Goal: Task Accomplishment & Management: Manage account settings

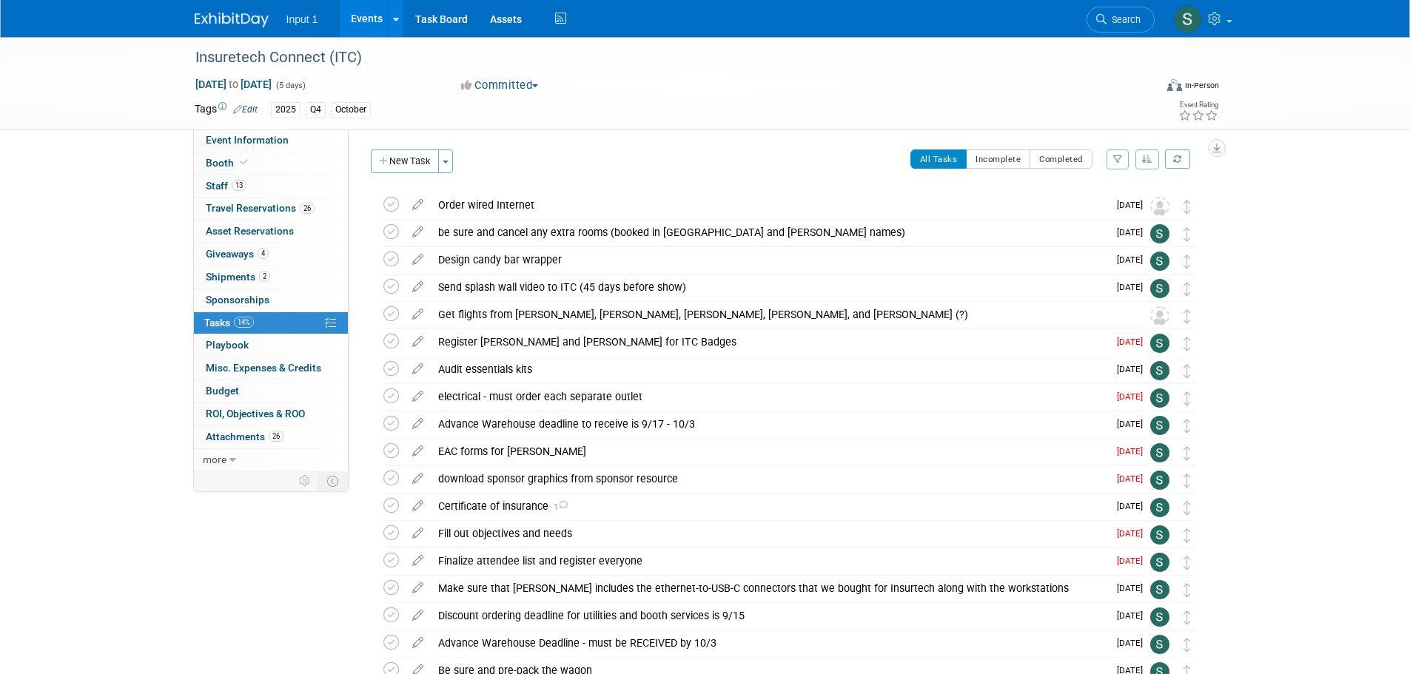
click at [514, 201] on div "Order wired Internet" at bounding box center [769, 204] width 677 height 25
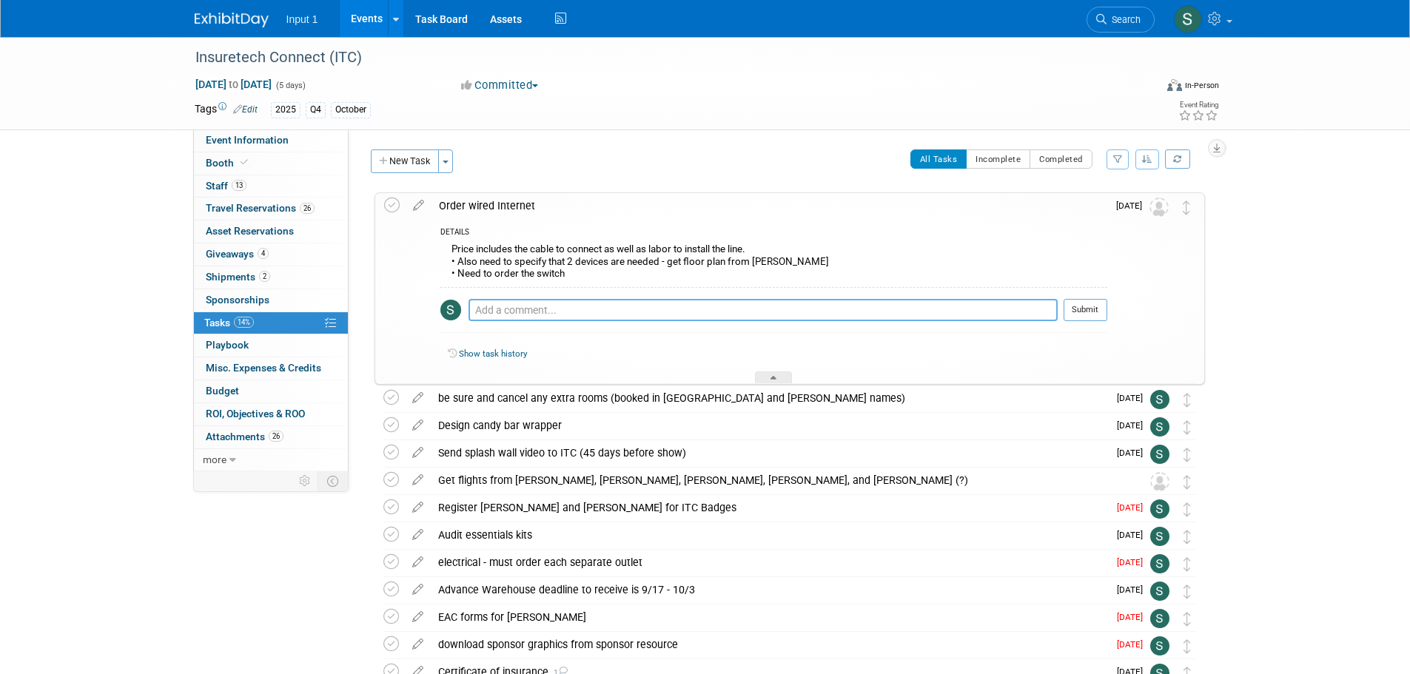
click at [568, 308] on textarea at bounding box center [763, 310] width 589 height 22
type textarea "C"
type textarea "Joseph to send floor plan 20250907"
click at [1075, 309] on button "Submit" at bounding box center [1086, 310] width 44 height 22
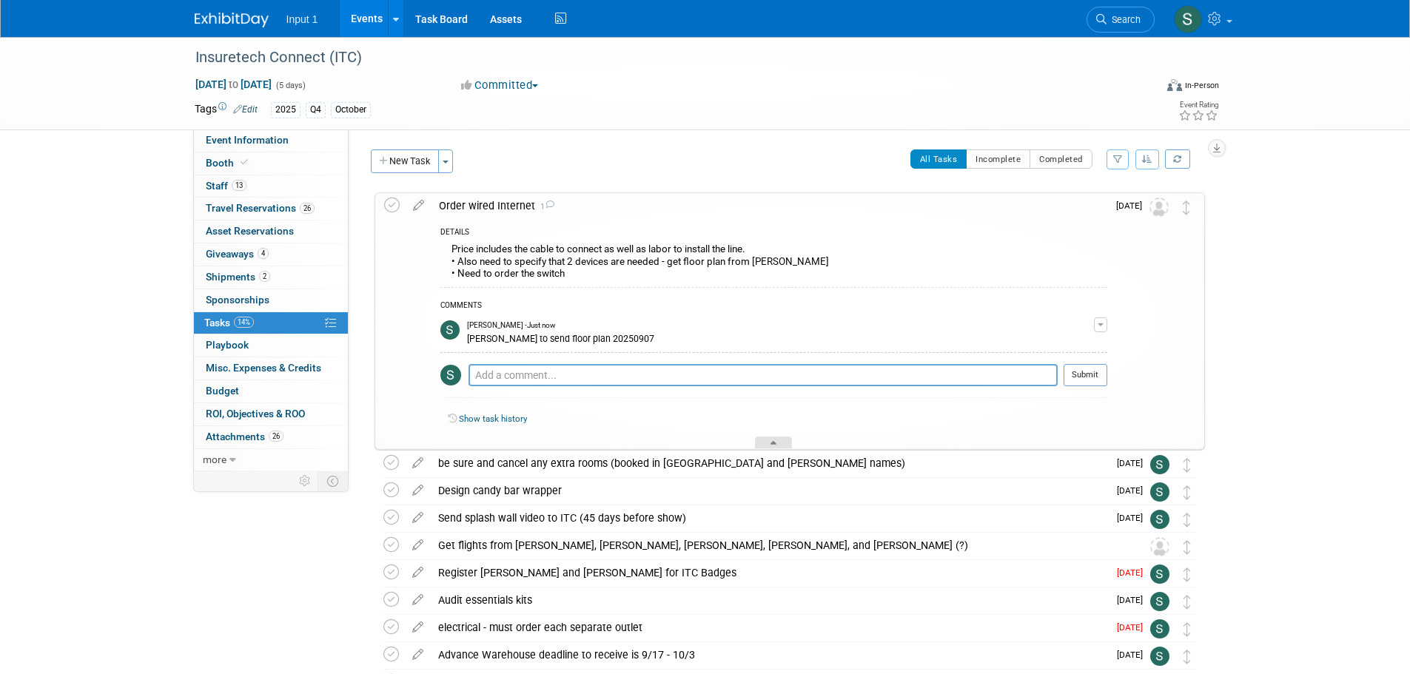
click at [771, 442] on icon at bounding box center [774, 445] width 6 height 9
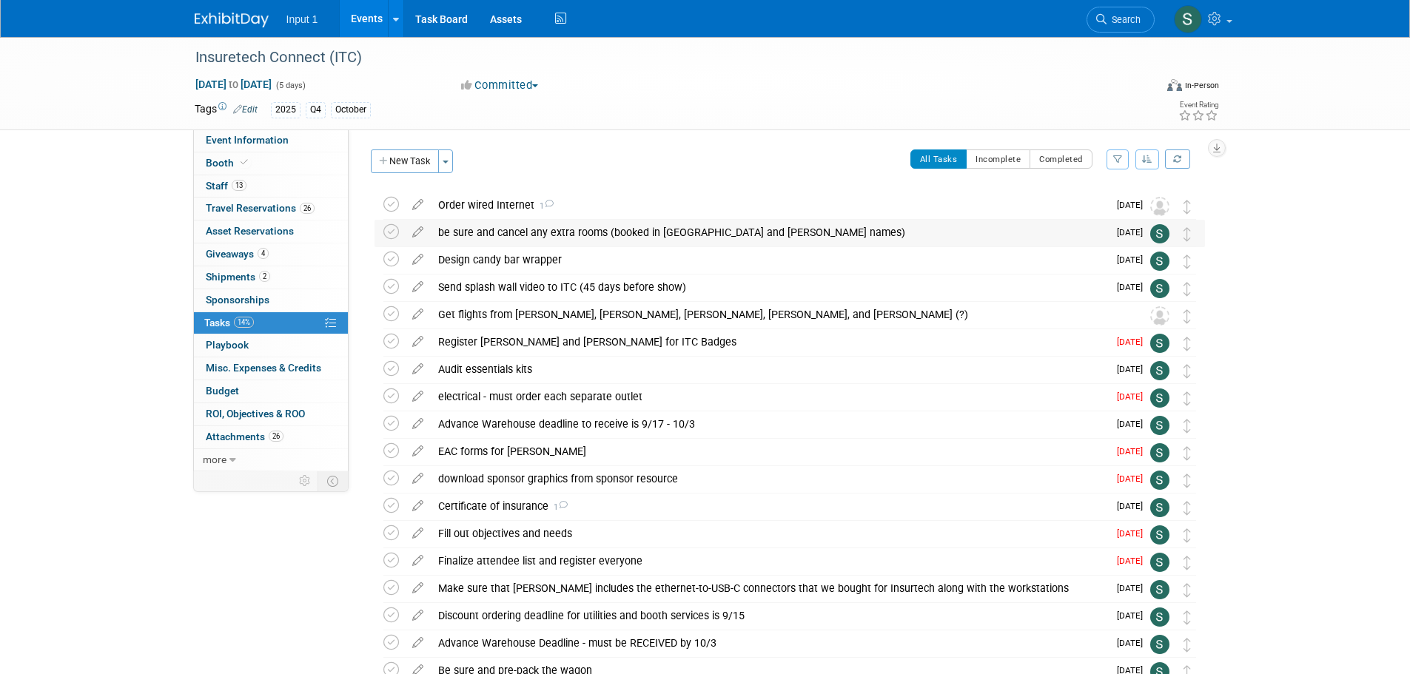
click at [555, 230] on div "be sure and cancel any extra rooms (booked in Angie and Todd Henson's names)" at bounding box center [769, 232] width 677 height 25
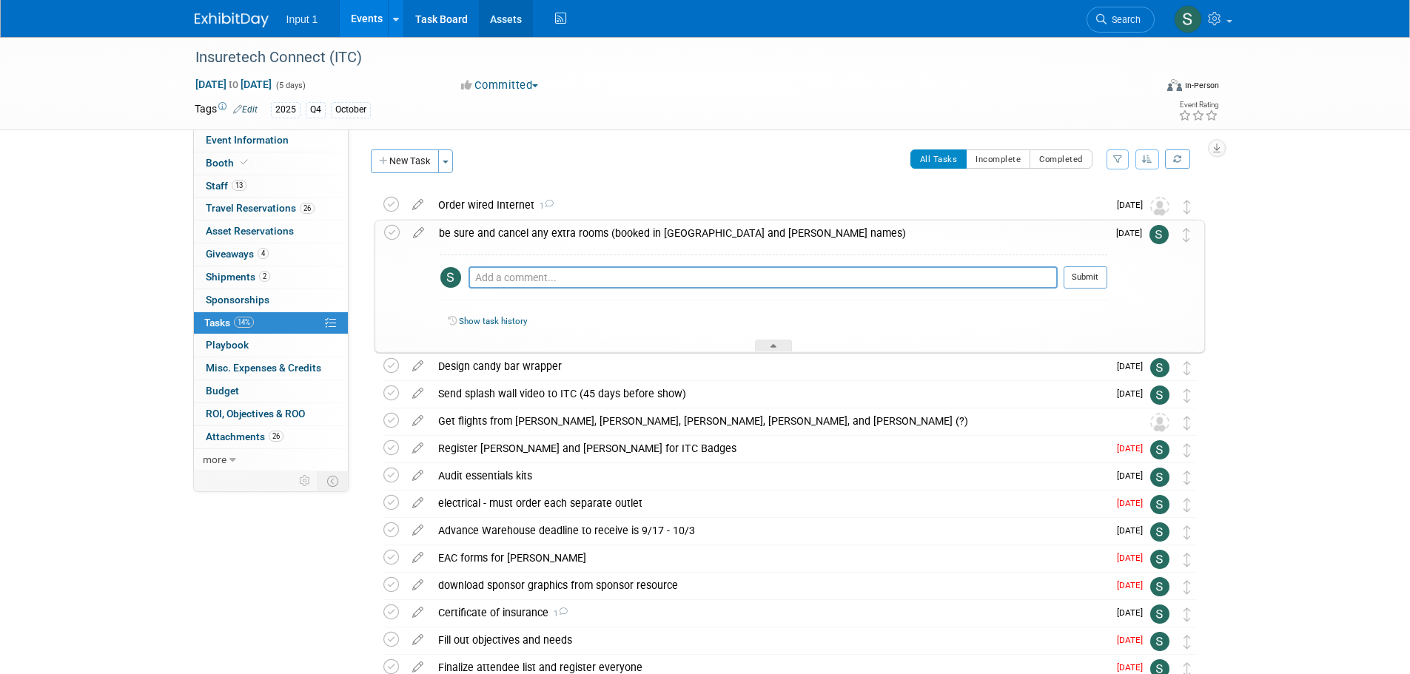
click at [515, 18] on link "Assets" at bounding box center [506, 18] width 54 height 37
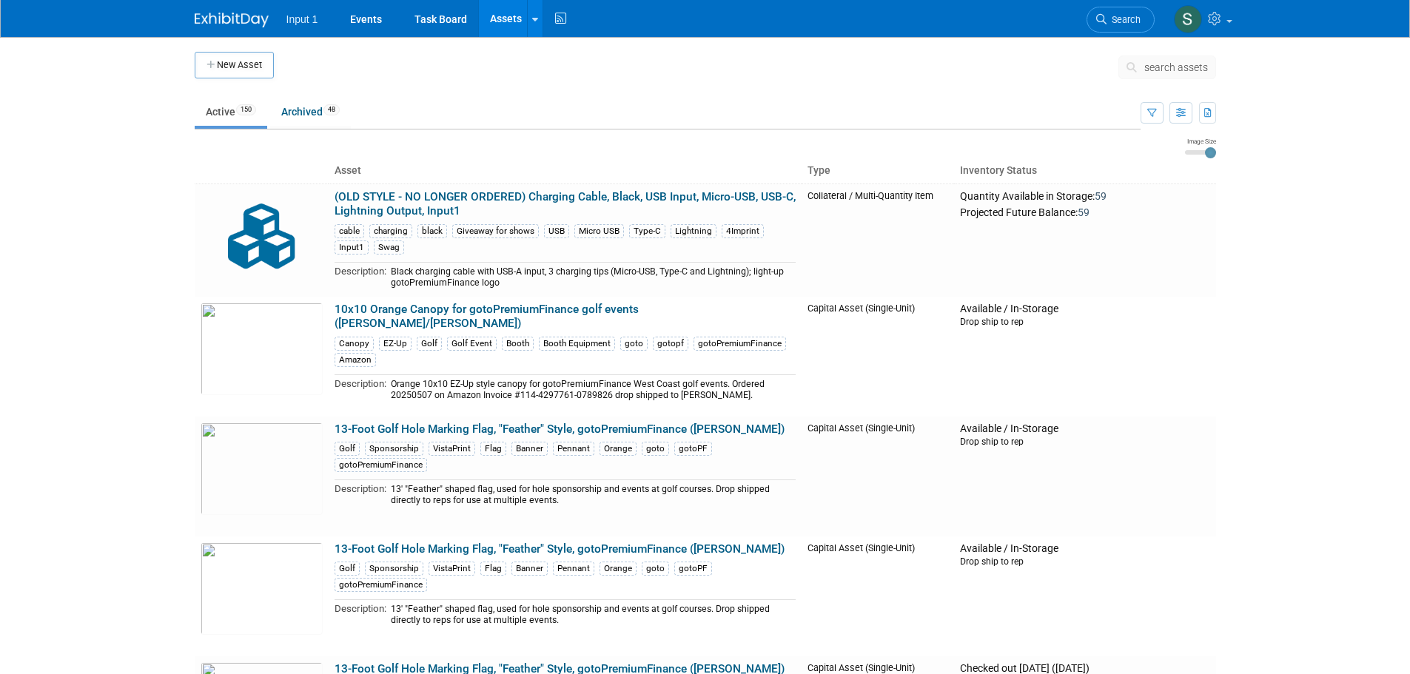
click at [1267, 314] on body "Input 1 Events Task Board Assets New Asset Search Assets Bulk Upload Assets Sto…" at bounding box center [705, 337] width 1410 height 674
click at [535, 21] on icon at bounding box center [535, 20] width 6 height 10
click at [573, 74] on link "Search Assets" at bounding box center [593, 74] width 131 height 21
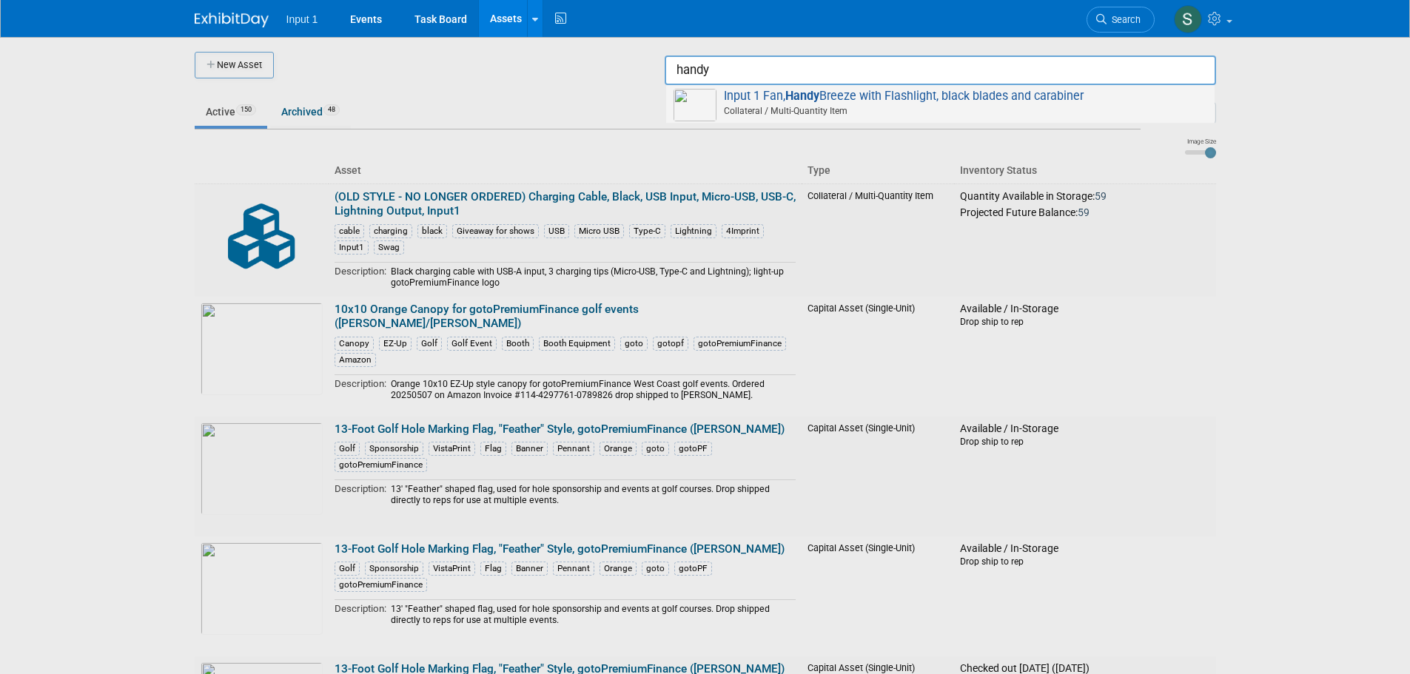
click at [800, 118] on div "Input 1 Fan, Handy Breeze with Flashlight, black blades and carabiner Collatera…" at bounding box center [940, 104] width 549 height 38
type input "Input 1 Fan, Handy Breeze with Flashlight, black blades and carabiner"
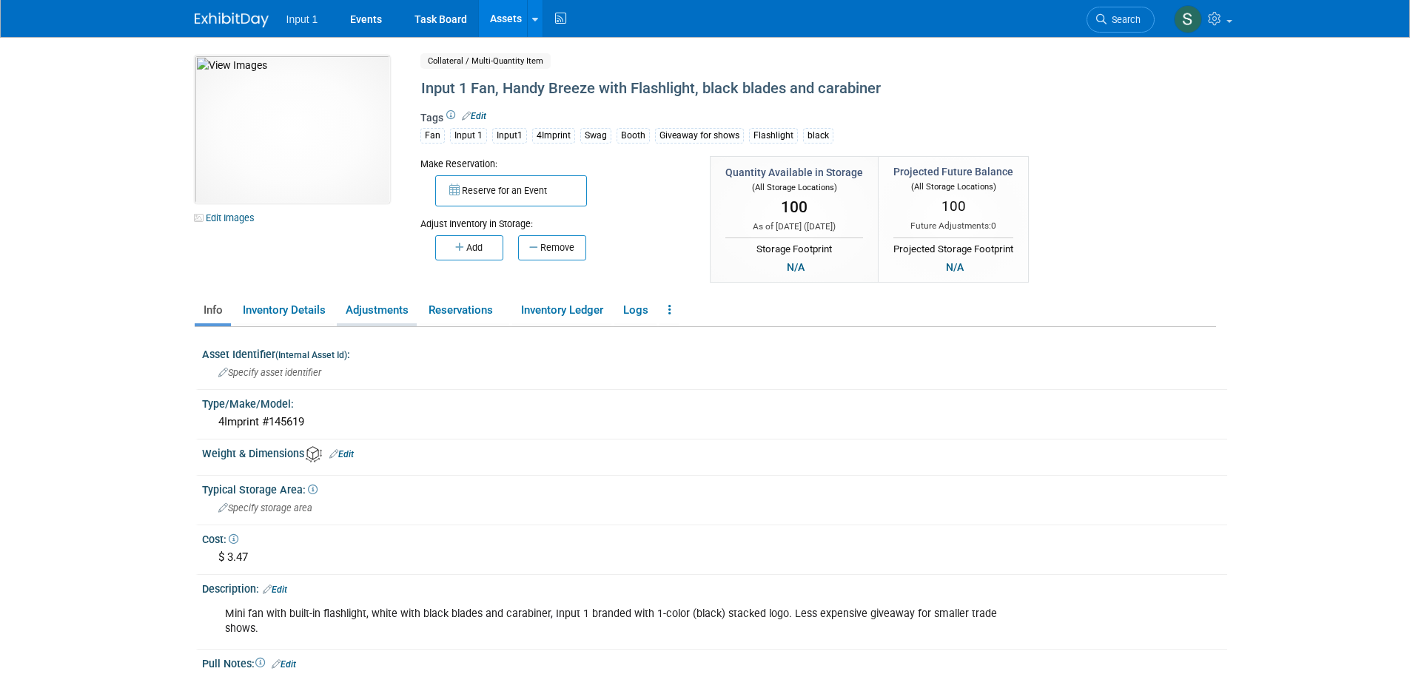
click at [382, 307] on link "Adjustments" at bounding box center [377, 311] width 80 height 26
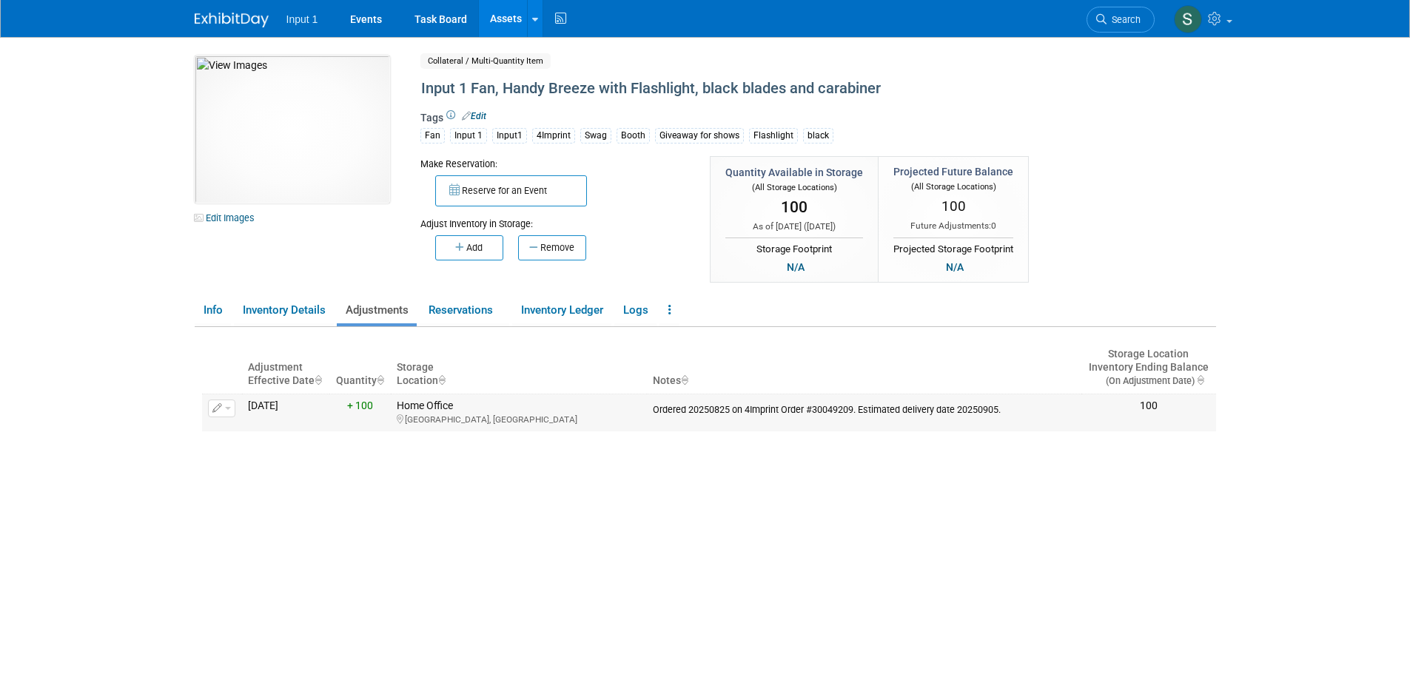
click at [800, 410] on div "Ordered 20250825 on 4Imprint Order #30049209. Estimated delivery date 20250905." at bounding box center [864, 408] width 423 height 16
click at [223, 411] on button "button" at bounding box center [221, 409] width 27 height 18
click at [260, 435] on button "Change Adjustment" at bounding box center [277, 433] width 123 height 20
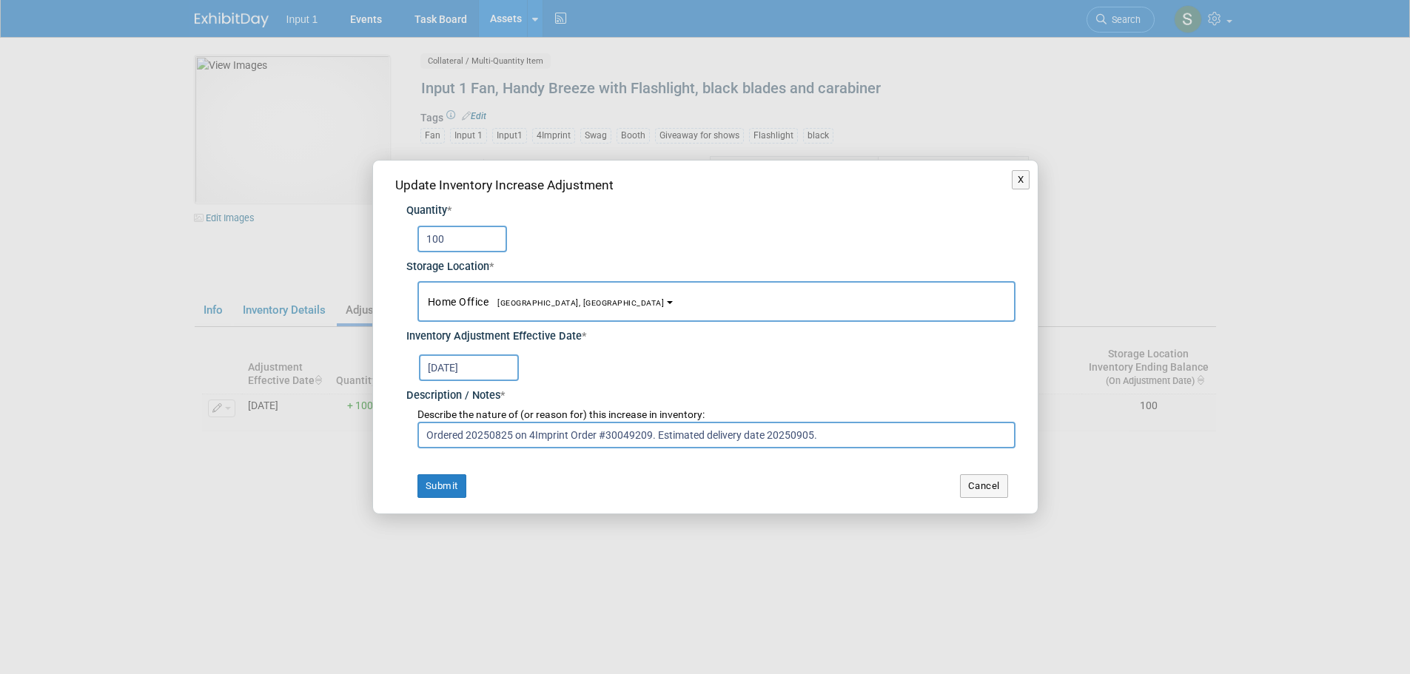
drag, startPoint x: 836, startPoint y: 435, endPoint x: 656, endPoint y: 421, distance: 180.4
click at [656, 421] on div "Describe the nature of (or reason for) this increase in inventory: Ordered 2025…" at bounding box center [710, 426] width 609 height 45
type input "Ordered 20250825 on 4Imprint Order #30049209. Received 20250905 on UPS Tracking…"
click at [445, 481] on button "Submit" at bounding box center [442, 487] width 49 height 24
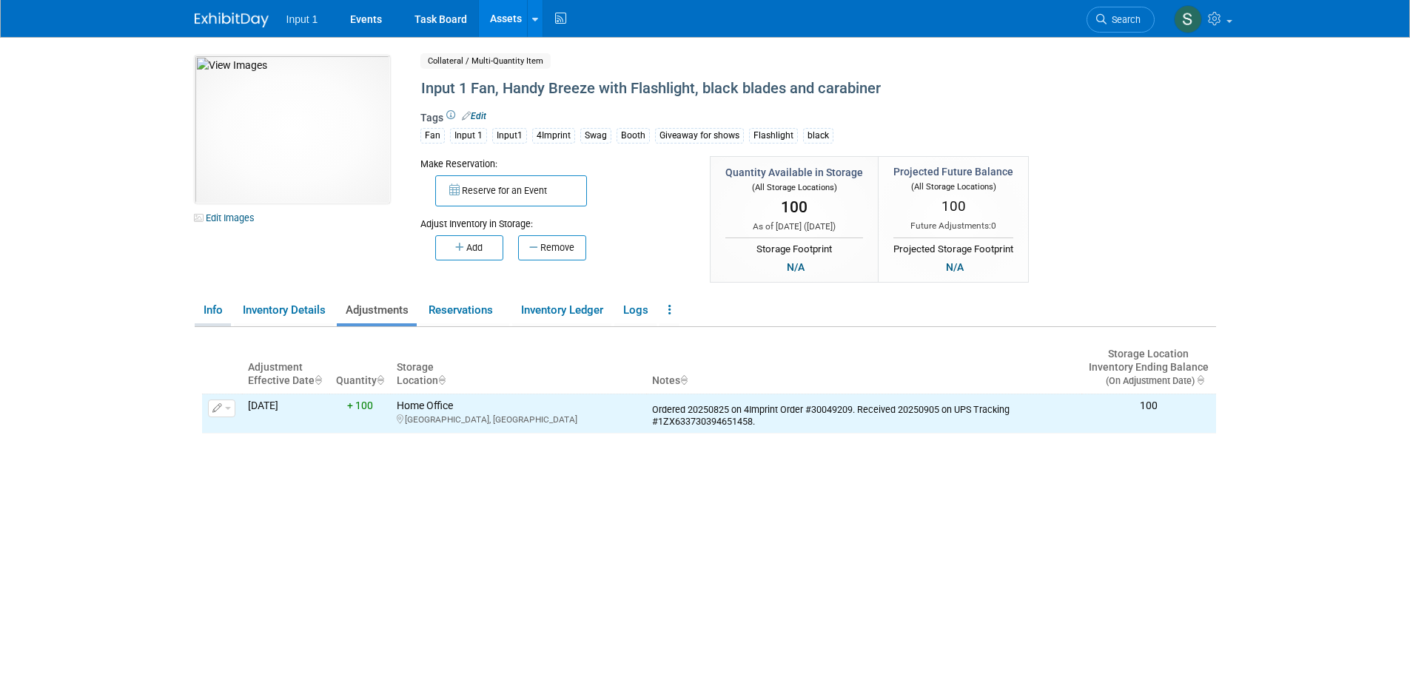
click at [216, 313] on link "Info" at bounding box center [213, 311] width 36 height 26
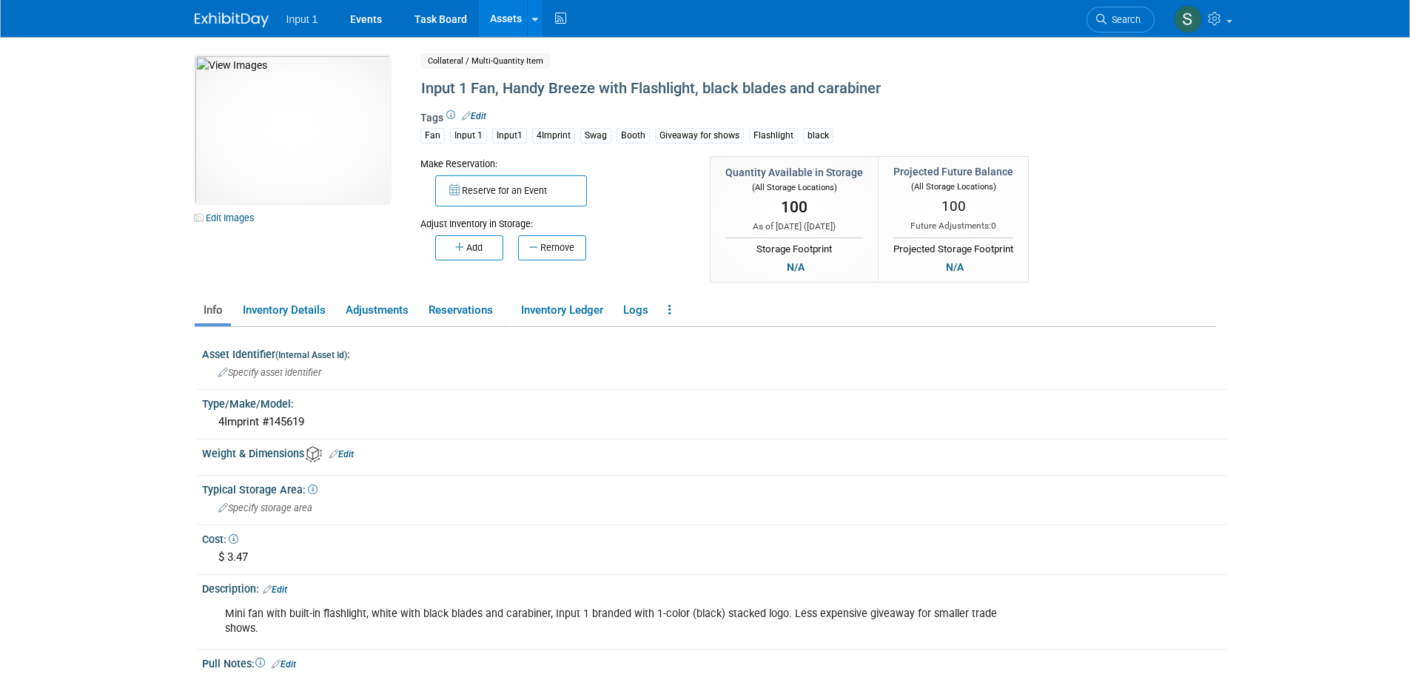
click at [287, 593] on link "Edit" at bounding box center [275, 590] width 24 height 10
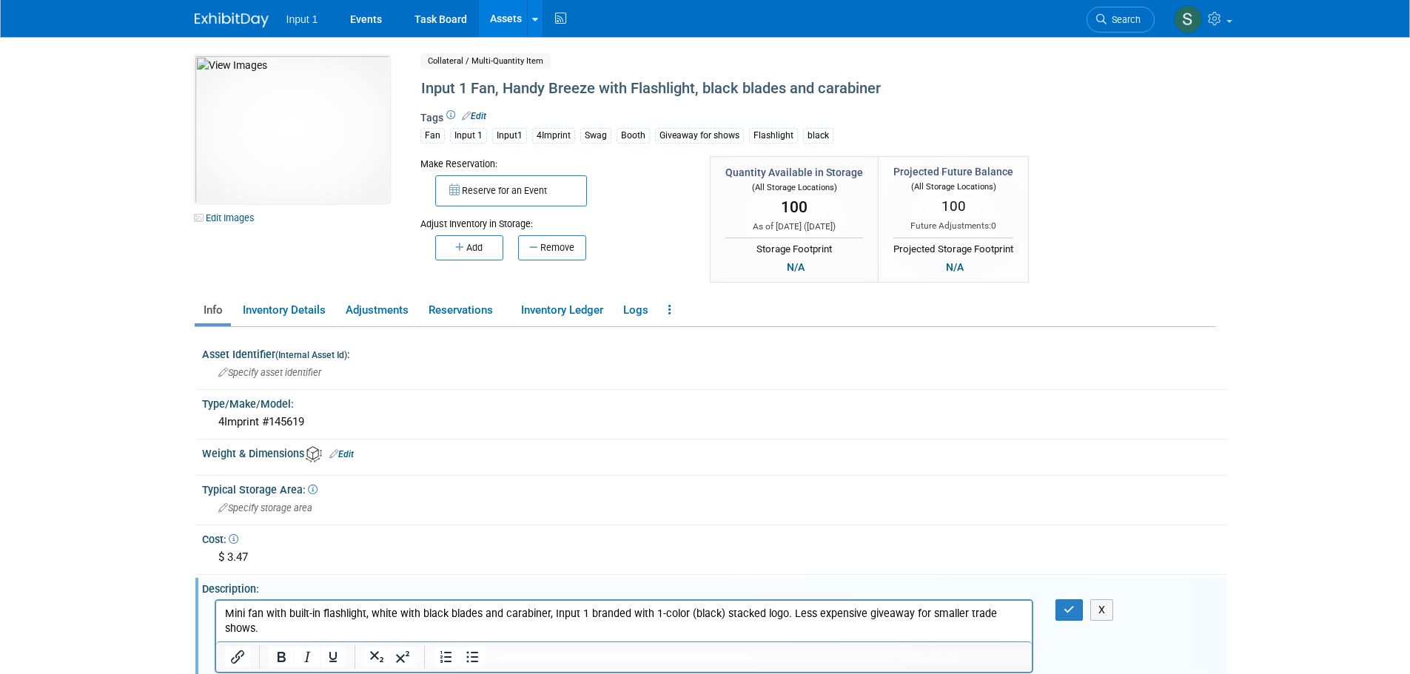
click at [1021, 617] on p "Mini fan with built-in flashlight, white with black blades and carabiner, Input…" at bounding box center [624, 621] width 800 height 30
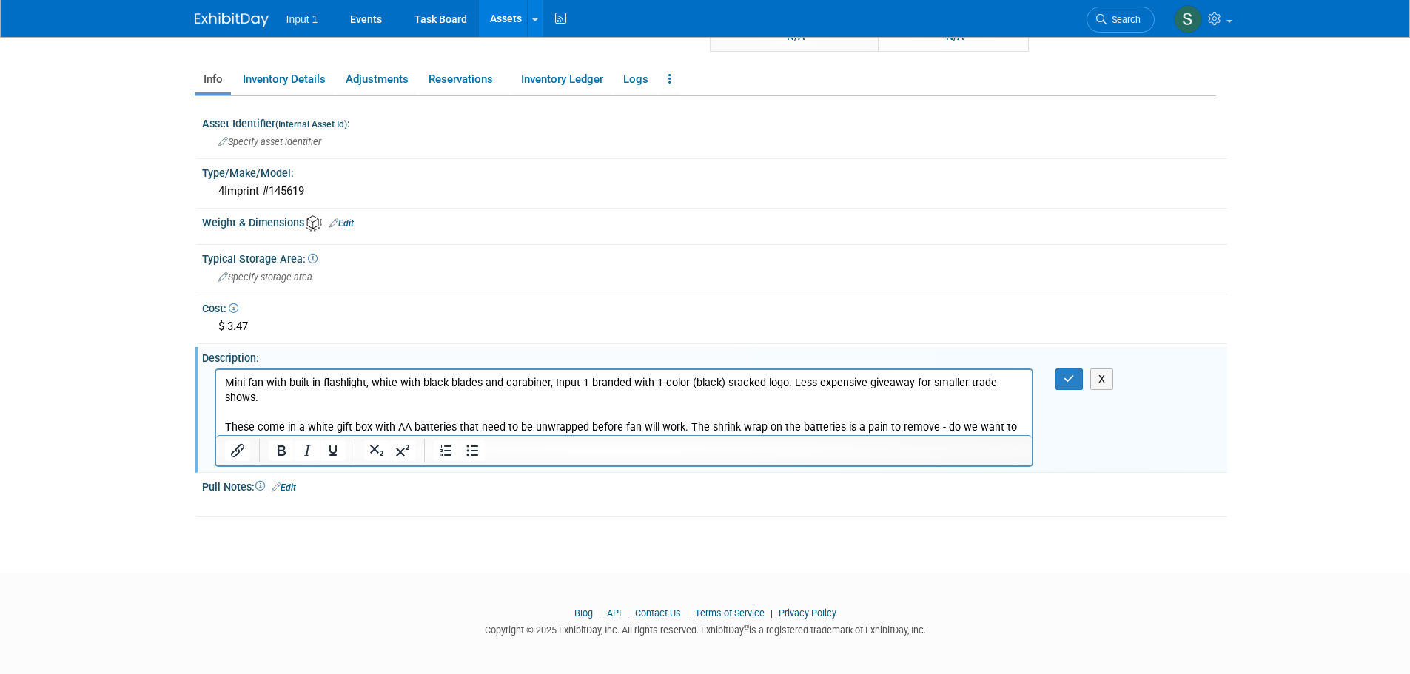
scroll to position [234, 0]
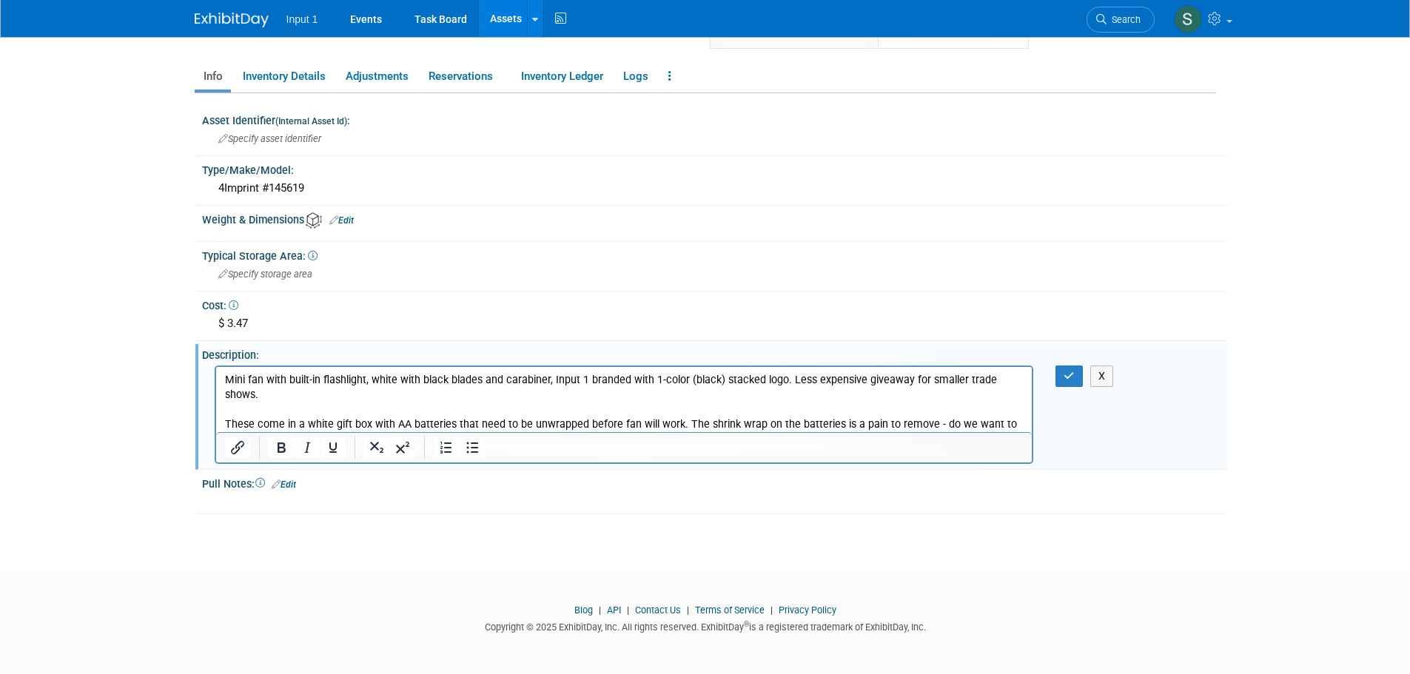
click at [615, 428] on p "These come in a white gift box with AA batteries that need to be unwrapped befo…" at bounding box center [624, 432] width 800 height 30
click at [1075, 374] on button "button" at bounding box center [1069, 376] width 27 height 21
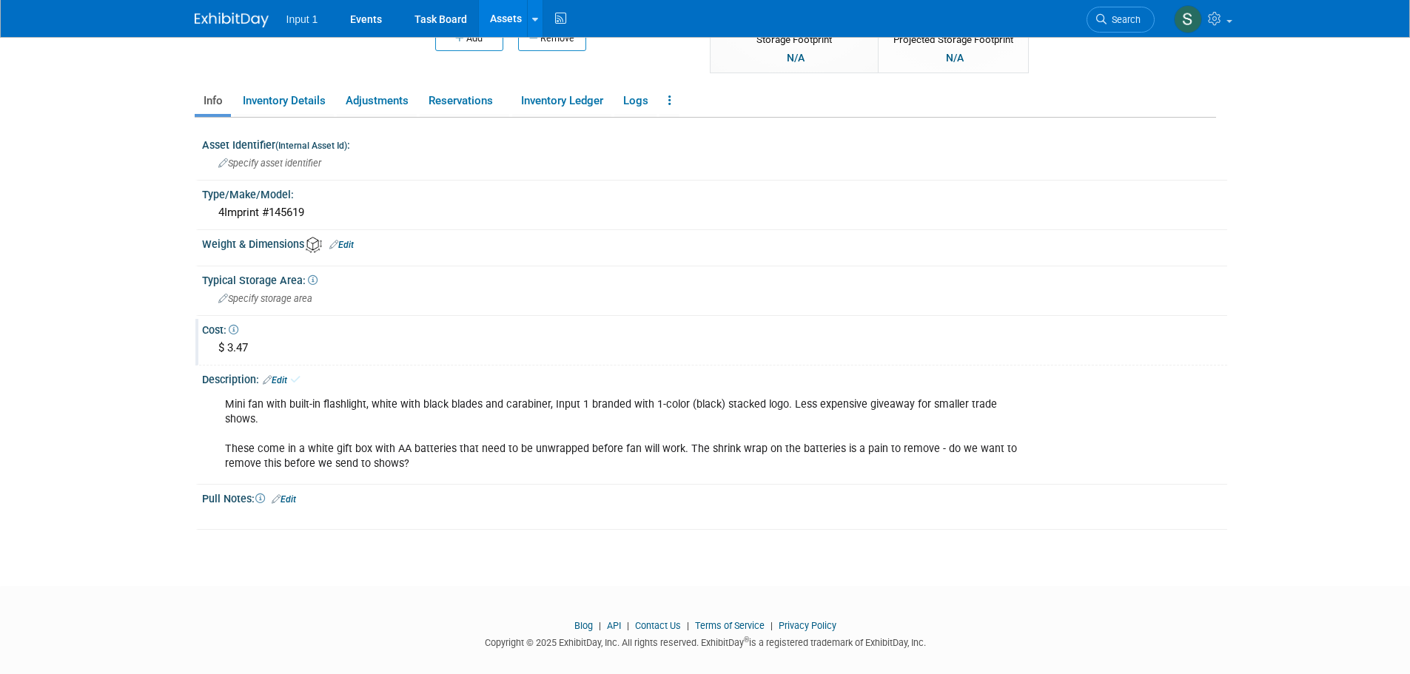
click at [578, 351] on div "$ 3.47" at bounding box center [714, 348] width 1003 height 23
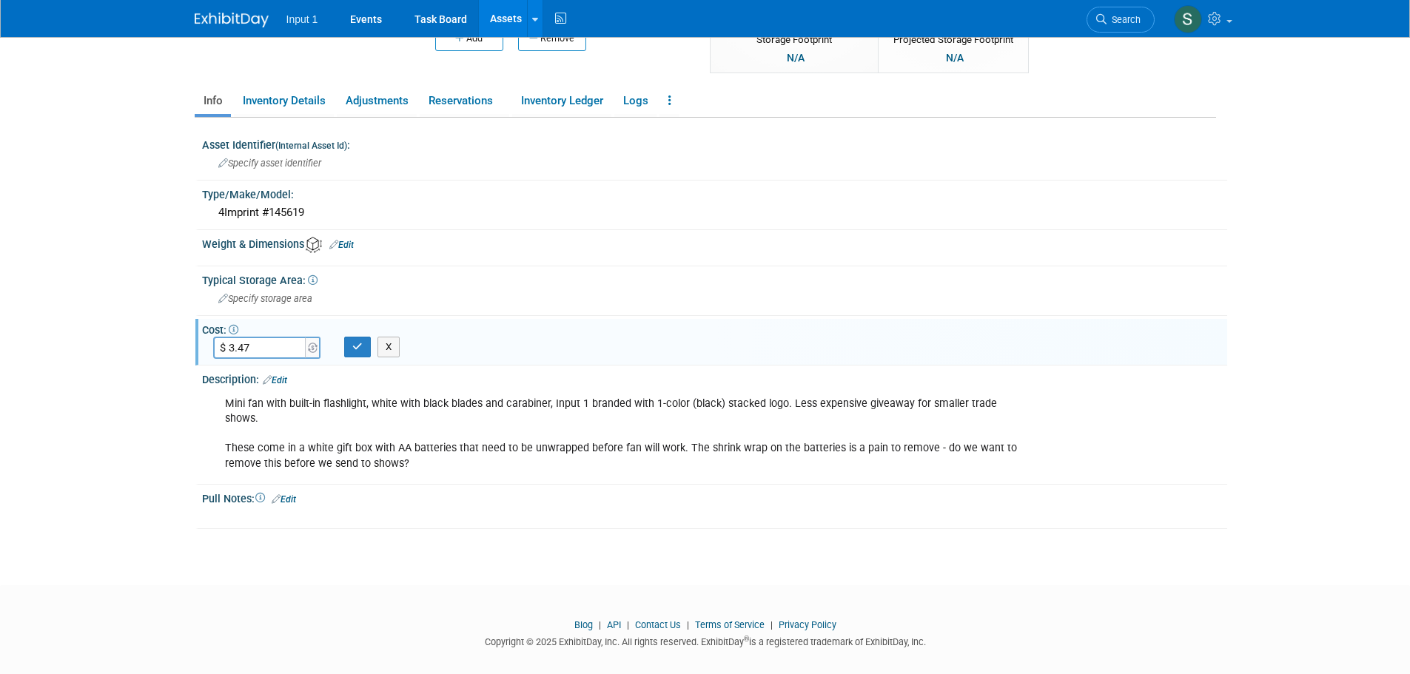
click at [501, 26] on link "Assets" at bounding box center [506, 18] width 54 height 37
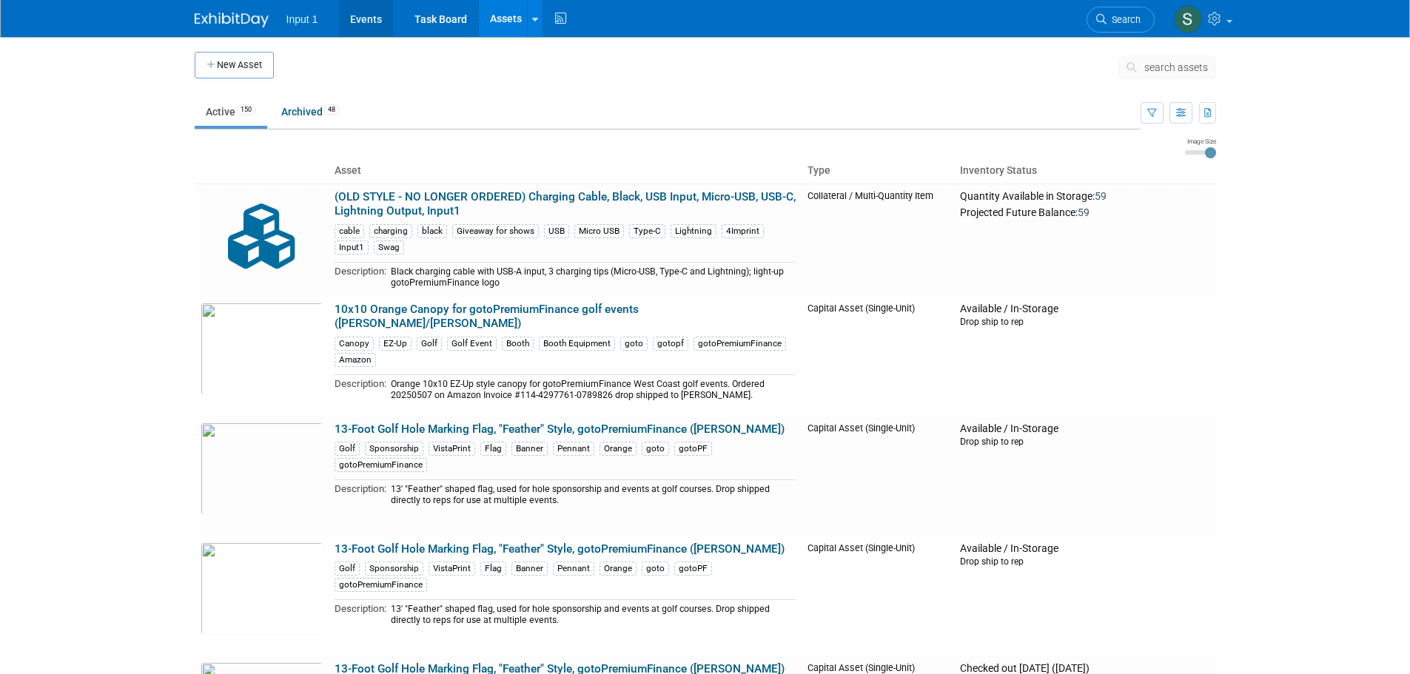
click at [358, 21] on link "Events" at bounding box center [366, 18] width 54 height 37
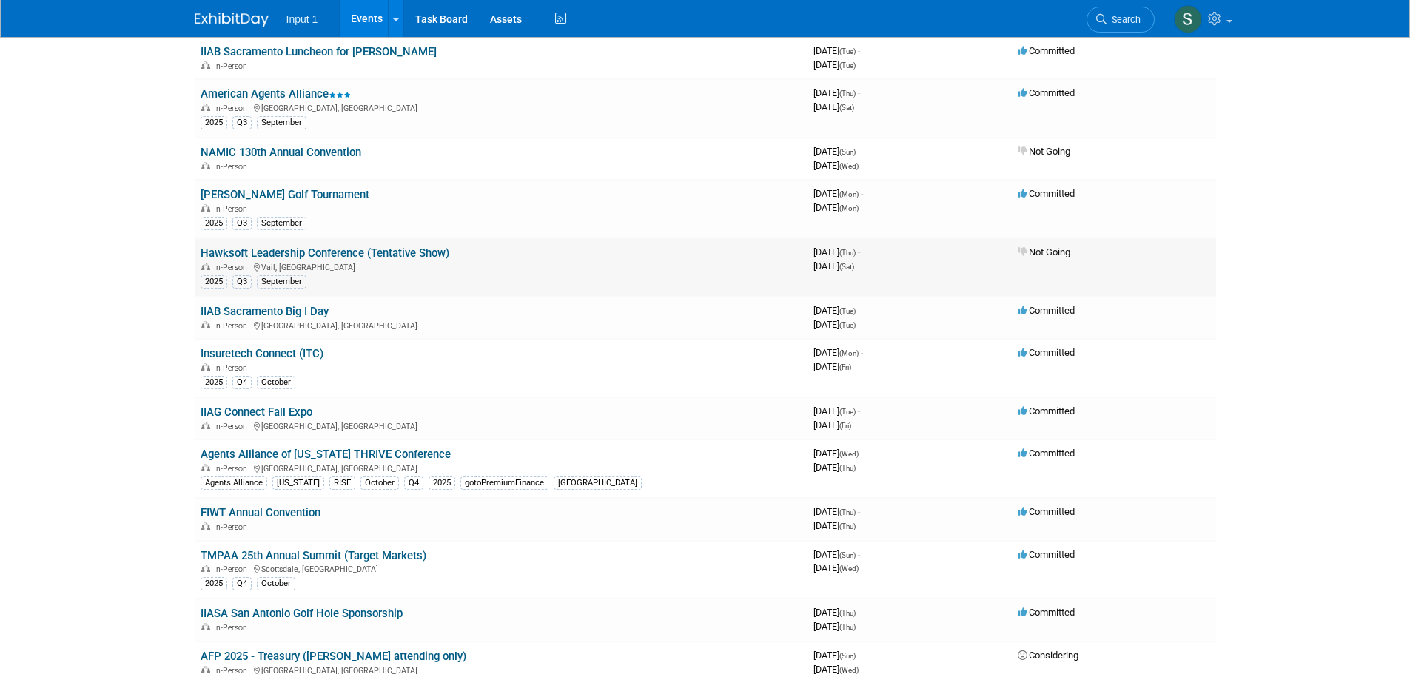
scroll to position [518, 0]
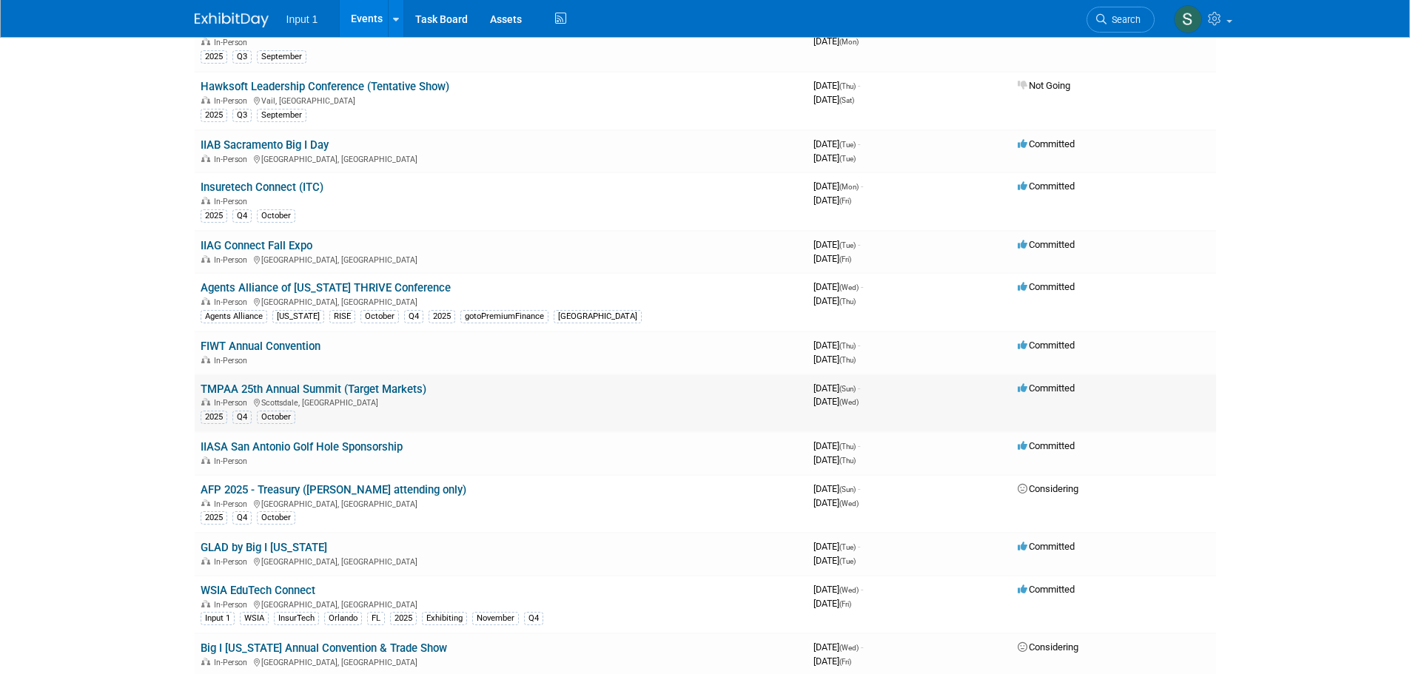
click at [357, 389] on link "TMPAA 25th Annual Summit (Target Markets)" at bounding box center [314, 389] width 226 height 13
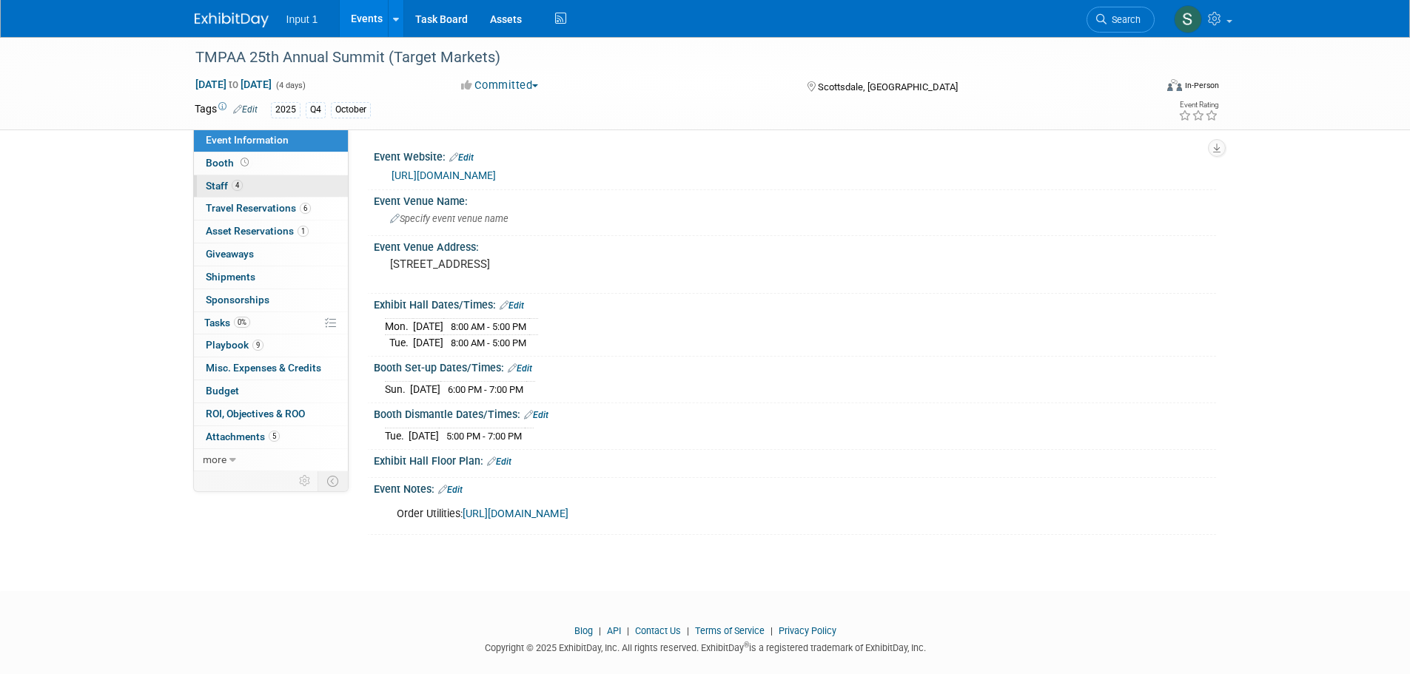
click at [212, 189] on span "Staff 4" at bounding box center [224, 186] width 37 height 12
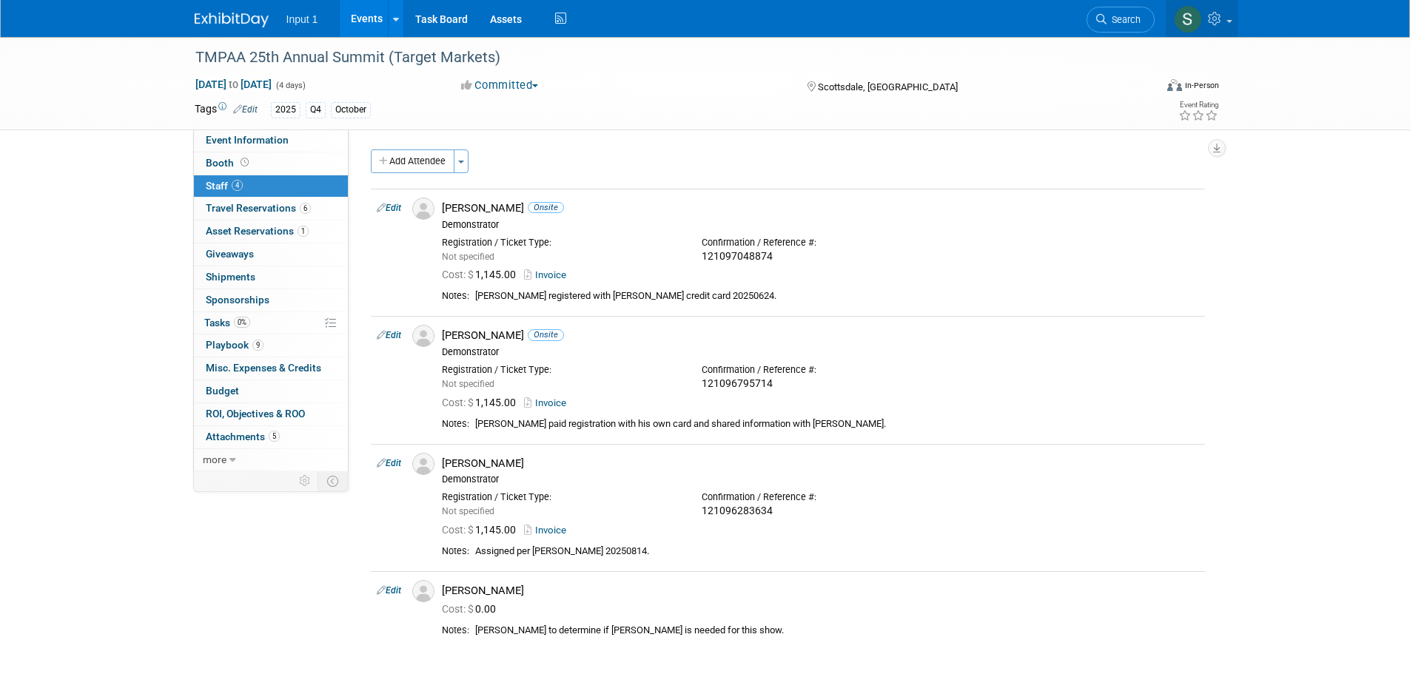
click at [1223, 22] on icon at bounding box center [1216, 18] width 17 height 13
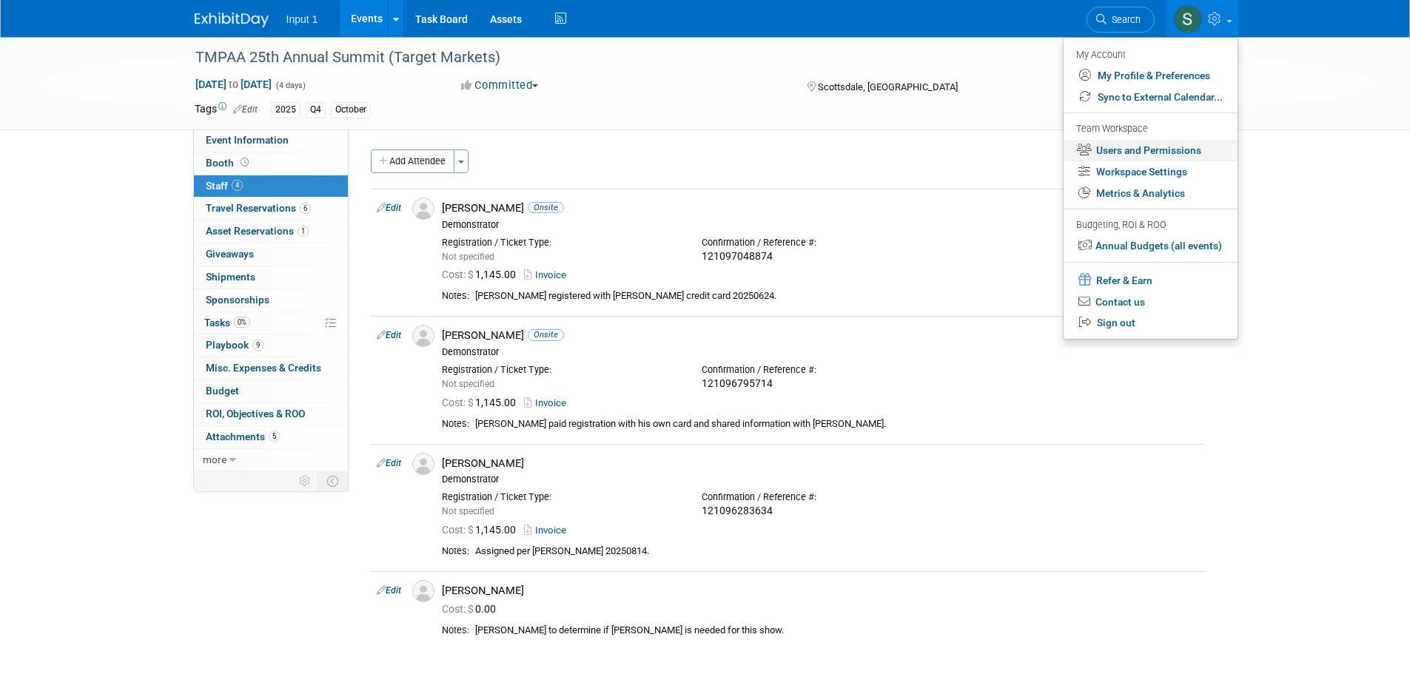
click at [1138, 151] on link "Users and Permissions" at bounding box center [1151, 150] width 174 height 21
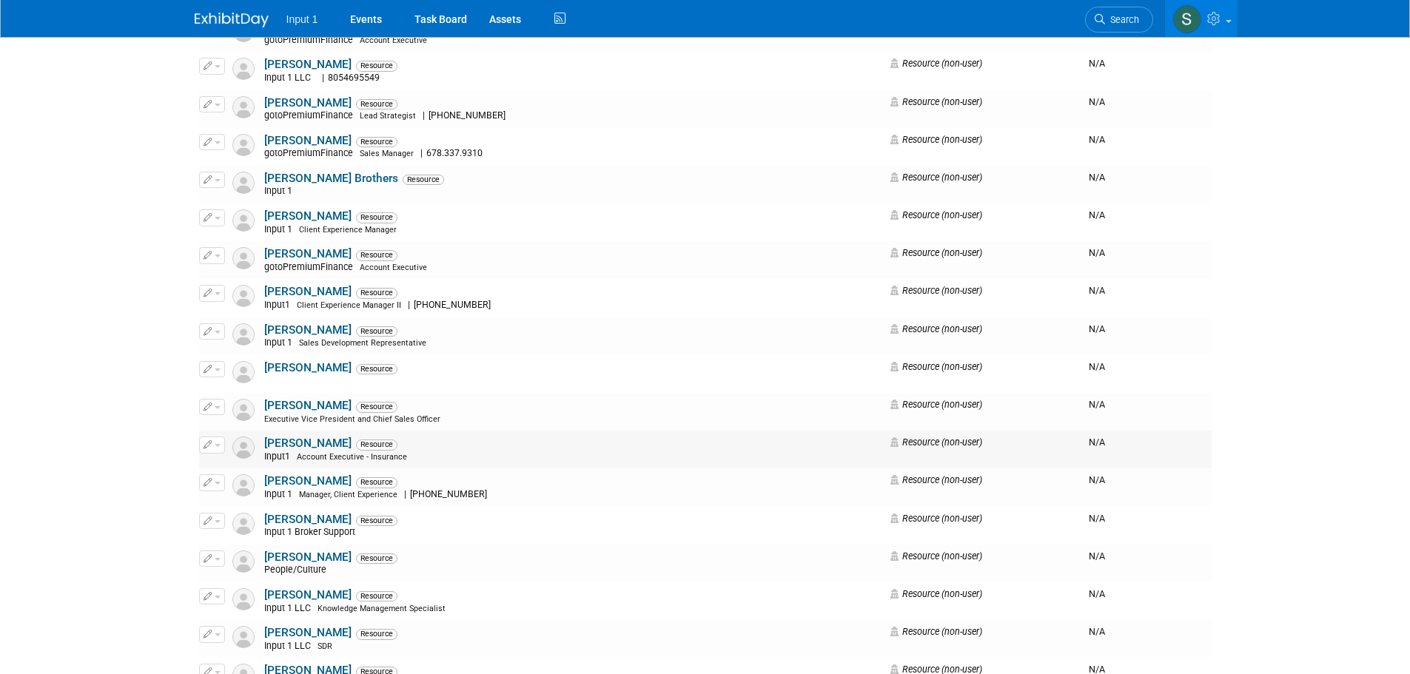
scroll to position [222, 0]
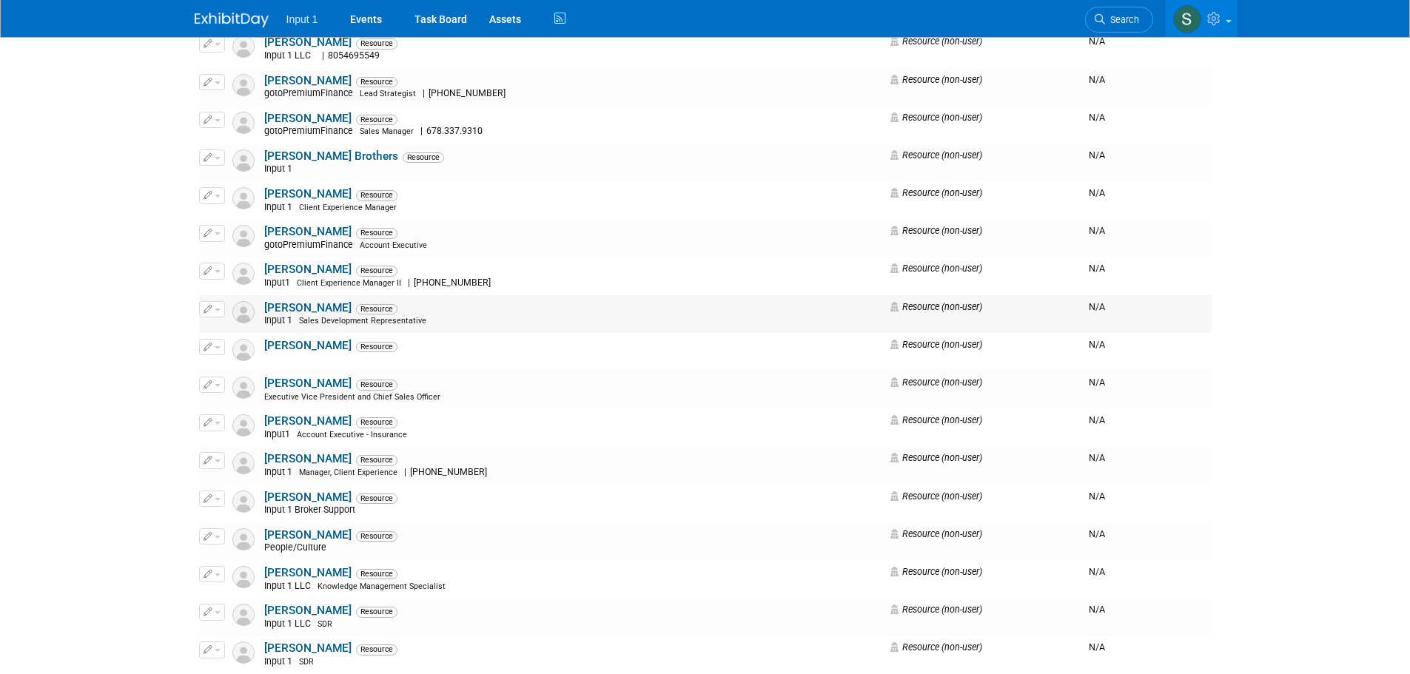
click at [290, 310] on link "Chad Williams" at bounding box center [307, 307] width 87 height 13
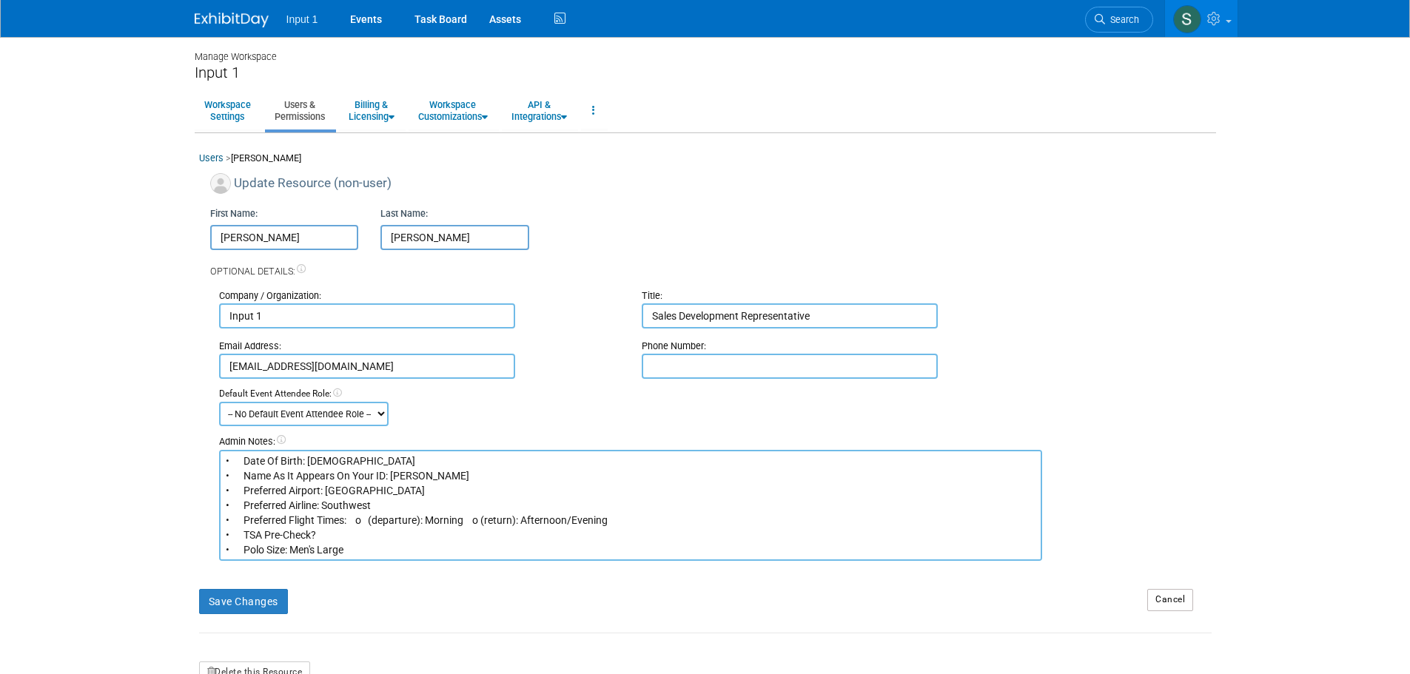
click at [707, 370] on input "text" at bounding box center [790, 366] width 296 height 25
paste input "4783960011"
click at [669, 368] on input "4783960011" at bounding box center [790, 366] width 296 height 25
click at [691, 368] on input "478-3960011" at bounding box center [790, 366] width 296 height 25
drag, startPoint x: 734, startPoint y: 363, endPoint x: 534, endPoint y: 365, distance: 199.9
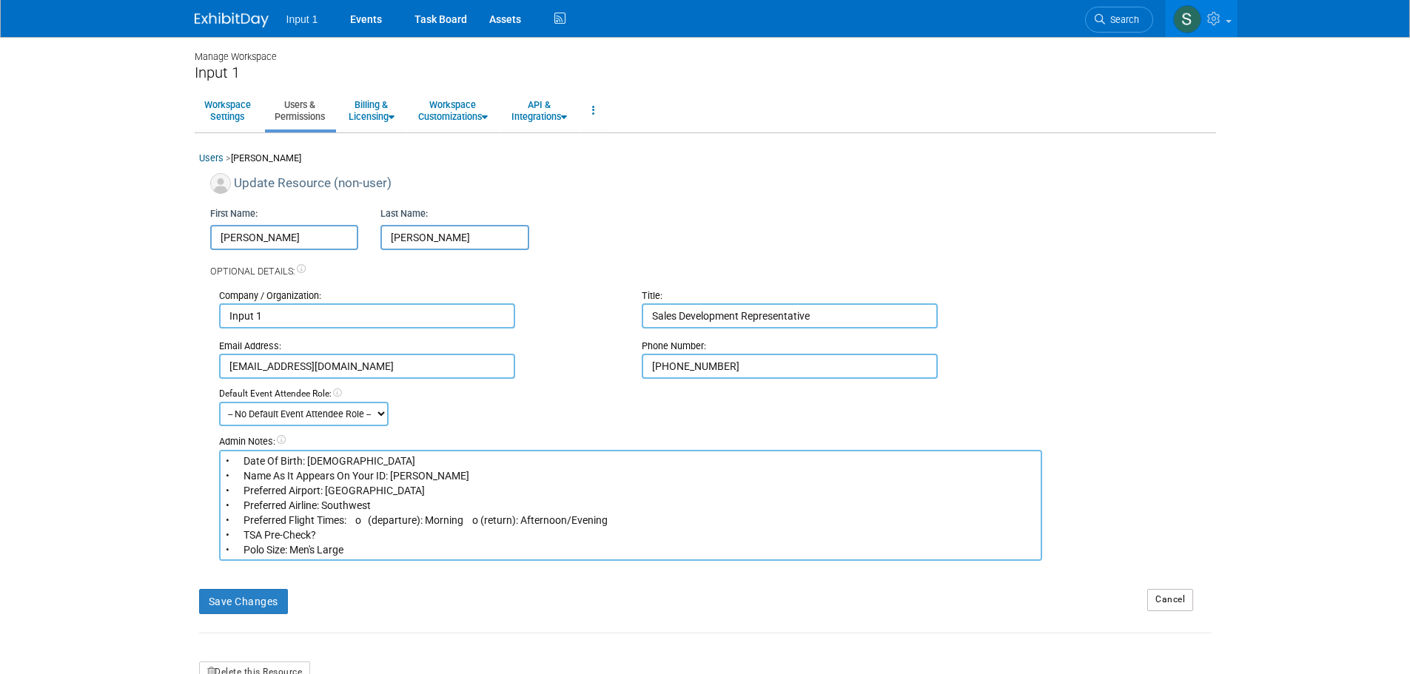
click at [534, 365] on div "Email Address: [EMAIL_ADDRESS][DOMAIN_NAME] Phone Number: [PHONE_NUMBER]" at bounding box center [715, 354] width 1015 height 50
type input "[PHONE_NUMBER]"
click at [498, 15] on link "Assets" at bounding box center [505, 18] width 54 height 37
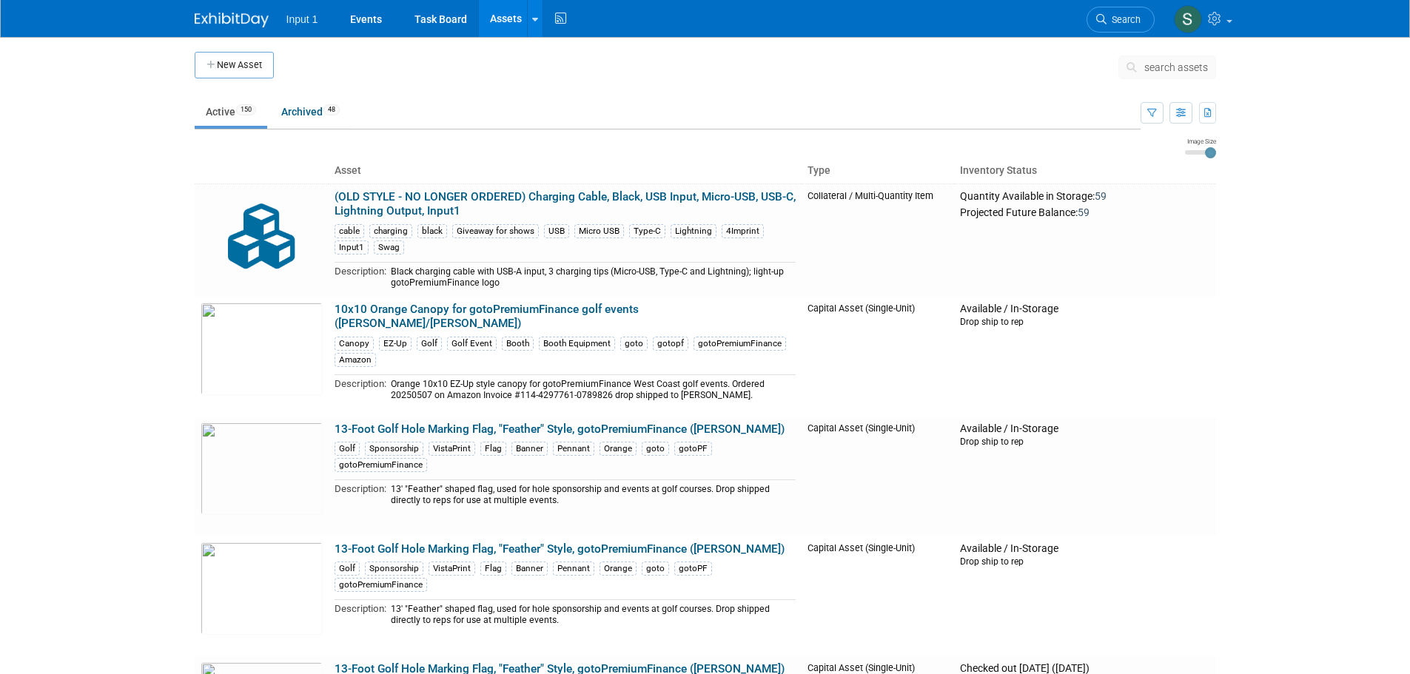
click at [1106, 22] on link "Search" at bounding box center [1121, 20] width 68 height 26
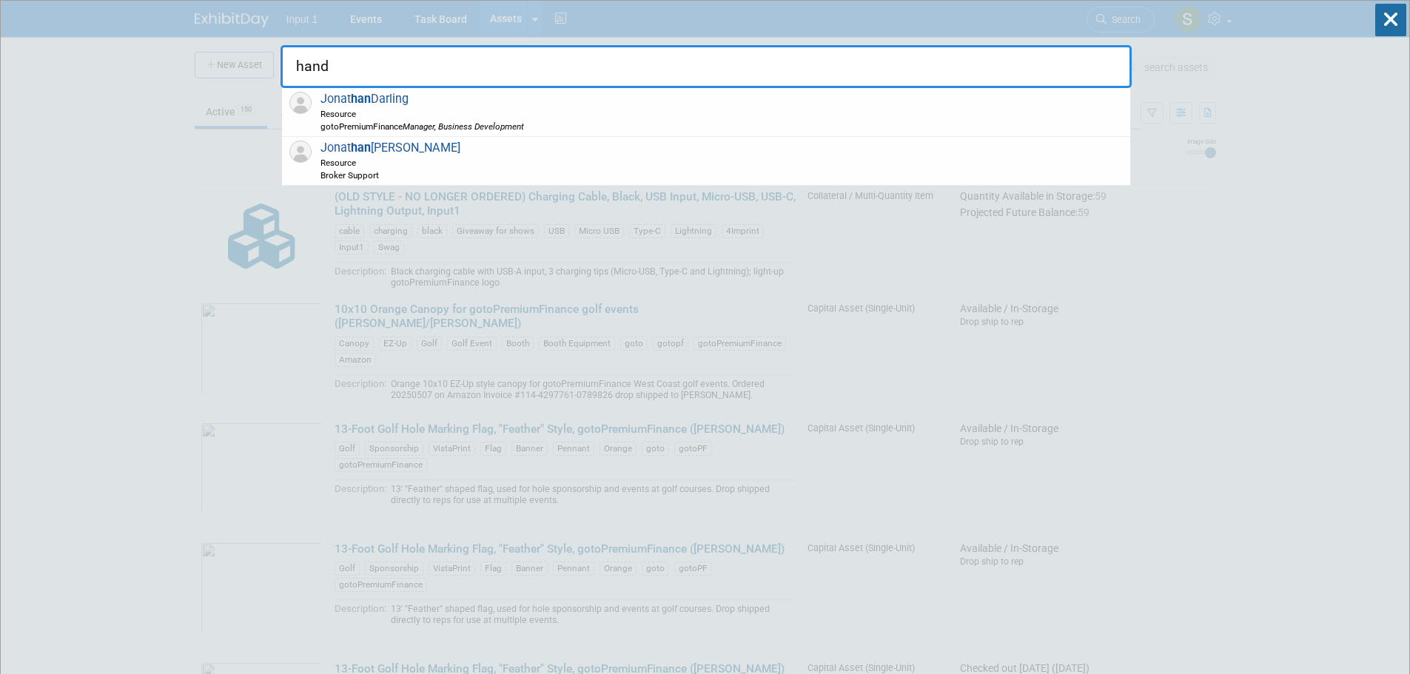
type input "handy"
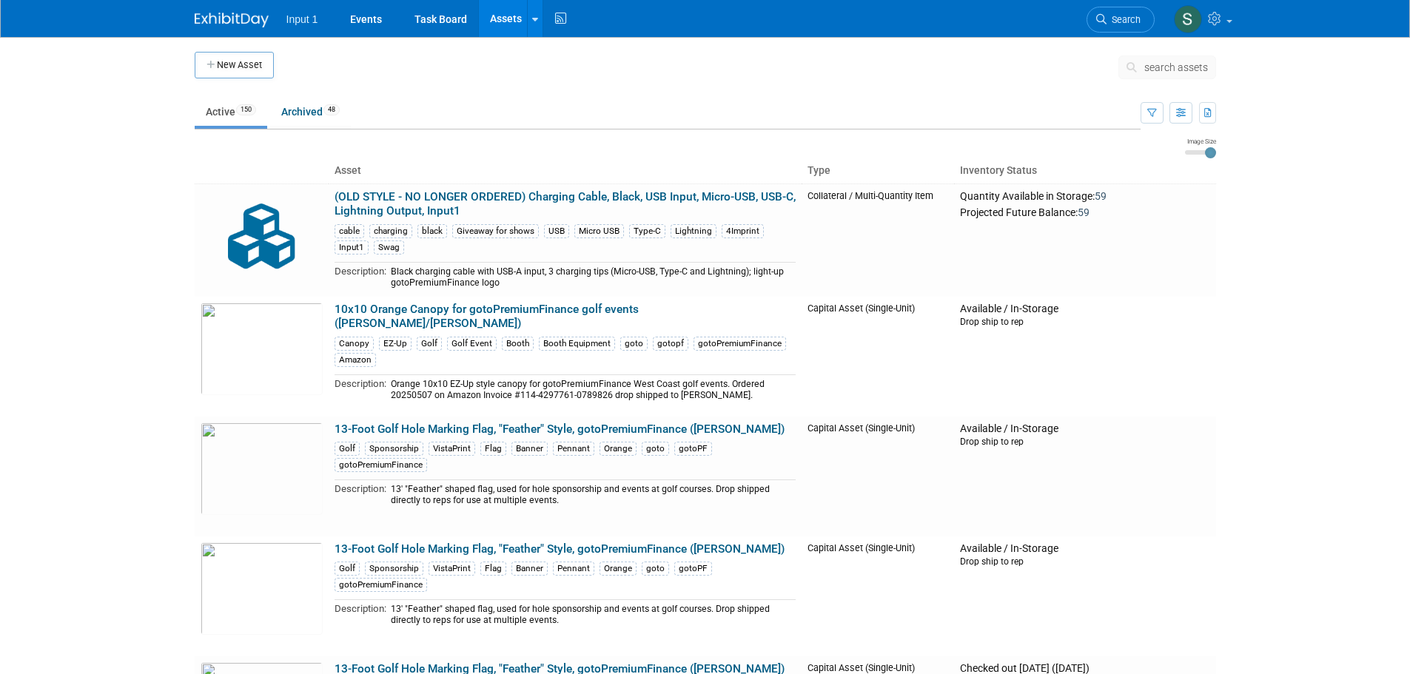
click at [1185, 69] on span "search assets" at bounding box center [1177, 67] width 64 height 12
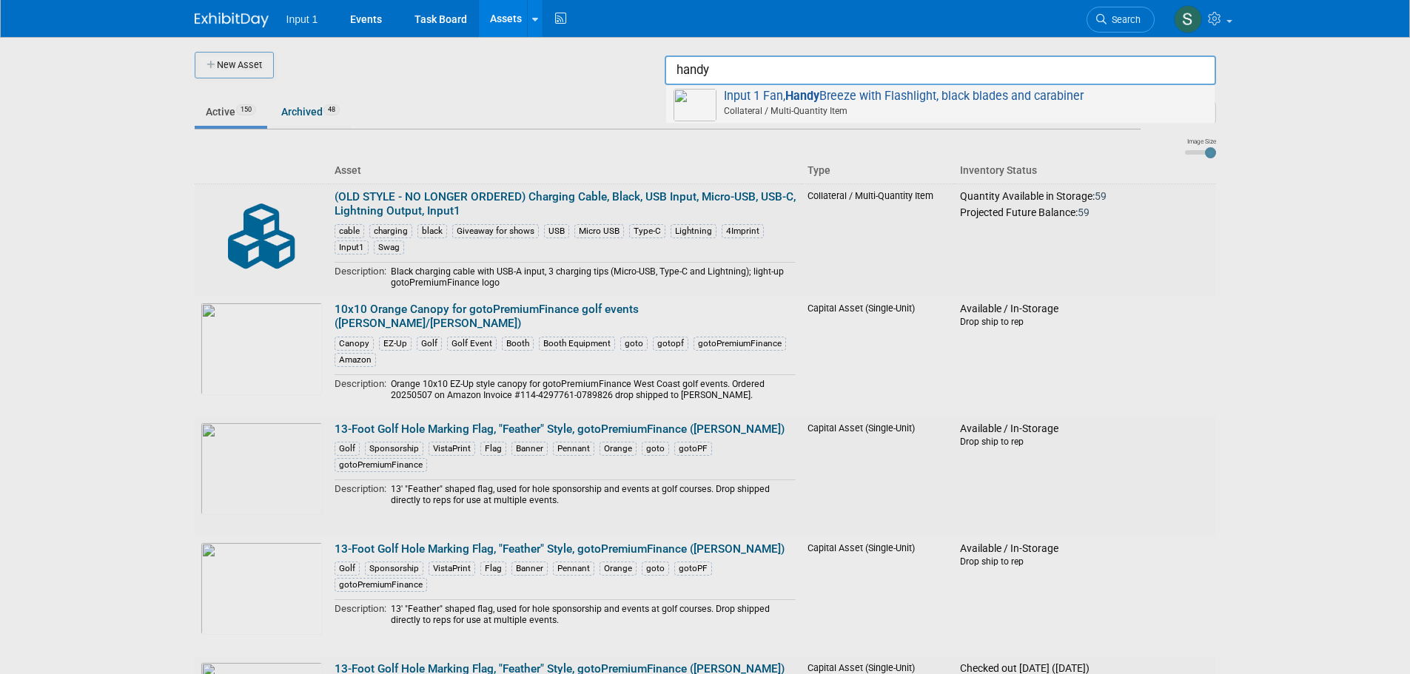
click at [955, 92] on span "Input 1 Fan, Handy Breeze with Flashlight, black blades and carabiner Collatera…" at bounding box center [941, 104] width 534 height 30
type input "Input 1 Fan, Handy Breeze with Flashlight, black blades and carabiner"
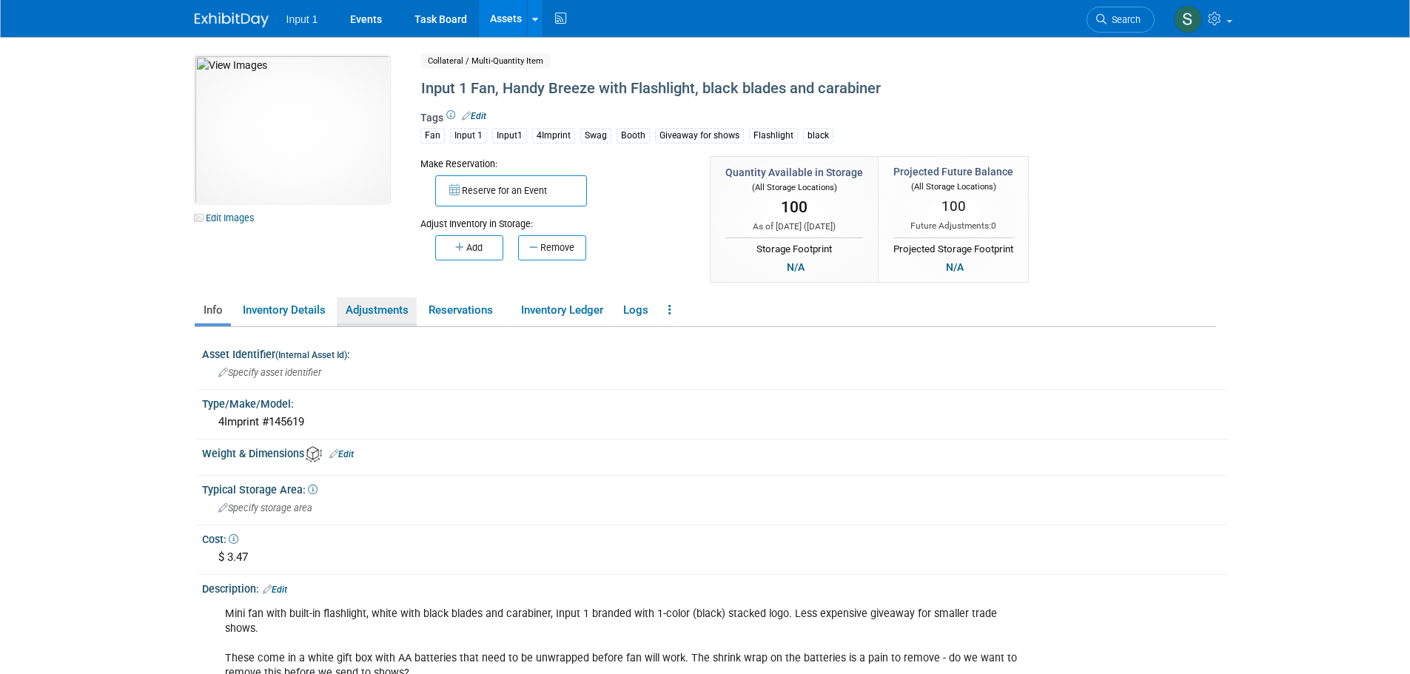
drag, startPoint x: 364, startPoint y: 313, endPoint x: 412, endPoint y: 326, distance: 50.5
click at [364, 313] on link "Adjustments" at bounding box center [377, 311] width 80 height 26
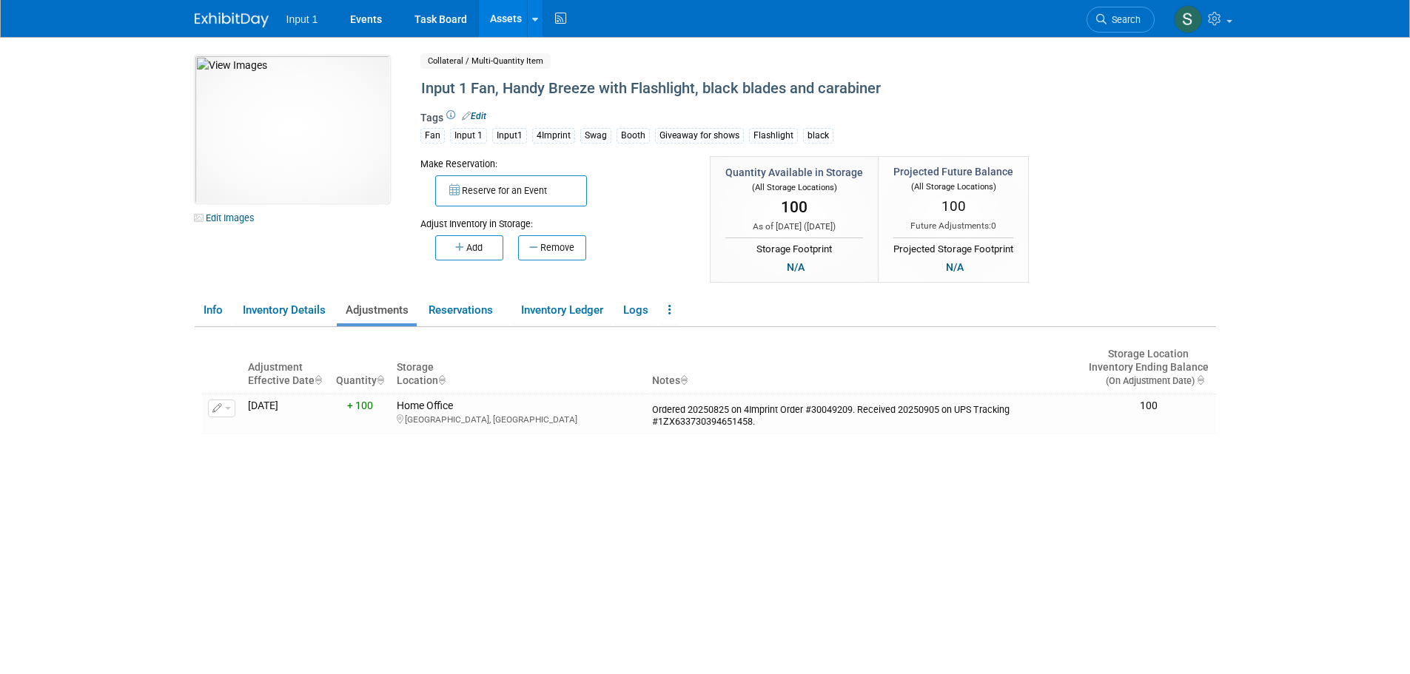
click at [707, 483] on div "Adjustment Effective Date Quantity Storage Location Notes Storage Location Inve…" at bounding box center [709, 516] width 1014 height 378
click at [536, 15] on icon at bounding box center [535, 20] width 6 height 10
click at [546, 77] on icon at bounding box center [545, 74] width 15 height 10
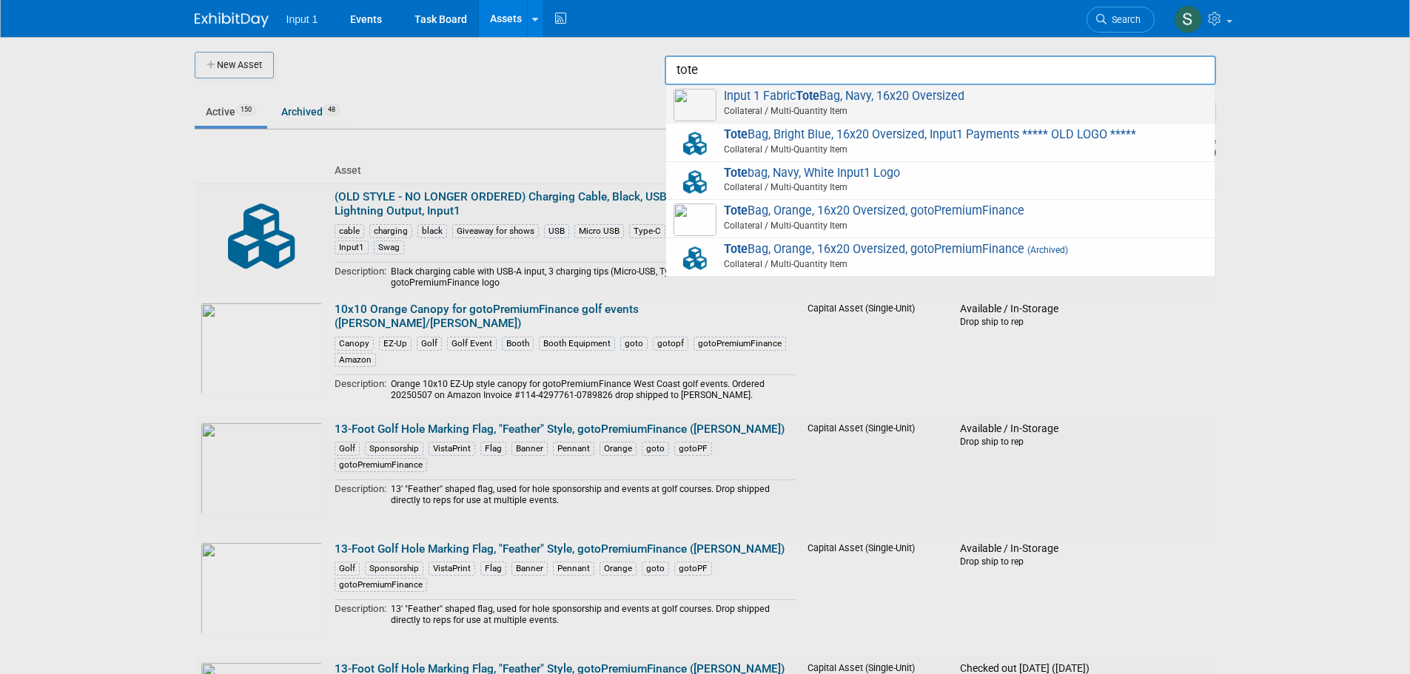
click at [831, 101] on span "Input 1 Fabric Tote Bag, Navy, 16x20 Oversized Collateral / Multi-Quantity Item" at bounding box center [941, 104] width 534 height 30
type input "Input 1 Fabric Tote Bag, Navy, 16x20 Oversized"
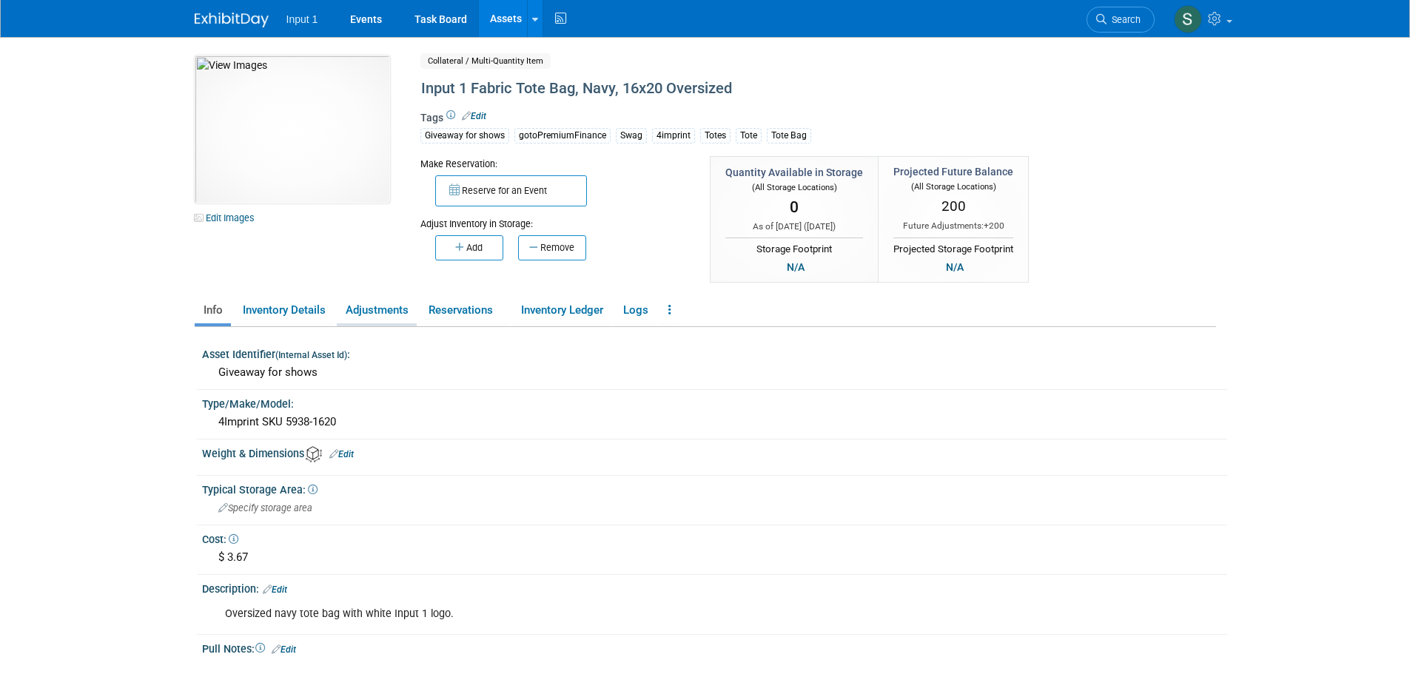
click at [369, 311] on link "Adjustments" at bounding box center [377, 311] width 80 height 26
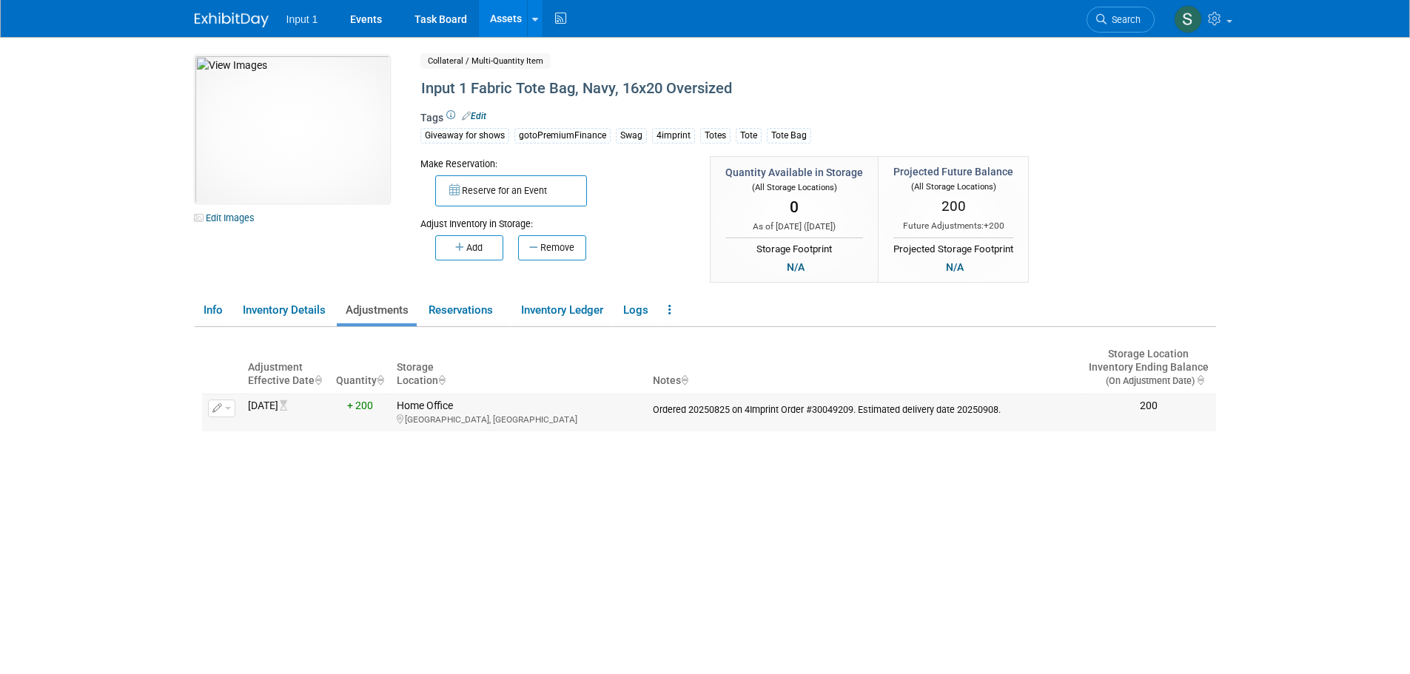
click at [781, 407] on div "Ordered 20250825 on 4Imprint Order #30049209. Estimated delivery date 20250908." at bounding box center [864, 408] width 423 height 16
click at [227, 411] on button "button" at bounding box center [221, 409] width 27 height 18
click at [246, 430] on button "Change Adjustment" at bounding box center [277, 433] width 123 height 20
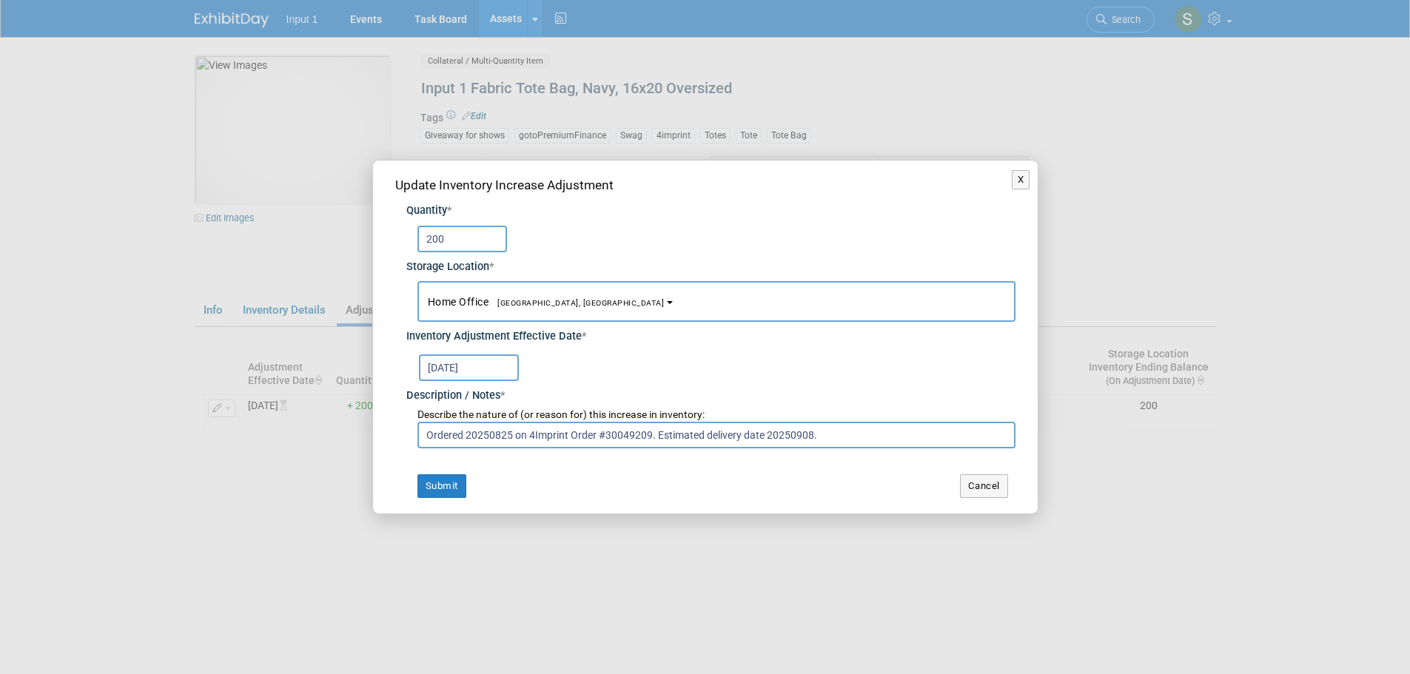
drag, startPoint x: 828, startPoint y: 435, endPoint x: 656, endPoint y: 441, distance: 171.9
click at [656, 441] on input "Ordered 20250825 on 4Imprint Order #30049209. Estimated delivery date 20250908." at bounding box center [717, 435] width 598 height 27
drag, startPoint x: 961, startPoint y: 433, endPoint x: 357, endPoint y: 454, distance: 604.5
click at [378, 454] on div "Update Inventory Increase Adjustment Quantity * 200 Storage Location * Drop shi…" at bounding box center [705, 337] width 665 height 353
type input "Ordered 20250825 on 4Imprint Order #30049209. Received 20250905 on UPS Tracking…"
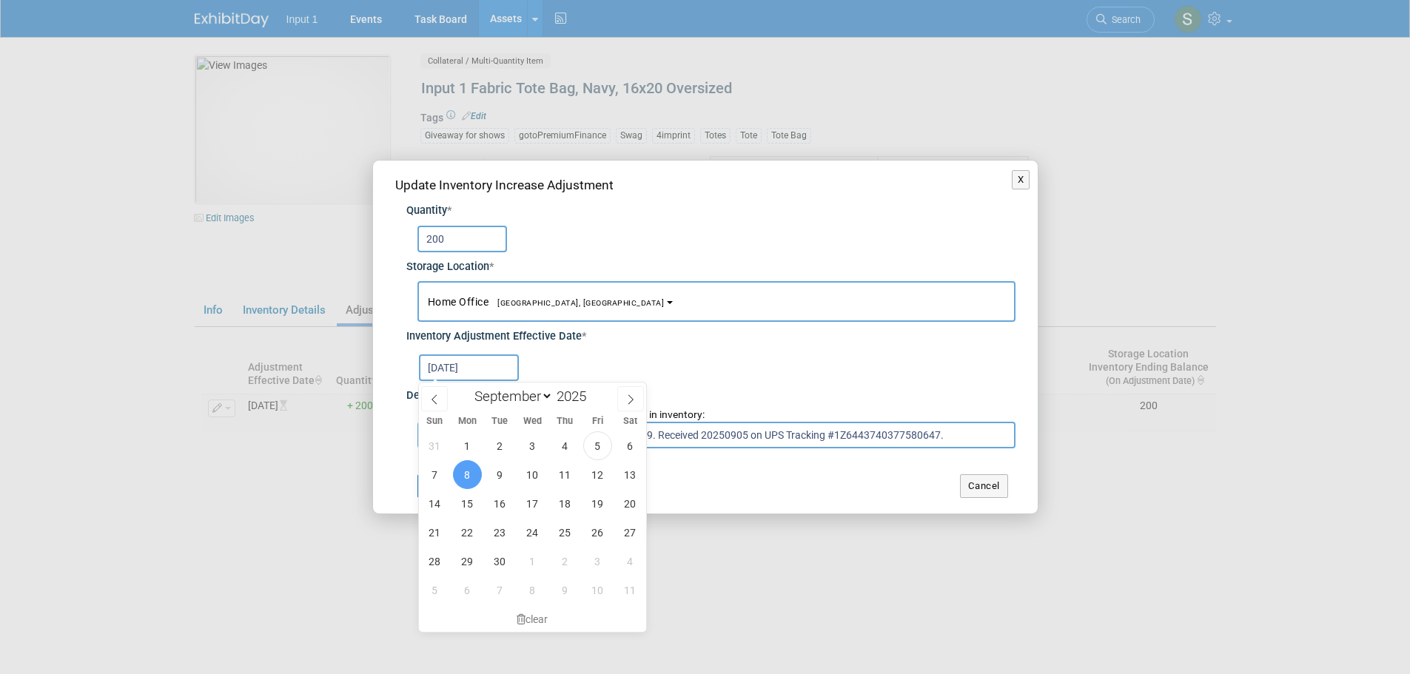
click at [480, 369] on input "Sep 8, 2025" at bounding box center [469, 368] width 100 height 27
click at [596, 444] on span "5" at bounding box center [597, 446] width 29 height 29
type input "Sep 5, 2025"
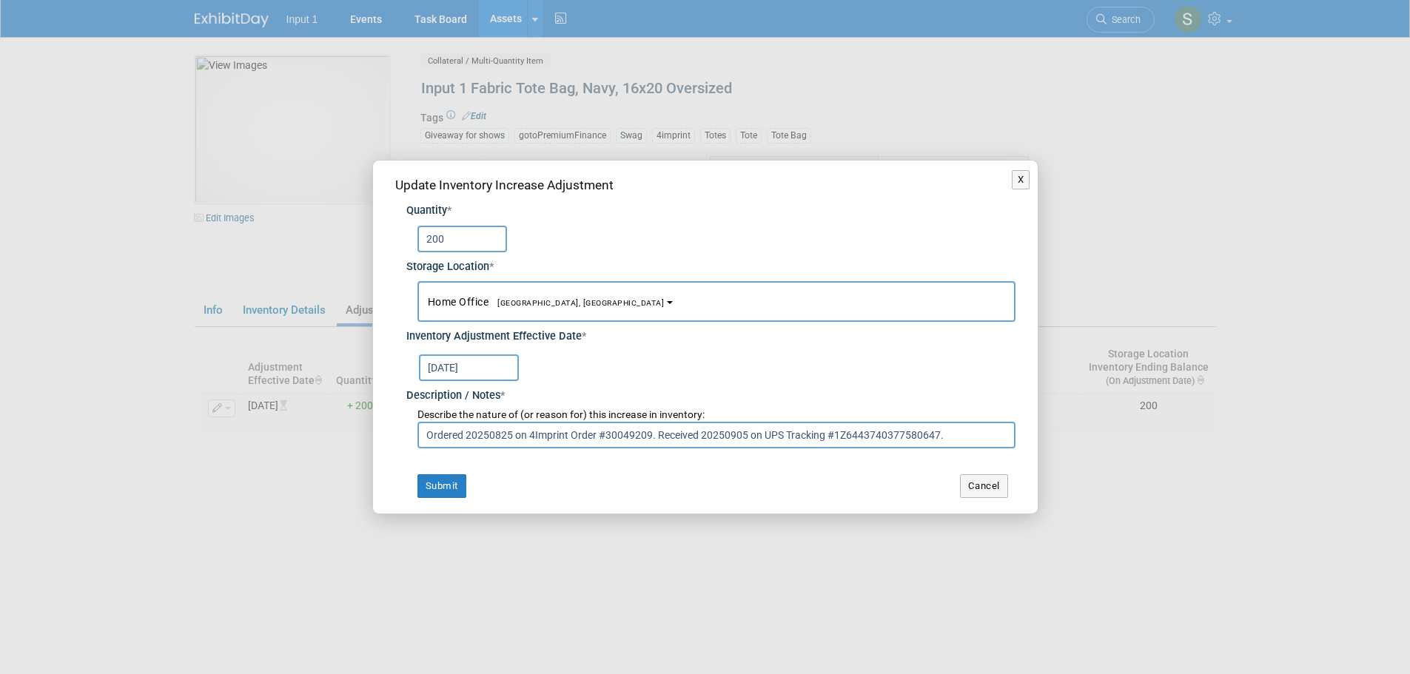
drag, startPoint x: 461, startPoint y: 242, endPoint x: 361, endPoint y: 246, distance: 99.3
click at [384, 246] on div "Update Inventory Increase Adjustment Quantity * 200 Storage Location * Drop shi…" at bounding box center [705, 337] width 665 height 353
type input "100"
click at [435, 493] on button "Submit" at bounding box center [442, 487] width 49 height 24
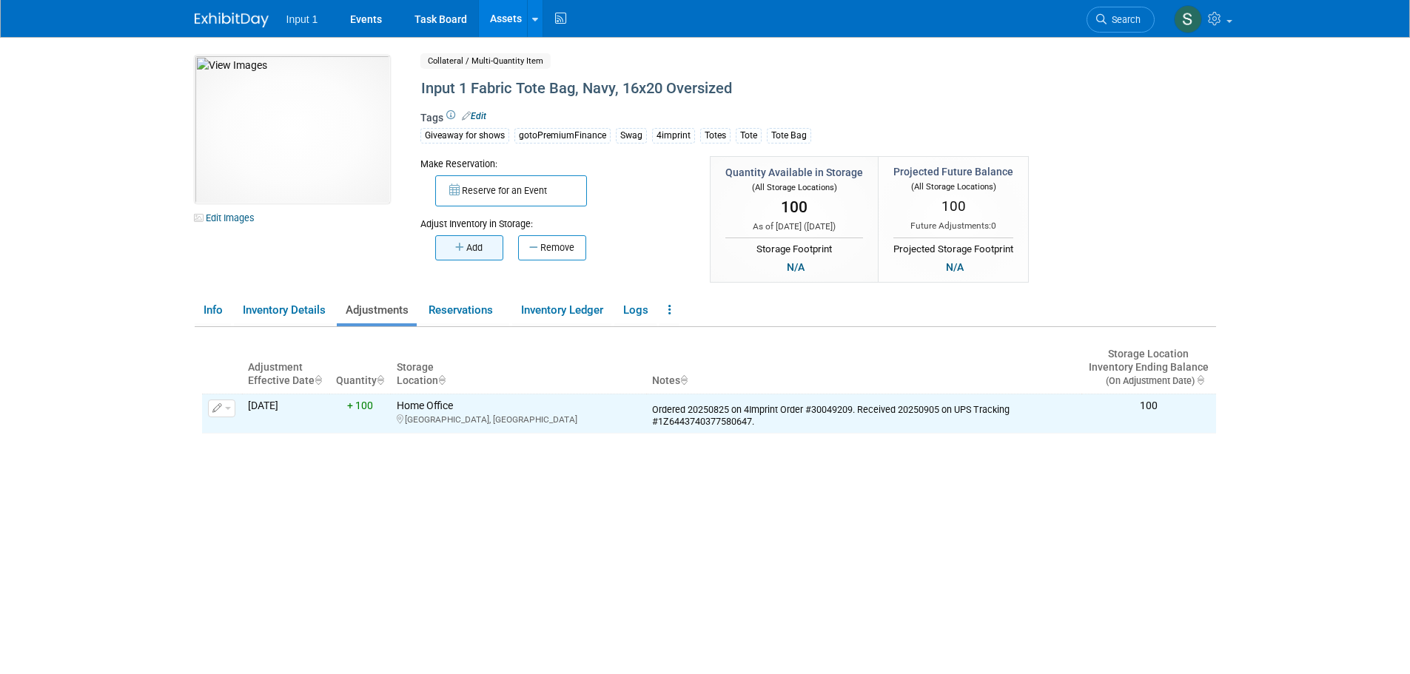
click at [470, 254] on button "Add" at bounding box center [469, 247] width 68 height 25
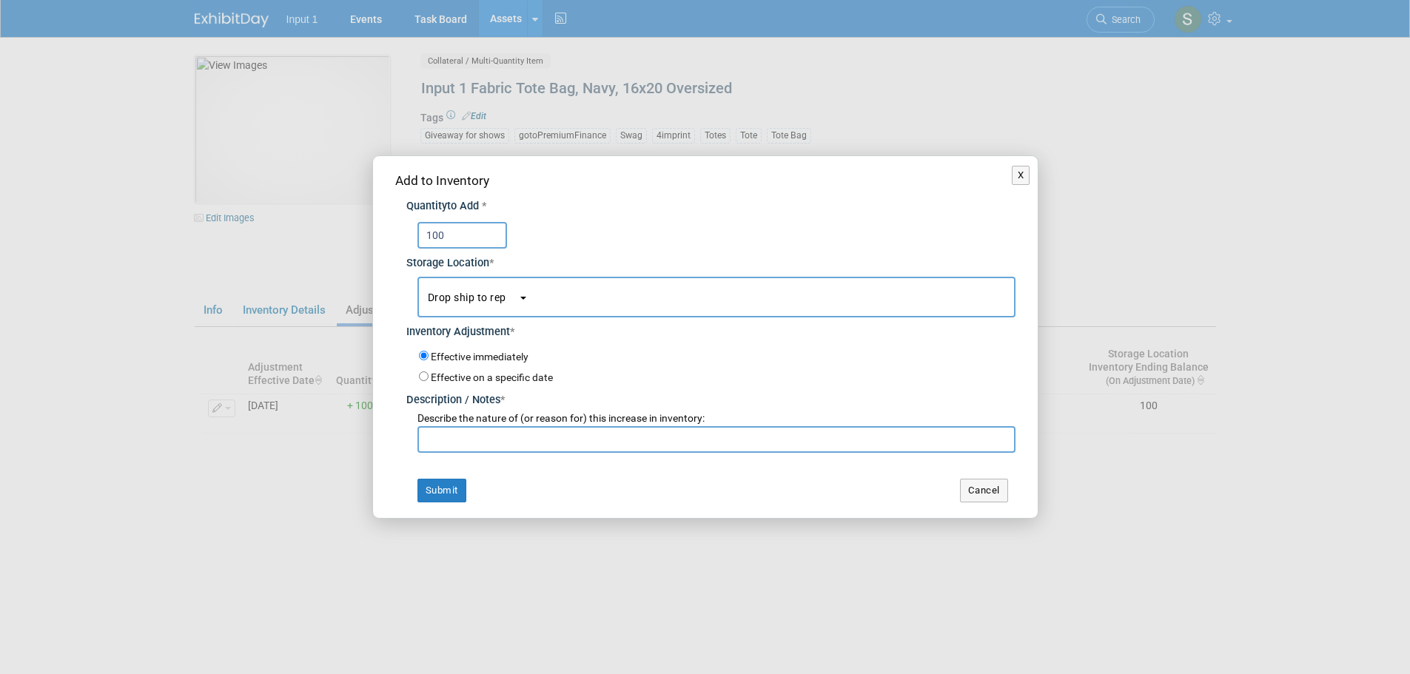
type input "100"
click at [492, 300] on span "Drop ship to rep" at bounding box center [473, 298] width 90 height 12
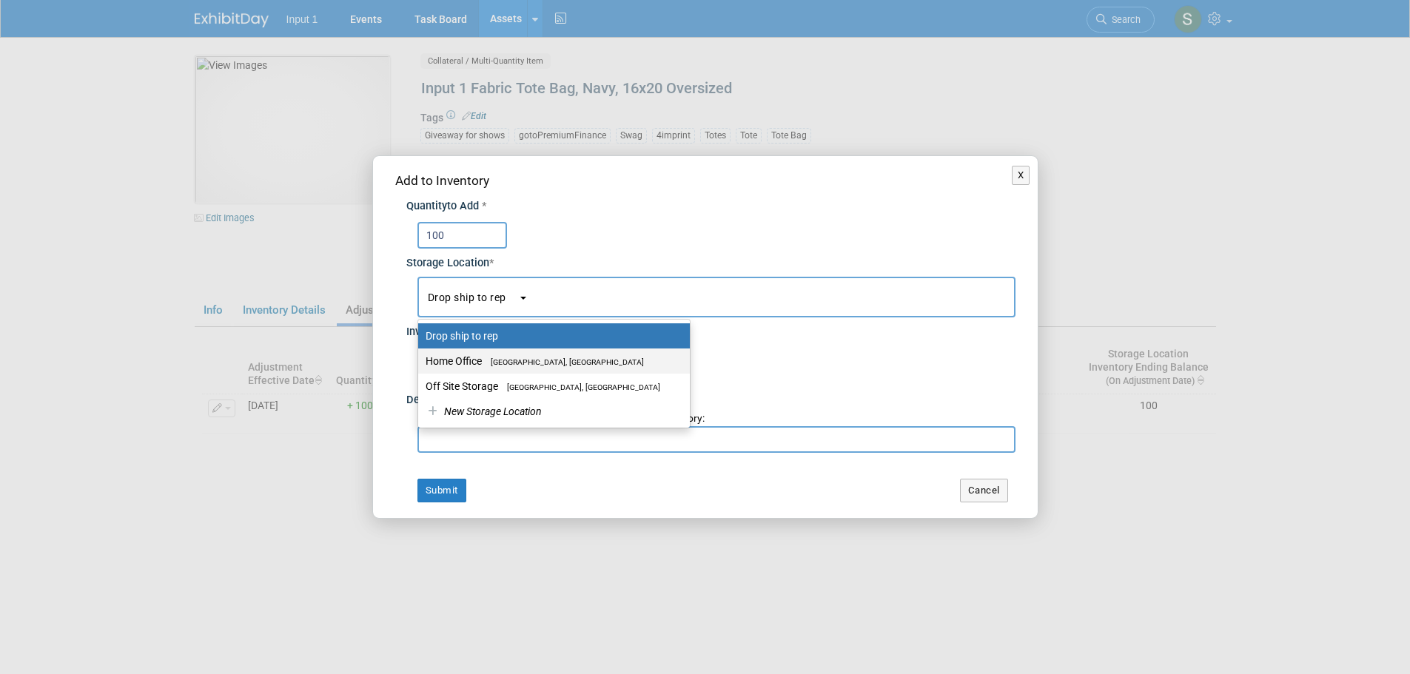
click at [483, 361] on label "Home Office Westlake Village, CA" at bounding box center [551, 361] width 250 height 19
click at [421, 361] on input "Home Office Westlake Village, CA" at bounding box center [416, 362] width 10 height 10
select select "11223761"
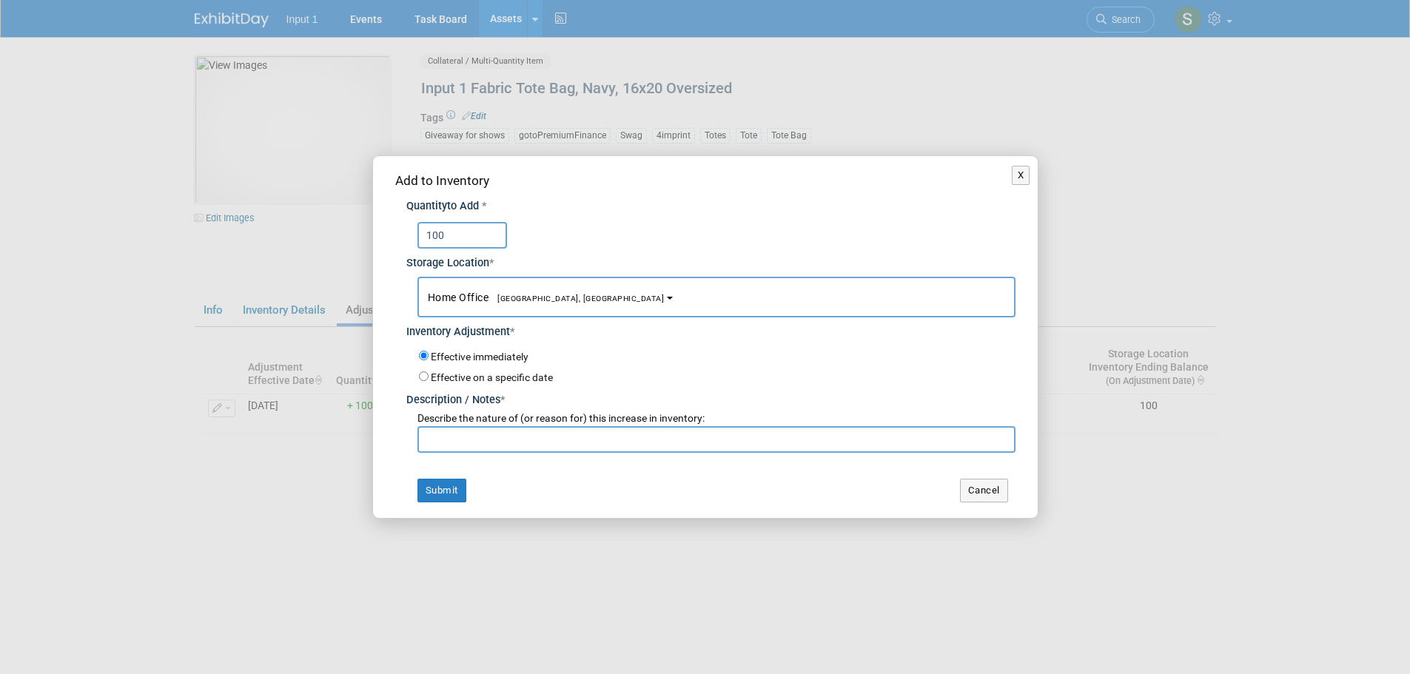
click at [471, 443] on input "text" at bounding box center [717, 439] width 598 height 27
paste input "Ordered 20250825 on 4Imprint Order #30049209. Received 20250905 on UPS Tracking…"
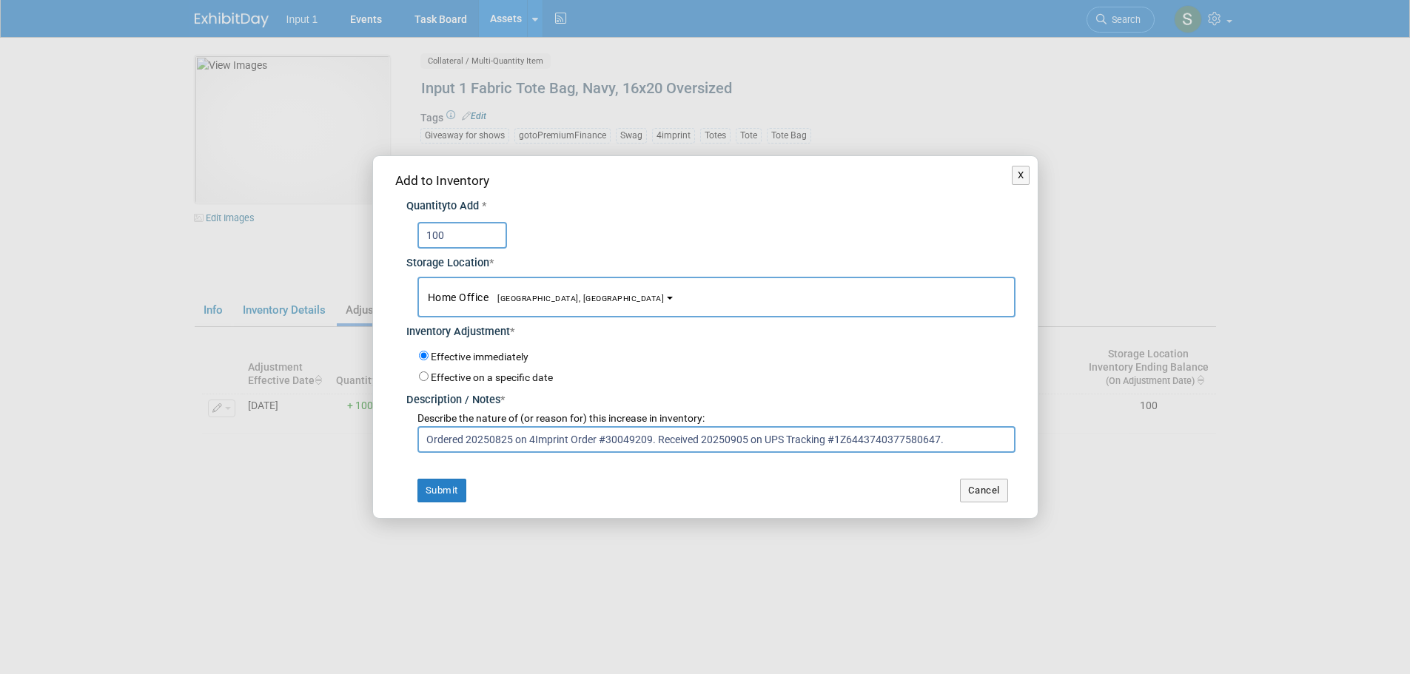
click at [864, 439] on input "Ordered 20250825 on 4Imprint Order #30049209. Received 20250905 on UPS Tracking…" at bounding box center [717, 439] width 598 height 27
drag, startPoint x: 892, startPoint y: 438, endPoint x: 1322, endPoint y: 459, distance: 430.7
click at [1322, 459] on div "X Add to Inventory Quantity to Add * 100 *" at bounding box center [705, 337] width 1410 height 674
type input "Ordered 20250825 on 4Imprint Order #30049209. Received 20250905 on UPS Tracking…"
click at [454, 495] on button "Submit" at bounding box center [442, 491] width 49 height 24
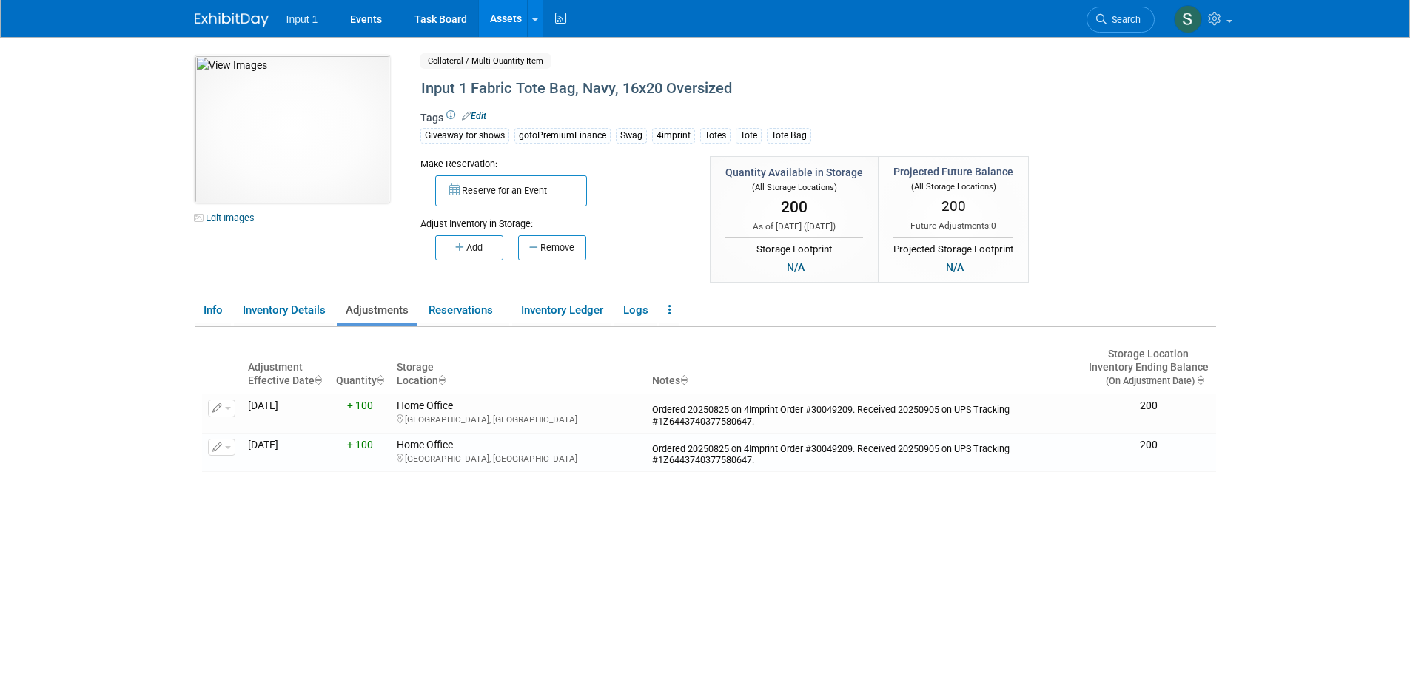
click at [178, 264] on body "Input 1 Events Task Board Assets New Asset Search Assets" at bounding box center [705, 337] width 1410 height 674
click at [637, 540] on div "Adjustment Effective Date Quantity Storage Location Notes Storage Location Inve…" at bounding box center [709, 516] width 1014 height 378
click at [533, 25] on div at bounding box center [535, 18] width 6 height 15
click at [572, 72] on link "Search Assets" at bounding box center [593, 74] width 131 height 21
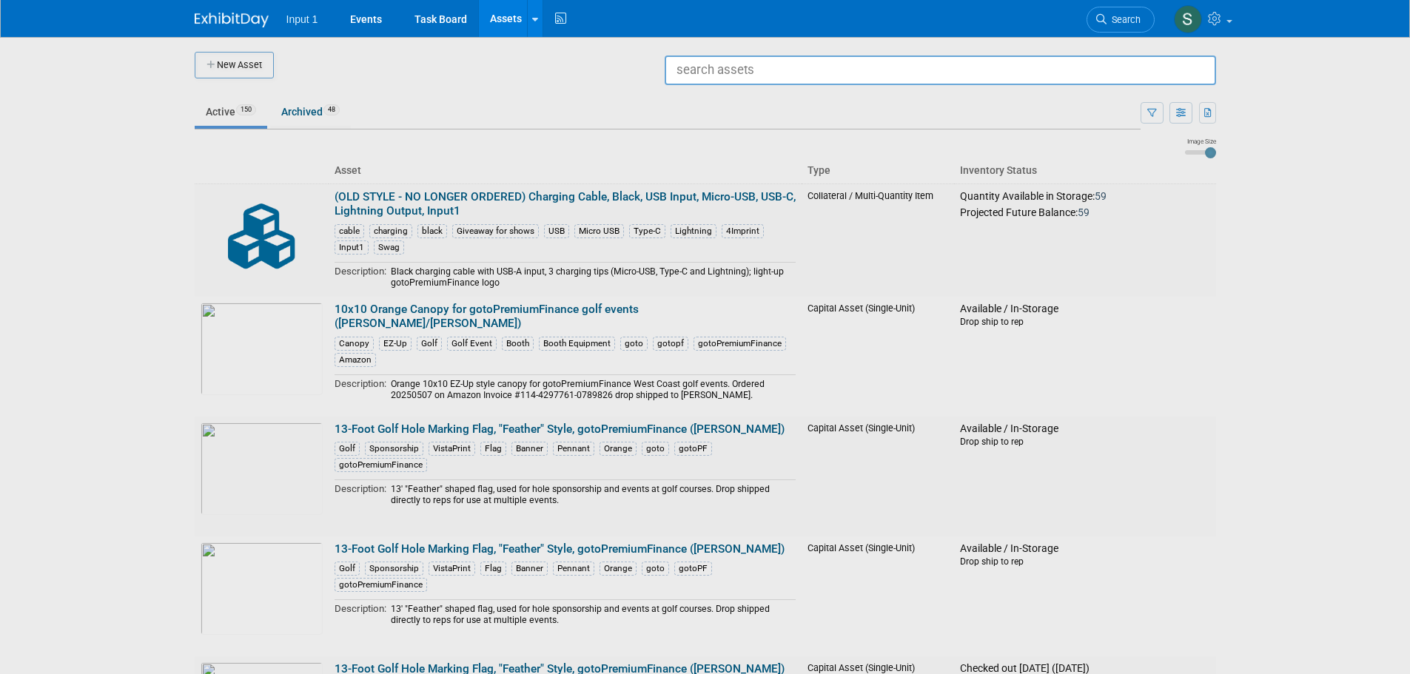
click at [681, 63] on input "text" at bounding box center [941, 71] width 552 height 30
type input "y"
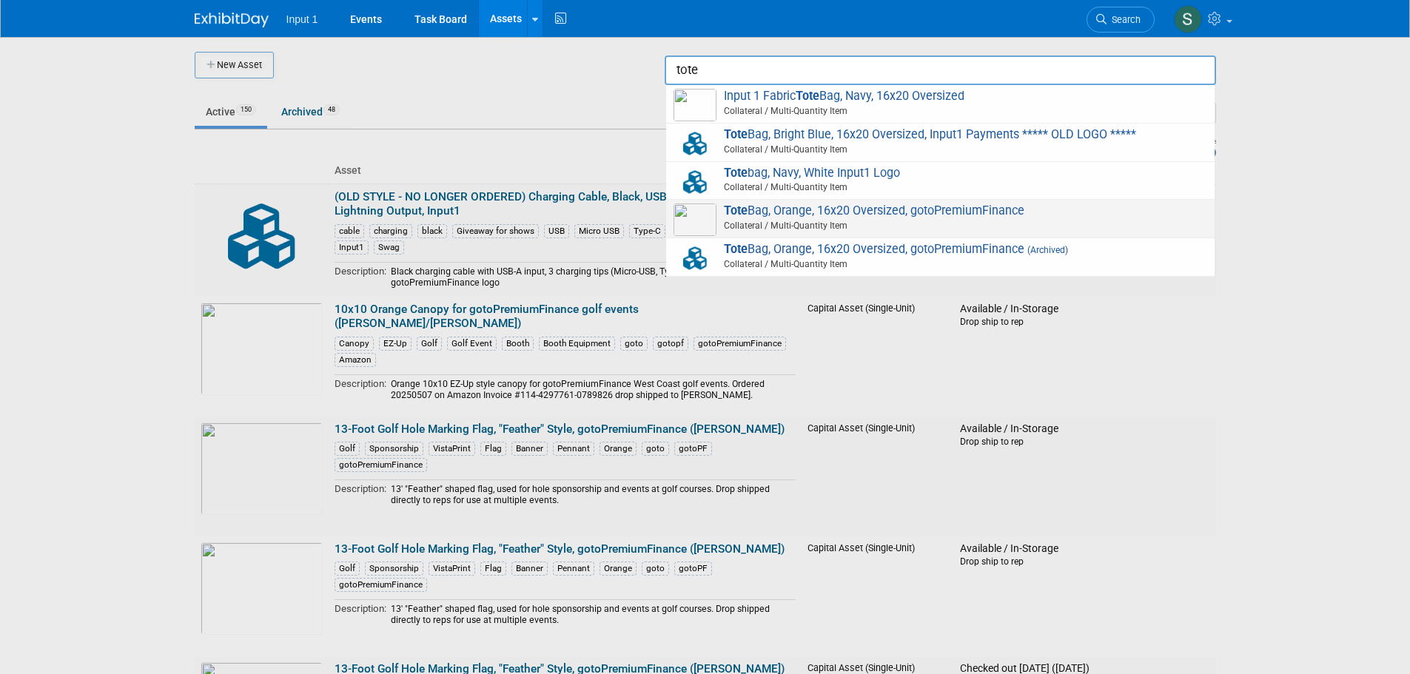
click at [767, 209] on span "Tote Bag, Orange, 16x20 Oversized, gotoPremiumFinance Collateral / Multi-Quanti…" at bounding box center [941, 219] width 534 height 30
type input "Tote Bag, Orange, 16x20 Oversized, gotoPremiumFinance"
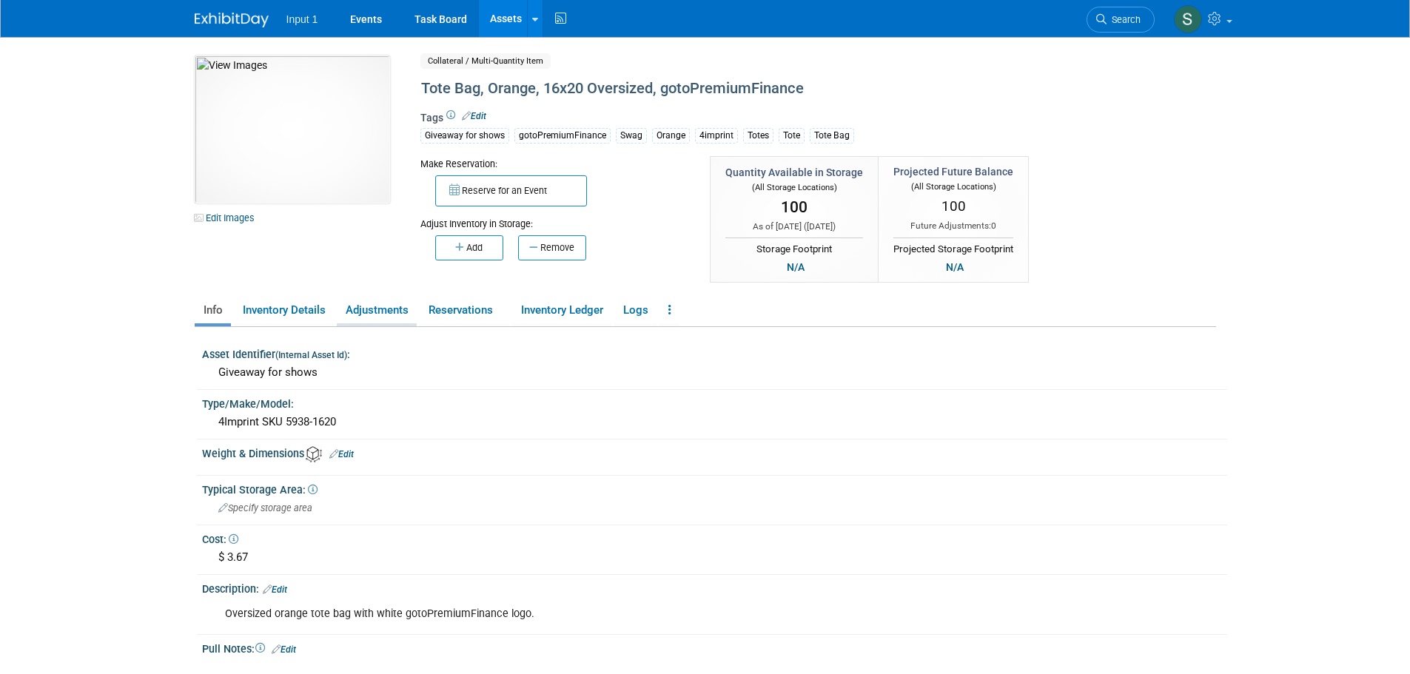
click at [376, 314] on link "Adjustments" at bounding box center [377, 311] width 80 height 26
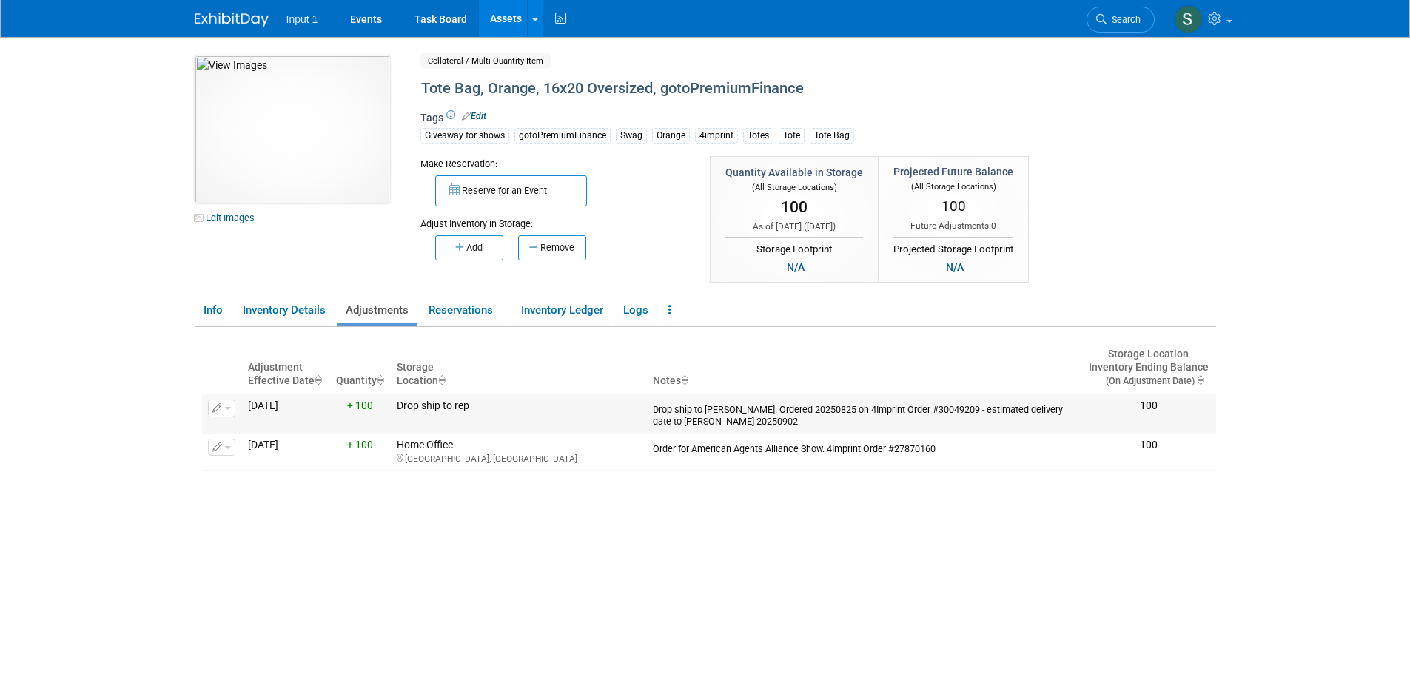
click at [231, 411] on button "button" at bounding box center [221, 409] width 27 height 18
click at [270, 434] on button "Change Adjustment" at bounding box center [277, 433] width 123 height 20
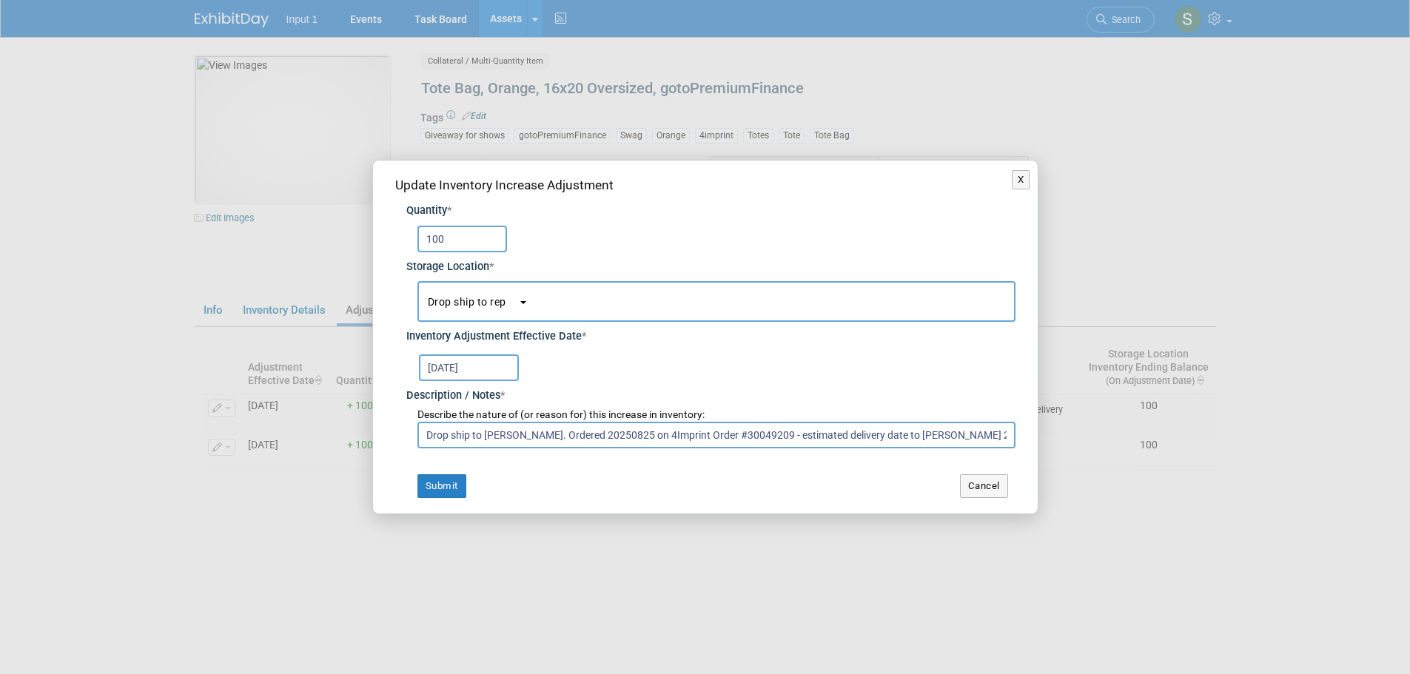
click at [482, 294] on button "Drop ship to rep" at bounding box center [717, 301] width 598 height 41
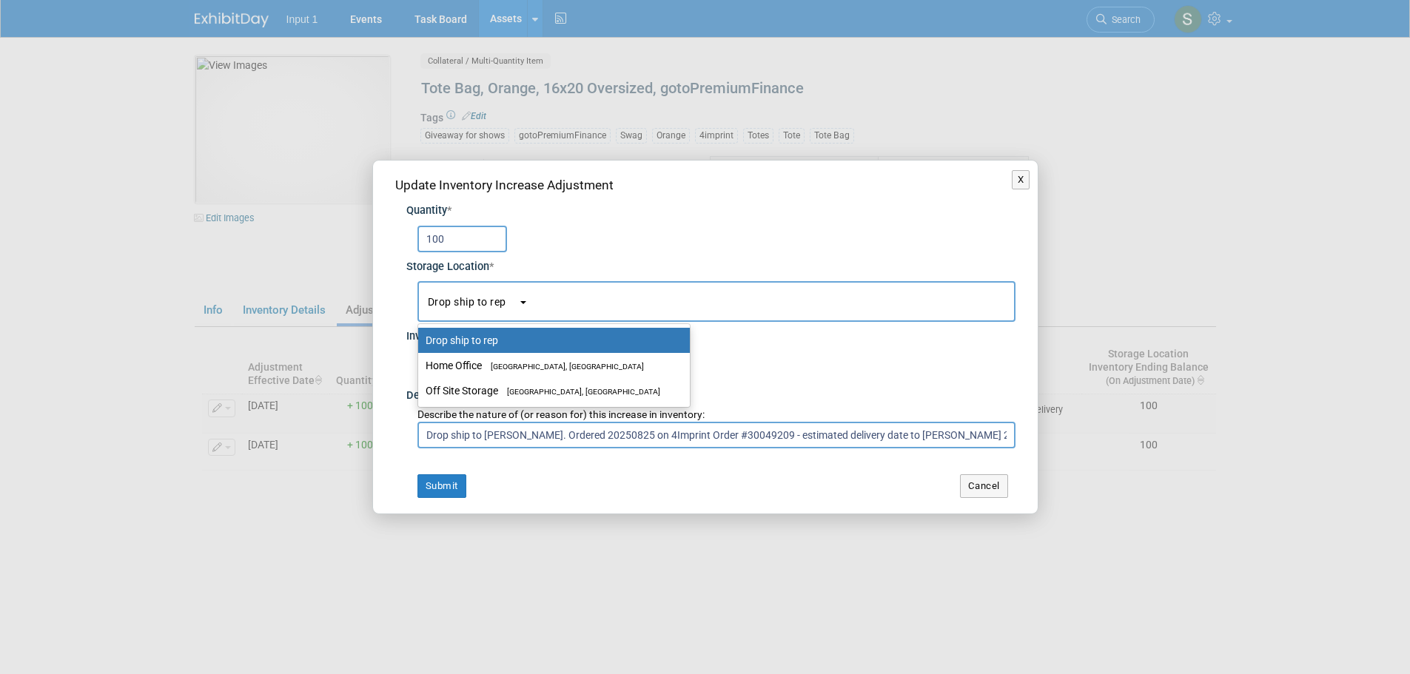
click at [586, 238] on div "100" at bounding box center [717, 239] width 598 height 27
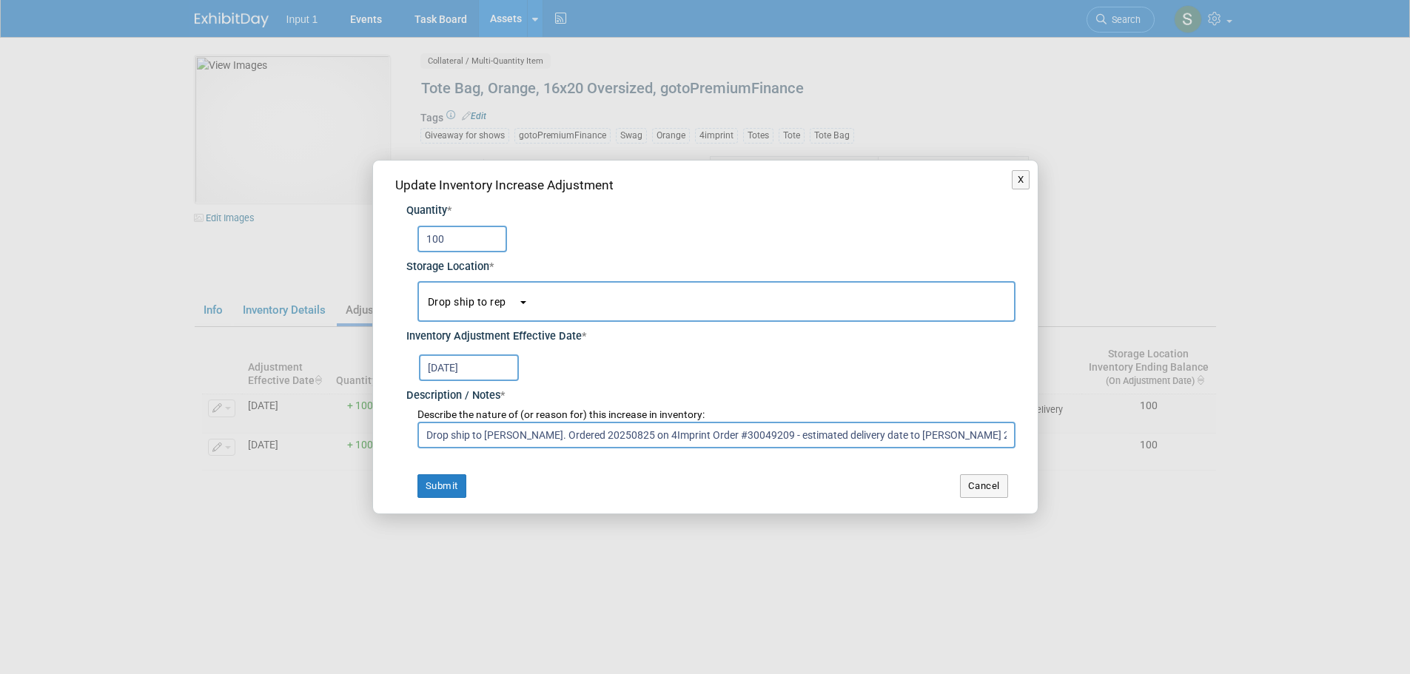
click at [480, 371] on input "Sep 2, 2025" at bounding box center [469, 368] width 100 height 27
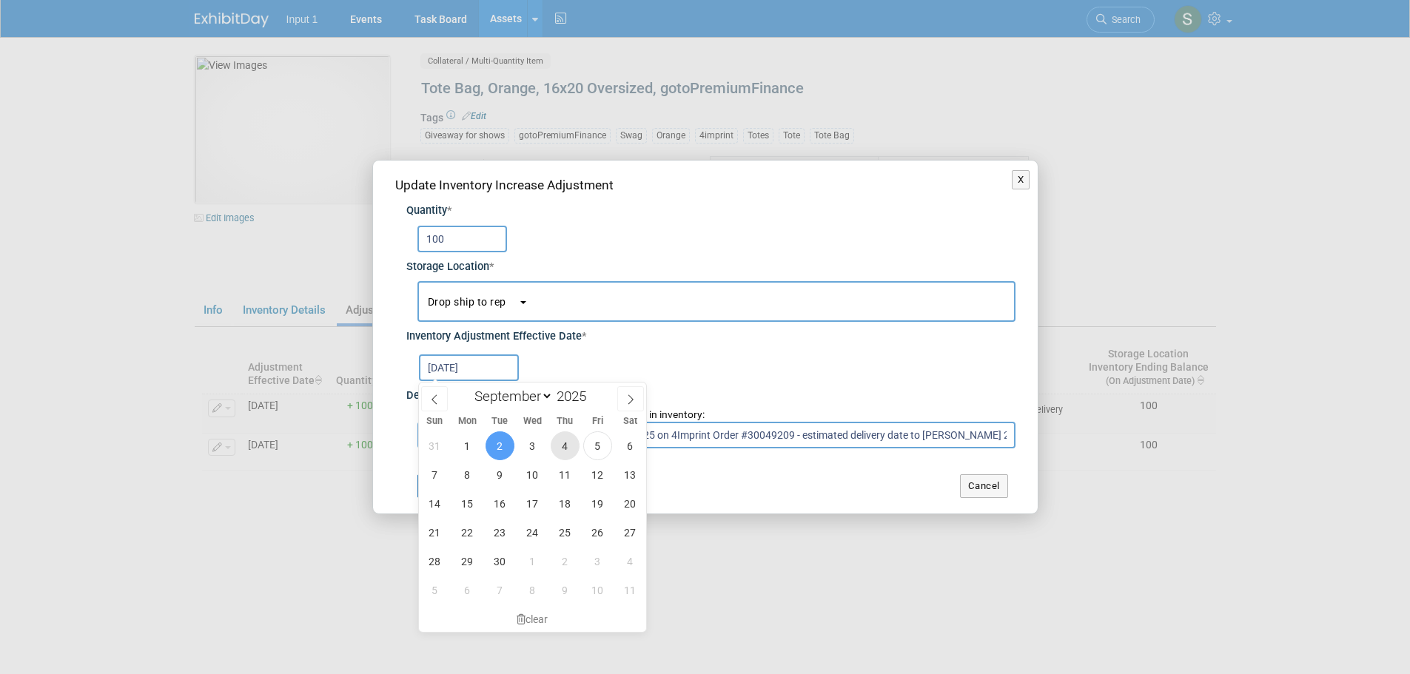
click at [555, 437] on span "4" at bounding box center [565, 446] width 29 height 29
type input "Sep 4, 2025"
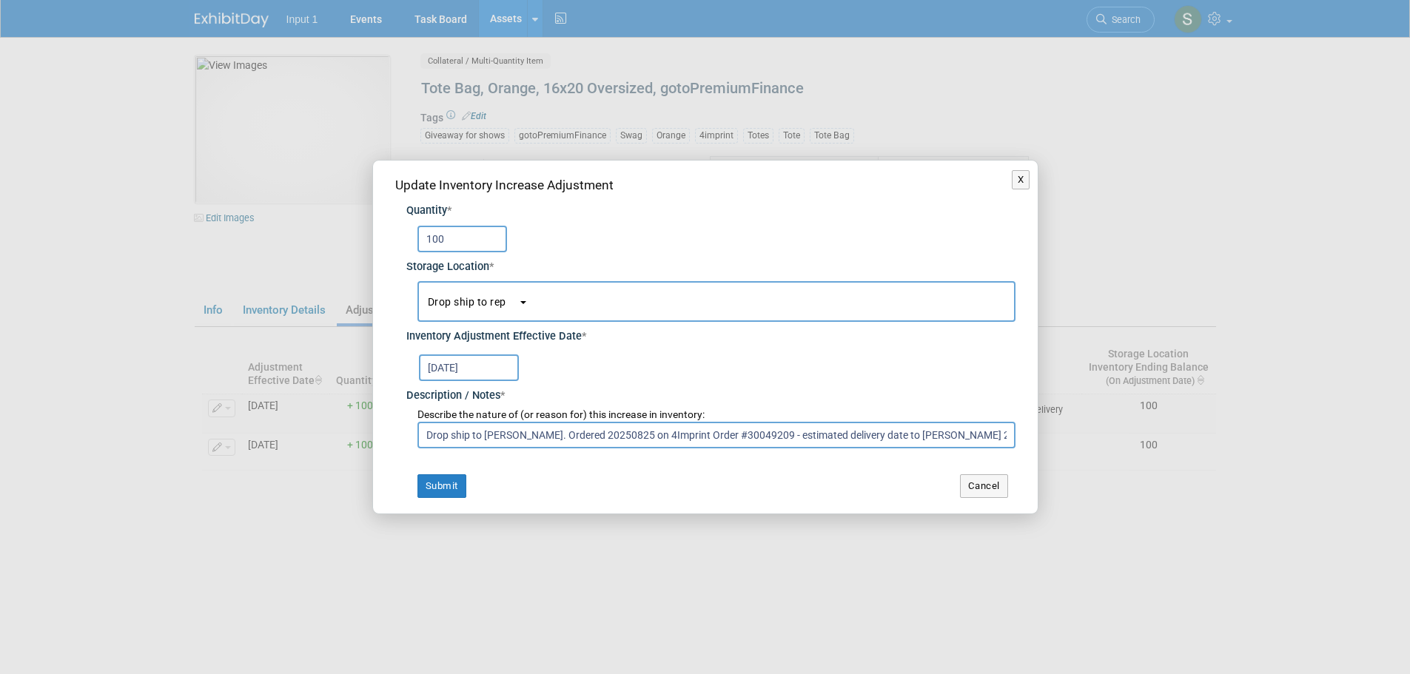
drag, startPoint x: 786, startPoint y: 433, endPoint x: 1315, endPoint y: 422, distance: 529.5
click at [1315, 422] on div "X Update Inventory Increase Adjustment Quantity * 100 Storage Location * * *" at bounding box center [705, 337] width 1410 height 674
paste input "1Z6443740375388869"
type input "Drop ship to Lori Chadwick. Ordered 20250825 on 4Imprint Order #30049209. Deliv…"
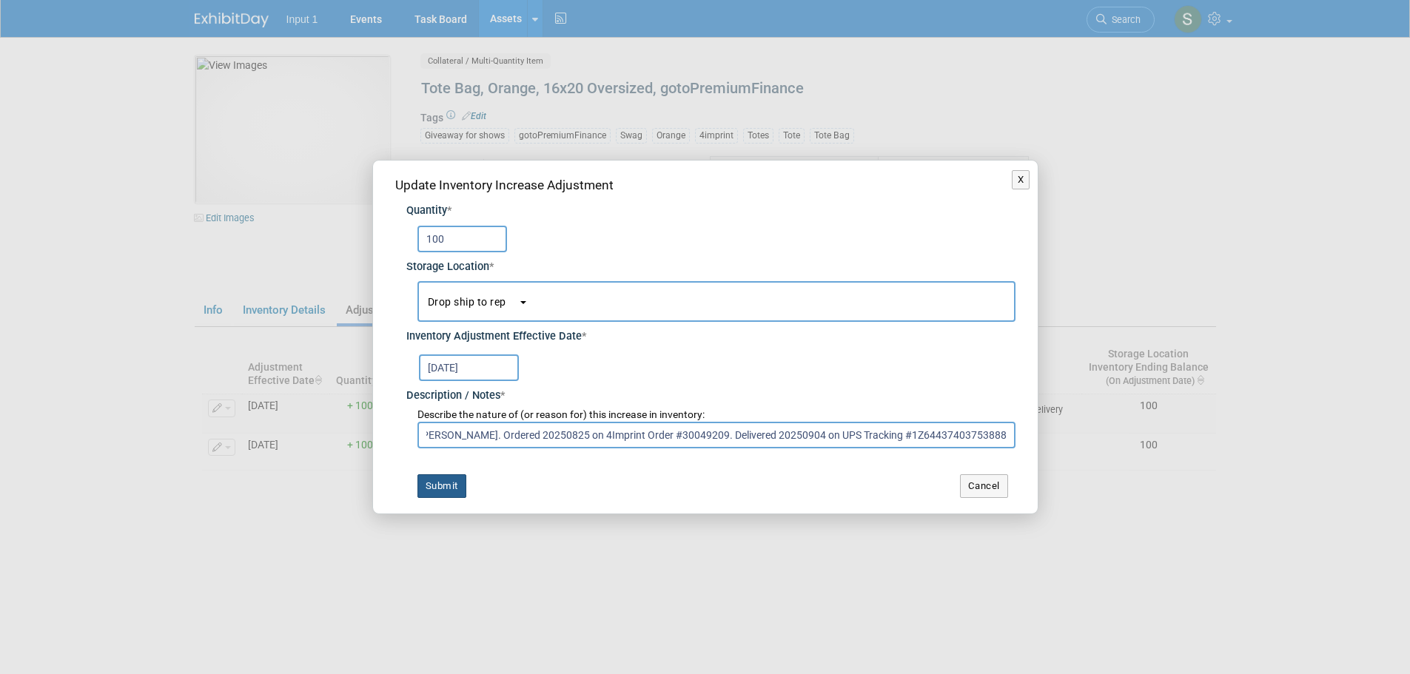
scroll to position [0, 0]
click at [447, 486] on button "Submit" at bounding box center [442, 487] width 49 height 24
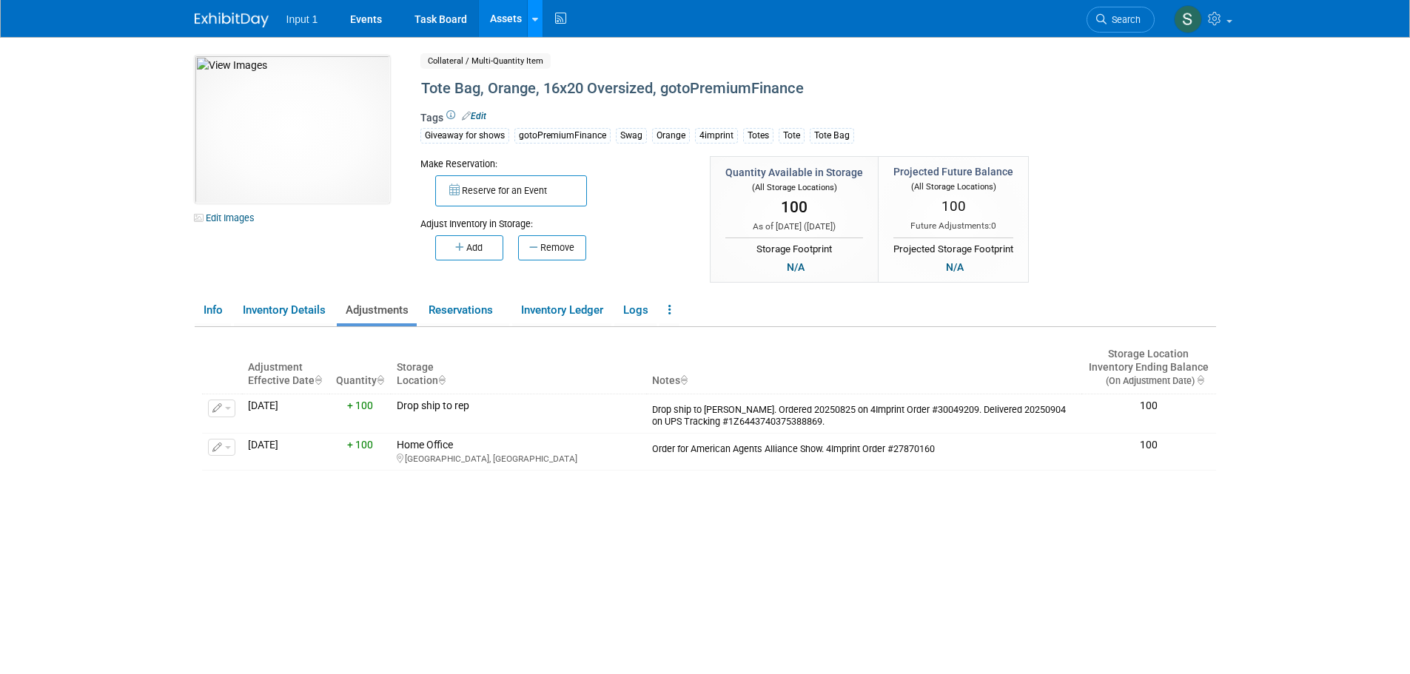
click at [534, 19] on icon at bounding box center [535, 20] width 6 height 10
click at [552, 76] on link "Search Assets" at bounding box center [593, 74] width 131 height 21
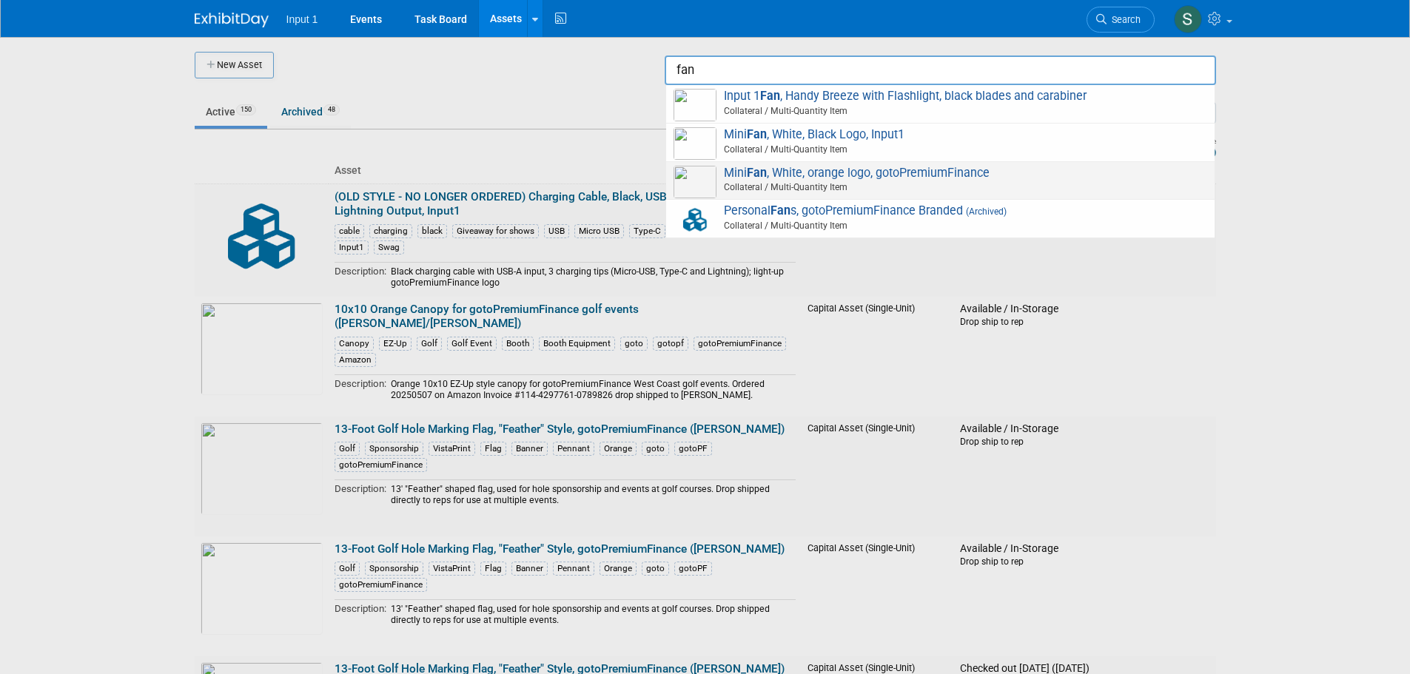
click at [815, 175] on span "Mini Fan , White, orange logo, gotoPremiumFinance Collateral / Multi-Quantity I…" at bounding box center [941, 181] width 534 height 30
type input "Mini Fan, White, orange logo, gotoPremiumFinance"
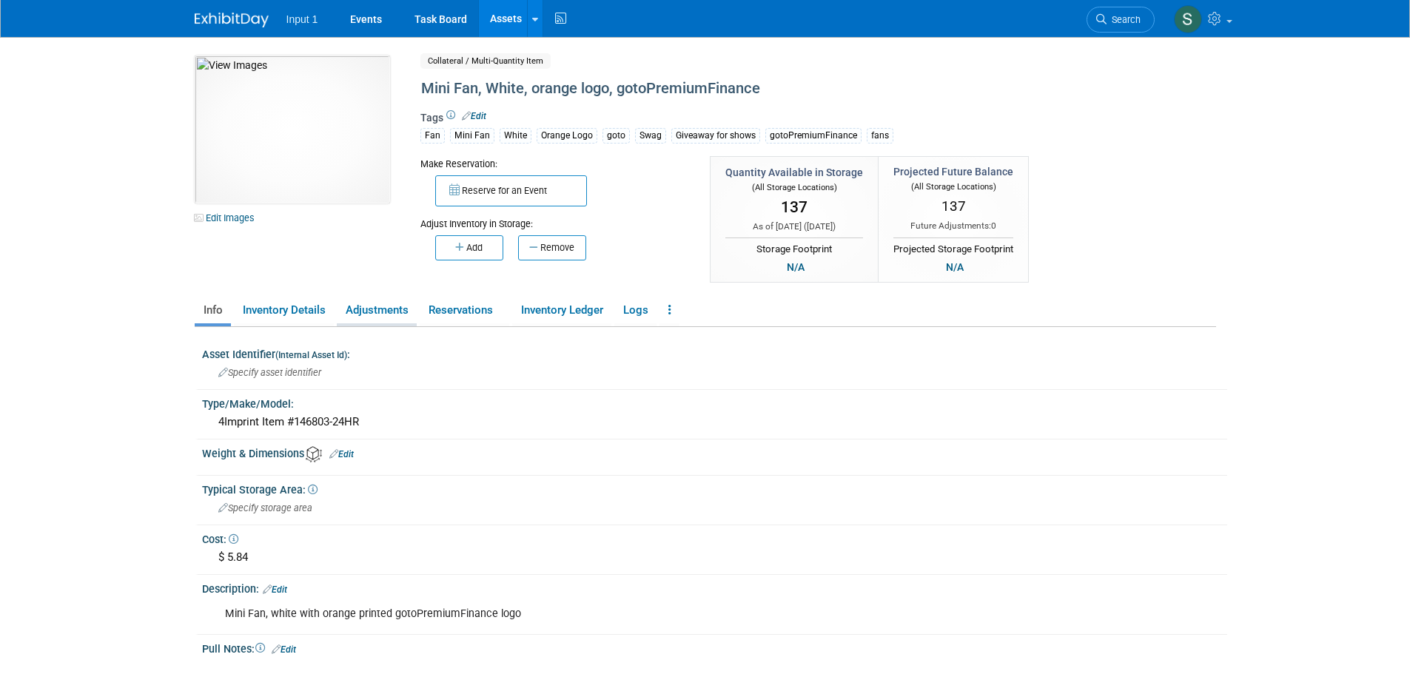
click at [379, 314] on link "Adjustments" at bounding box center [377, 311] width 80 height 26
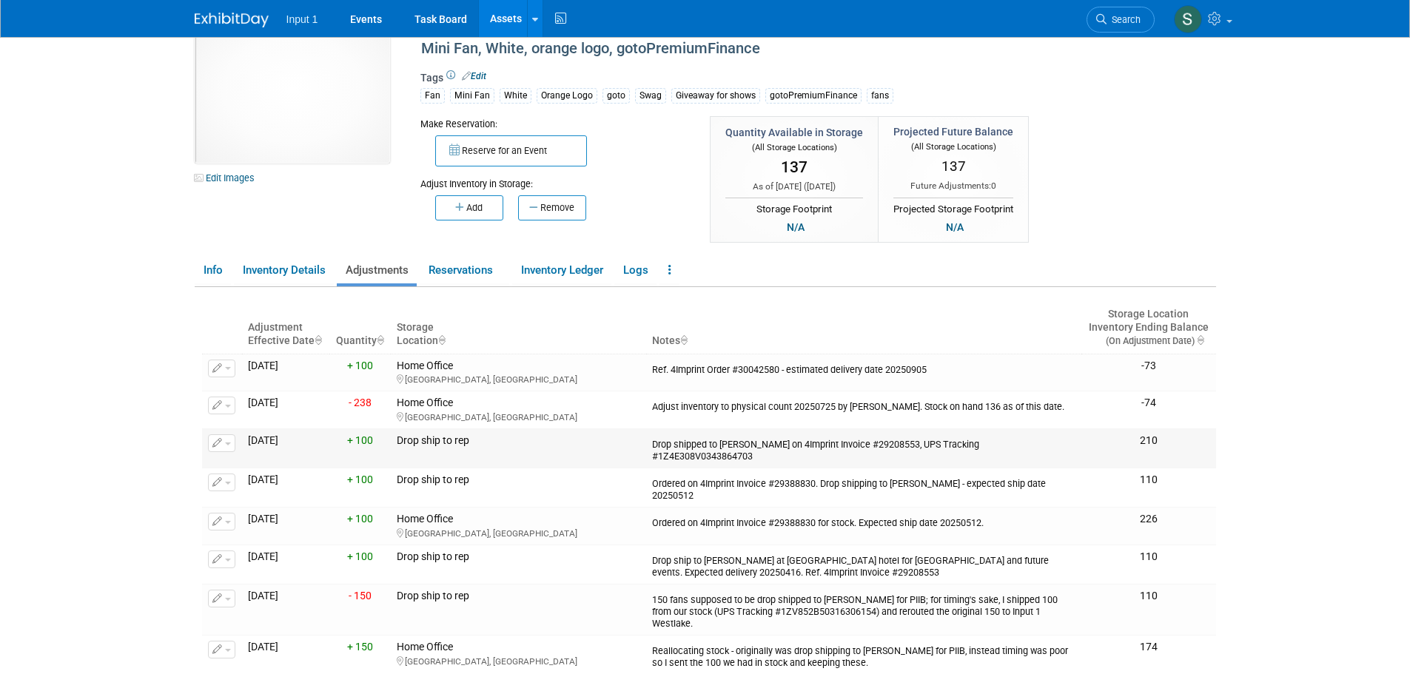
scroll to position [74, 0]
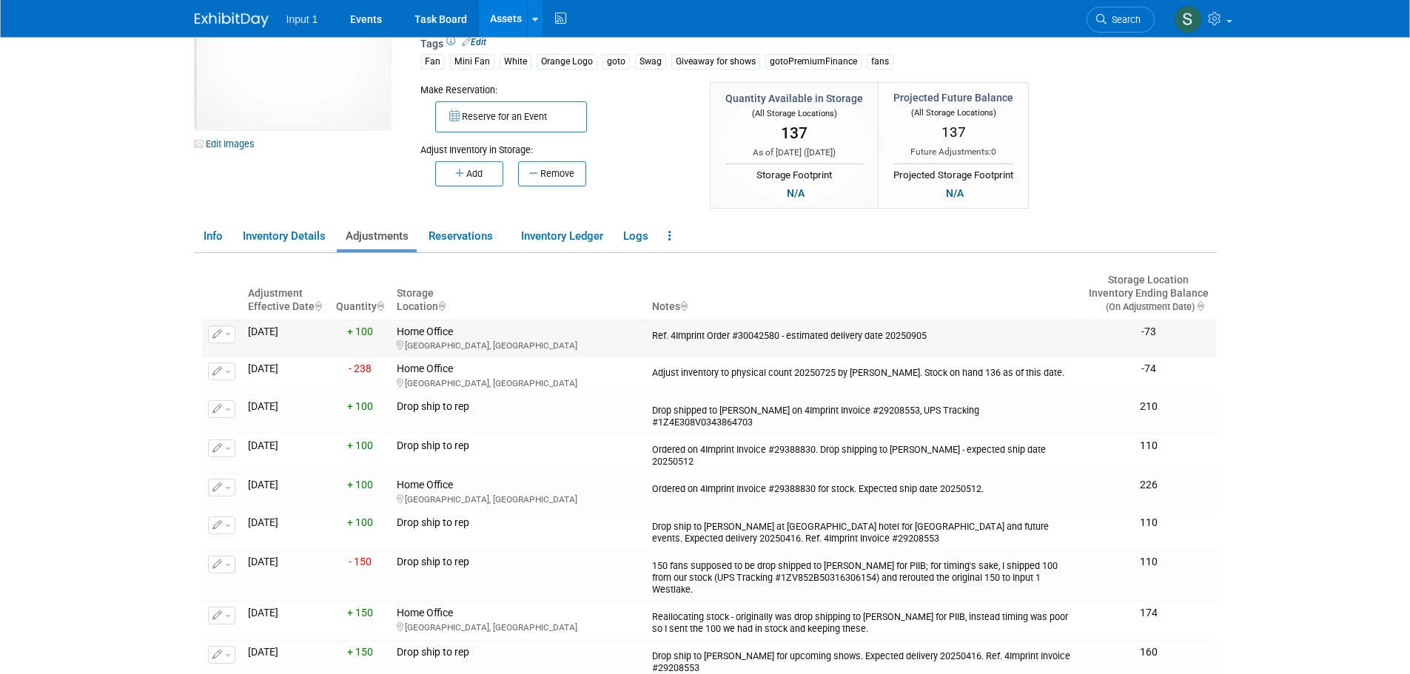
click at [229, 337] on button "button" at bounding box center [221, 335] width 27 height 18
click at [237, 360] on button "Change Adjustment" at bounding box center [277, 359] width 123 height 20
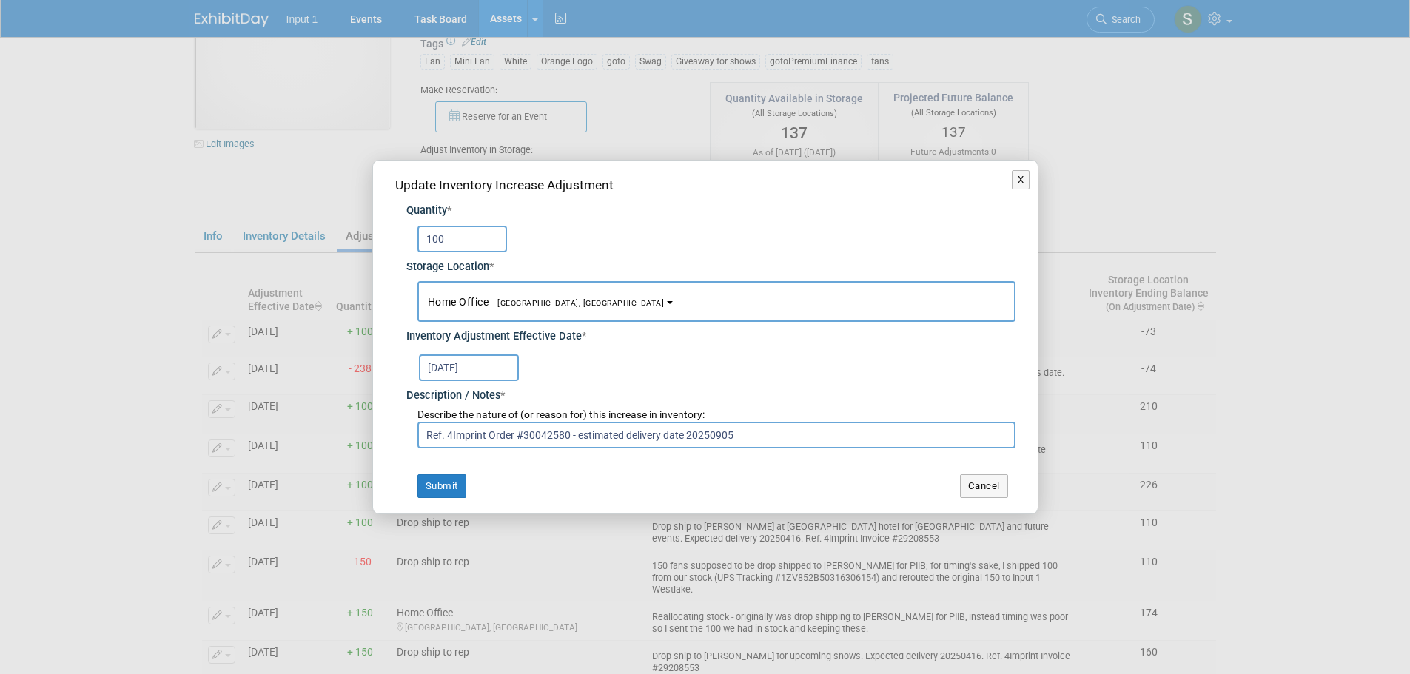
drag, startPoint x: 757, startPoint y: 438, endPoint x: 568, endPoint y: 446, distance: 189.7
click at [568, 446] on input "Ref. 4Imprint Order #30042580 - estimated delivery date 20250905" at bounding box center [717, 435] width 598 height 27
paste input "1Z4E308V0343707570"
type input "Ref. 4Imprint Order #30042580. Received 20250905 on UPS Tracking #1Z4E308V03437…"
click at [458, 489] on button "Submit" at bounding box center [442, 487] width 49 height 24
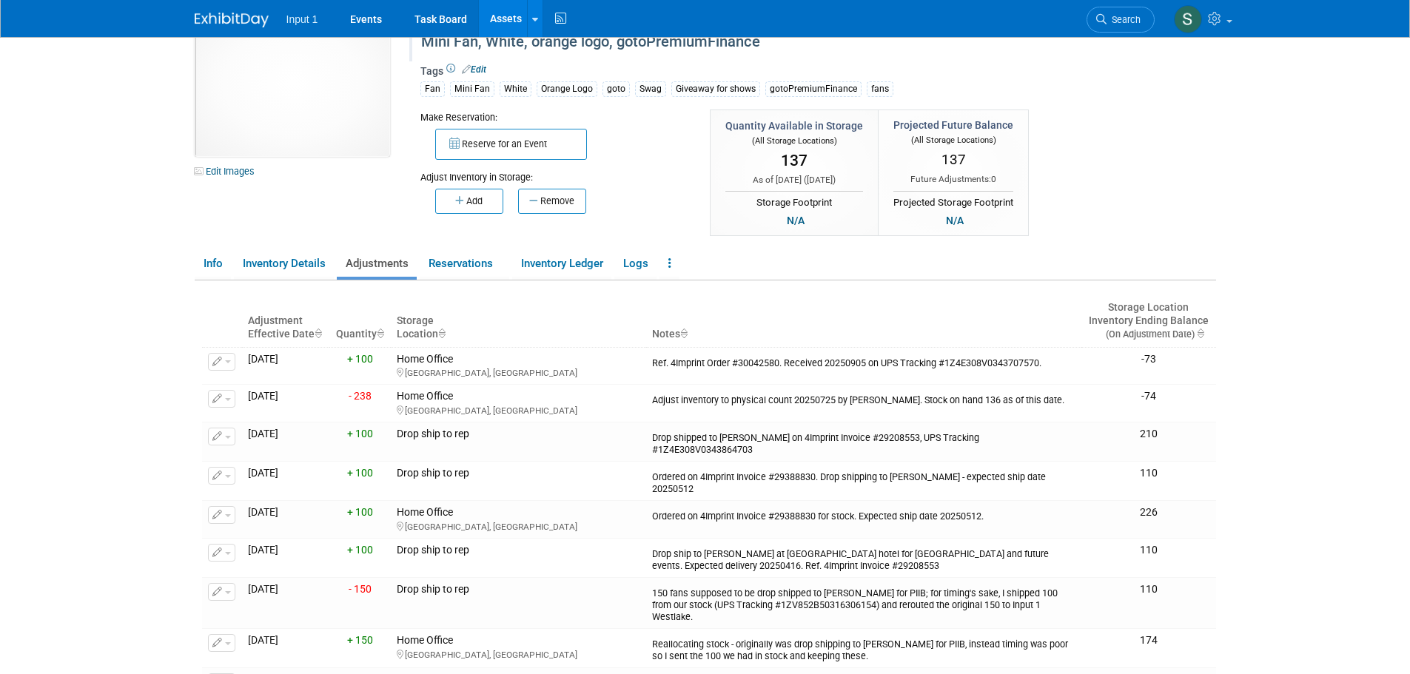
scroll to position [0, 0]
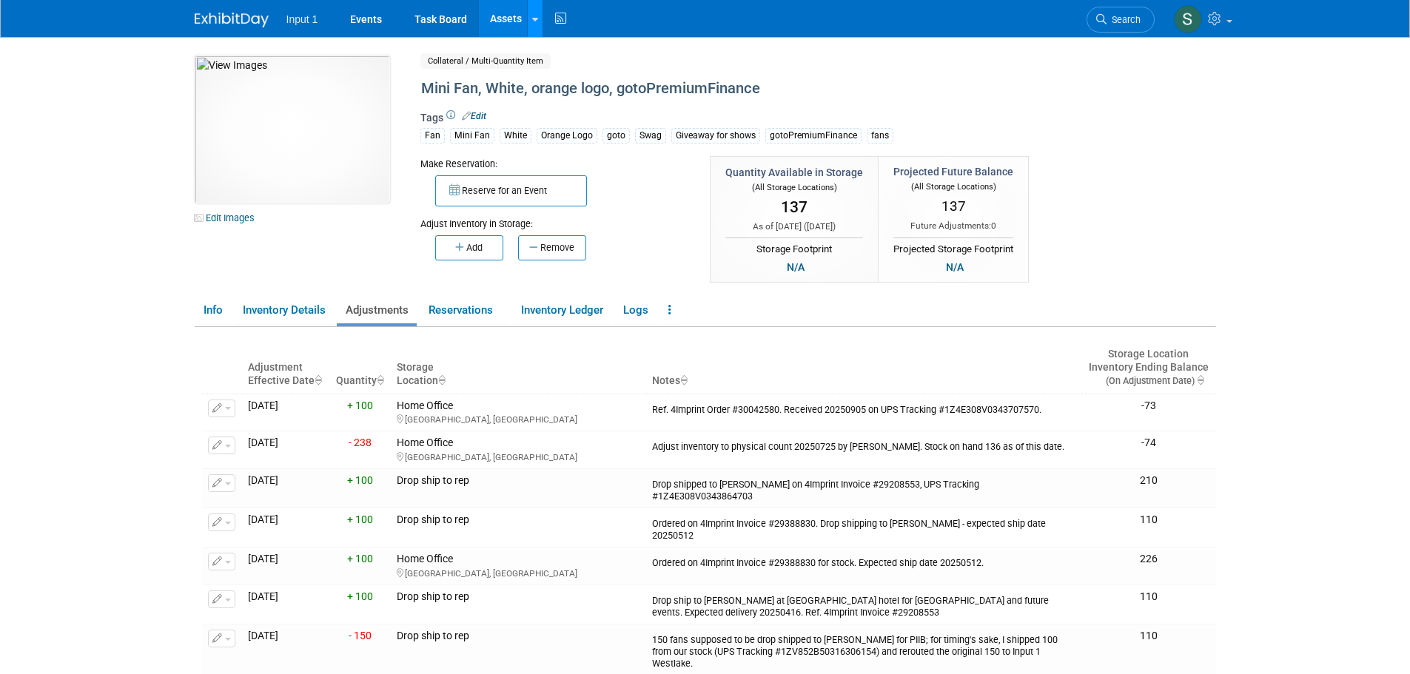
click at [540, 21] on link at bounding box center [535, 18] width 16 height 37
click at [572, 73] on link "Search Assets" at bounding box center [593, 74] width 131 height 21
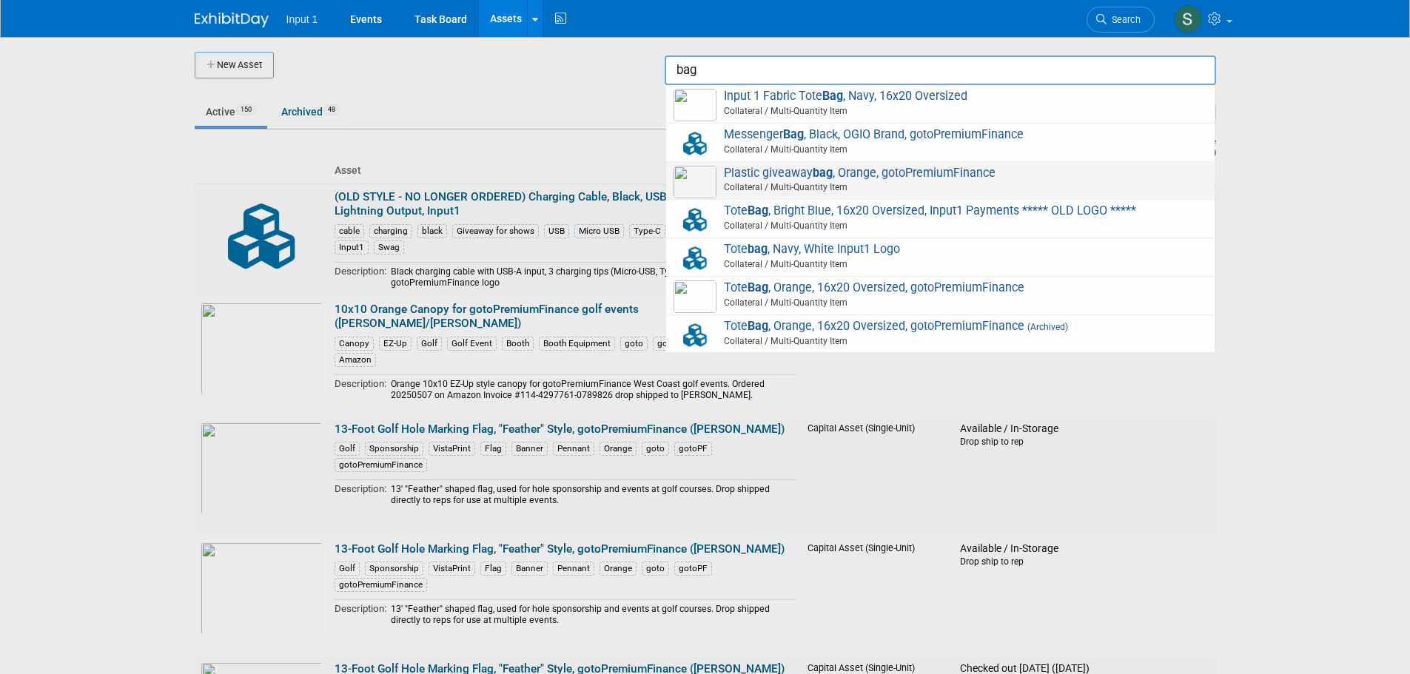
click at [813, 178] on span "Plastic giveaway bag , Orange, gotoPremiumFinance Collateral / Multi-Quantity I…" at bounding box center [941, 181] width 534 height 30
type input "Plastic giveaway bag, Orange, gotoPremiumFinance"
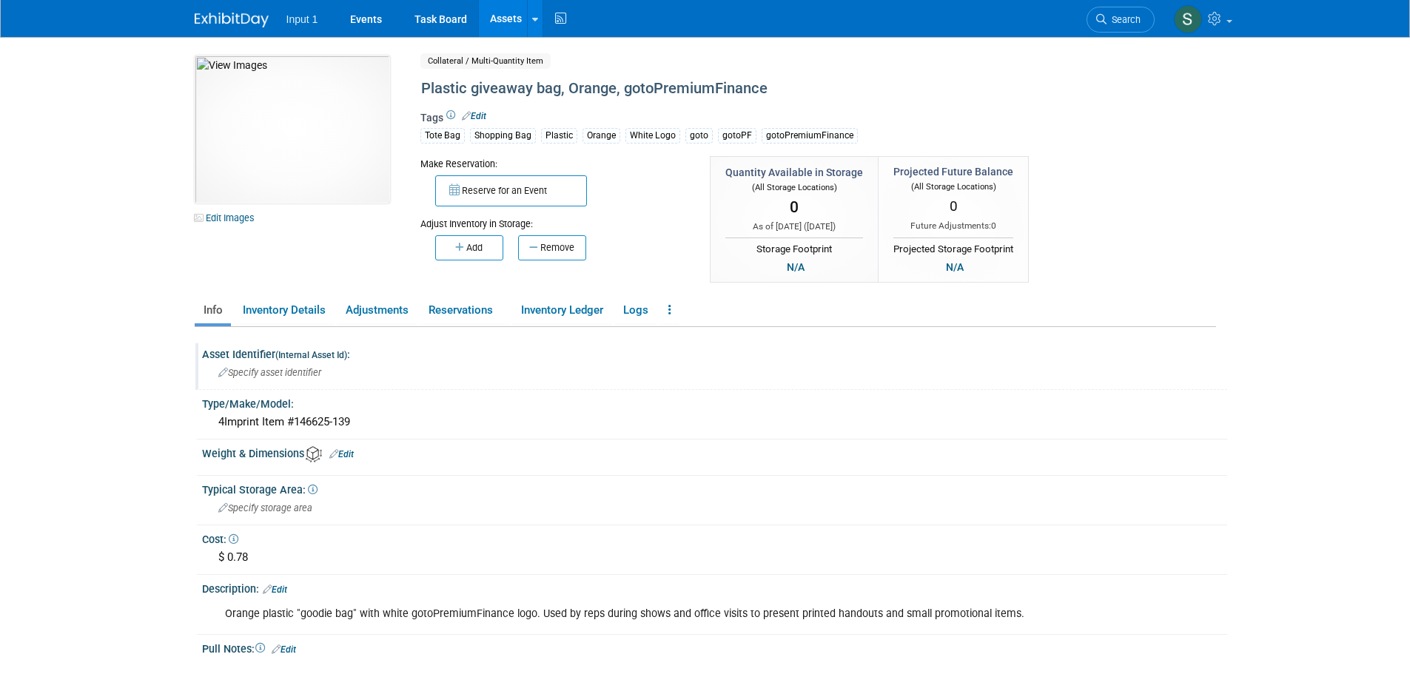
click at [845, 382] on div "Specify asset identifier" at bounding box center [714, 372] width 1003 height 23
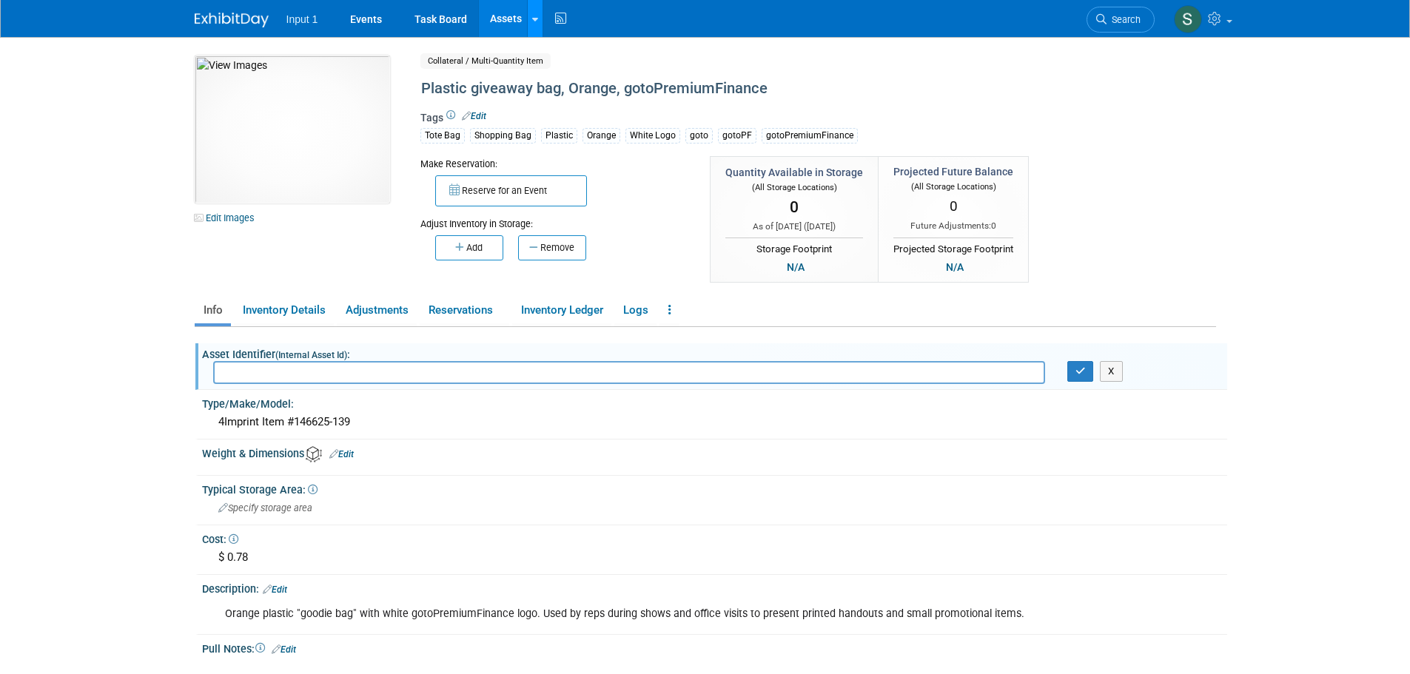
click at [536, 20] on icon at bounding box center [535, 20] width 6 height 10
click at [563, 75] on link "Search Assets" at bounding box center [593, 74] width 131 height 21
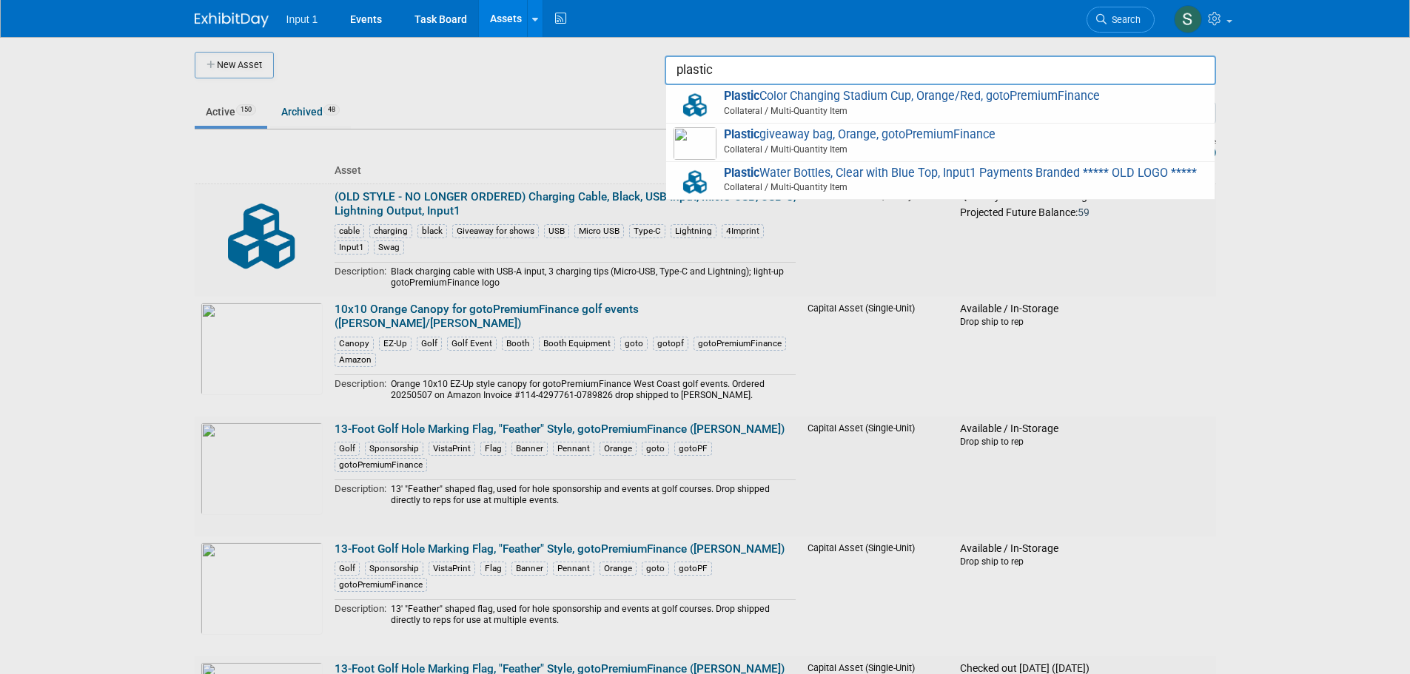
click at [845, 137] on span "Plastic giveaway bag, Orange, gotoPremiumFinance Collateral / Multi-Quantity It…" at bounding box center [941, 142] width 534 height 30
type input "Plastic giveaway bag, Orange, gotoPremiumFinance"
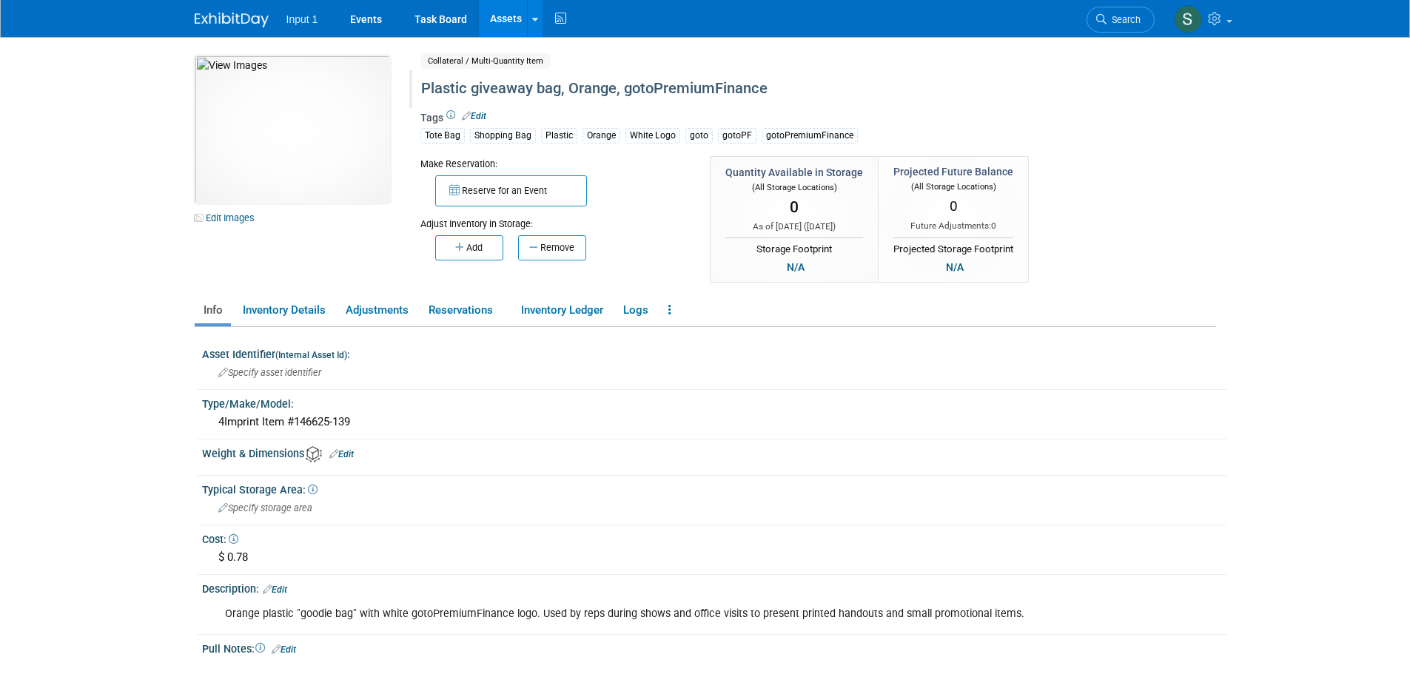
click at [674, 96] on div "Plastic giveaway bag, Orange, gotoPremiumFinance" at bounding box center [755, 89] width 678 height 27
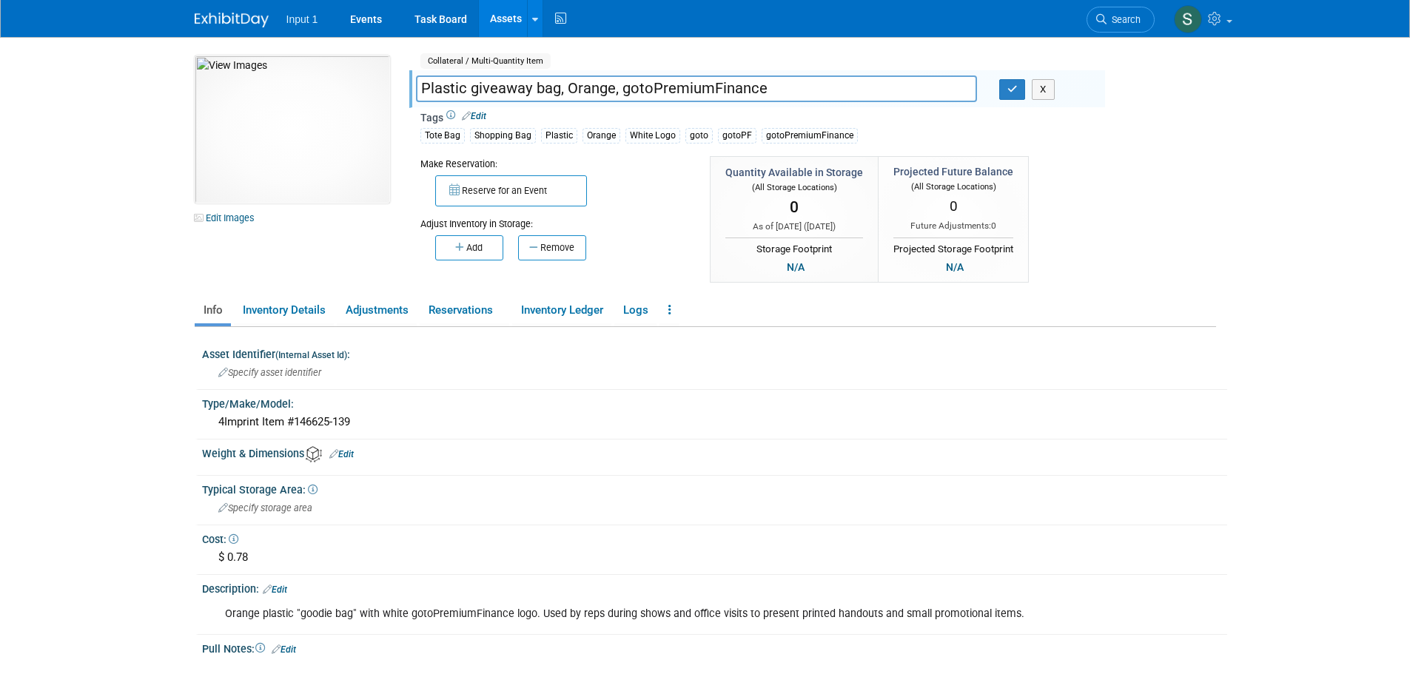
click at [788, 95] on input "Plastic giveaway bag, Orange, gotoPremiumFinance" at bounding box center [696, 89] width 561 height 26
type input "Plastic giveaway bag, Orange, gotoPremiumFinance"
click at [672, 313] on icon at bounding box center [670, 309] width 3 height 11
click at [686, 338] on link "Copy/Duplicate Asset" at bounding box center [724, 339] width 129 height 25
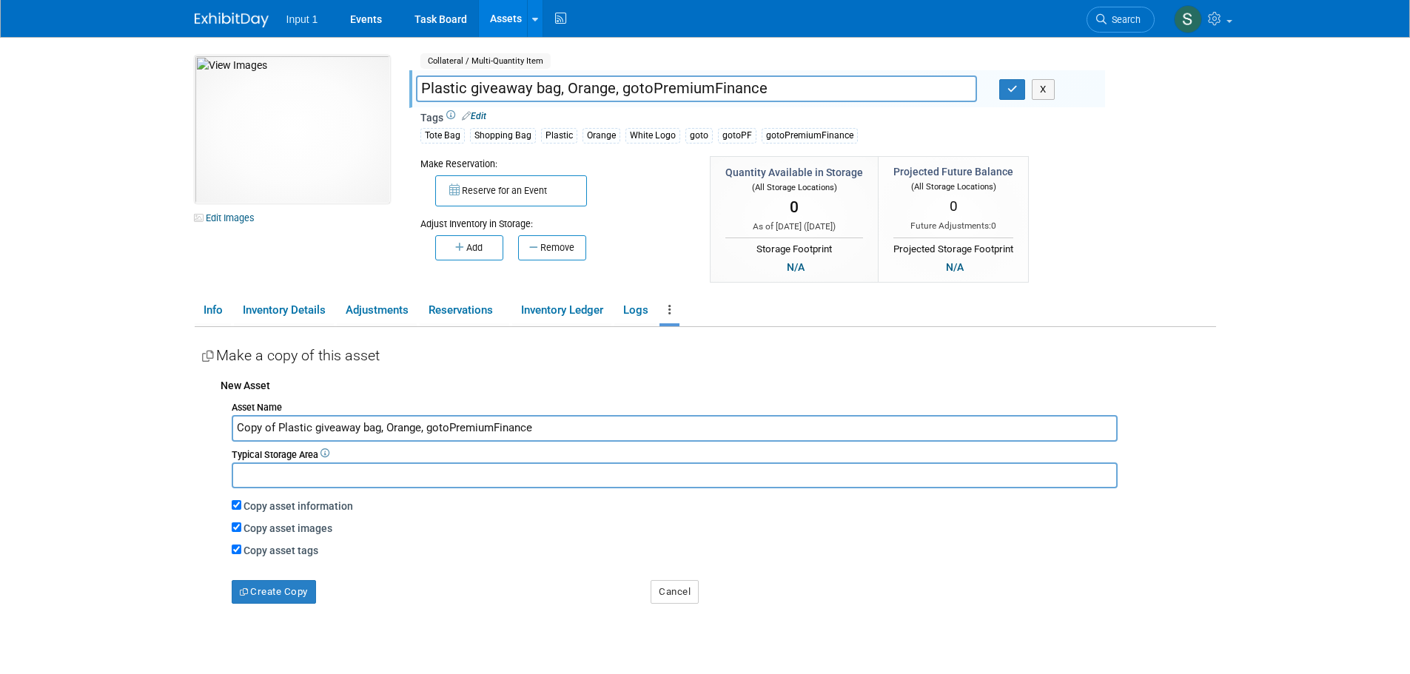
drag, startPoint x: 277, startPoint y: 427, endPoint x: 197, endPoint y: 422, distance: 80.1
click at [197, 422] on div "Asset Identifier (Internal Asset Id) : Specify asset identifier Type/Make/Model…" at bounding box center [706, 512] width 1022 height 370
click at [512, 432] on input "Plastic giveaway bag, Orange, gotoPremiumFinance" at bounding box center [675, 428] width 886 height 26
type input "Plastic giveaway bag, Orange, gotoPremiumFinance, 15 x 12"
click at [278, 597] on button "Create Copy" at bounding box center [274, 592] width 84 height 24
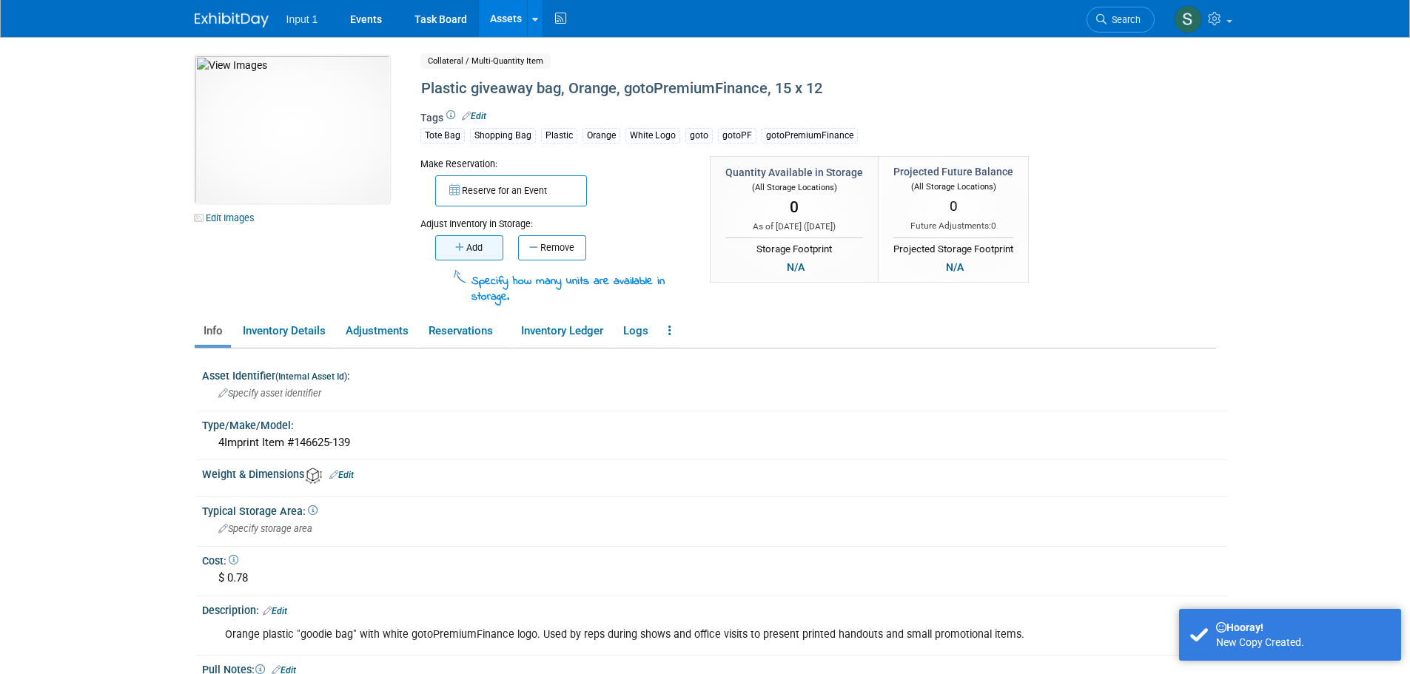
click at [465, 255] on button "Add" at bounding box center [469, 247] width 68 height 25
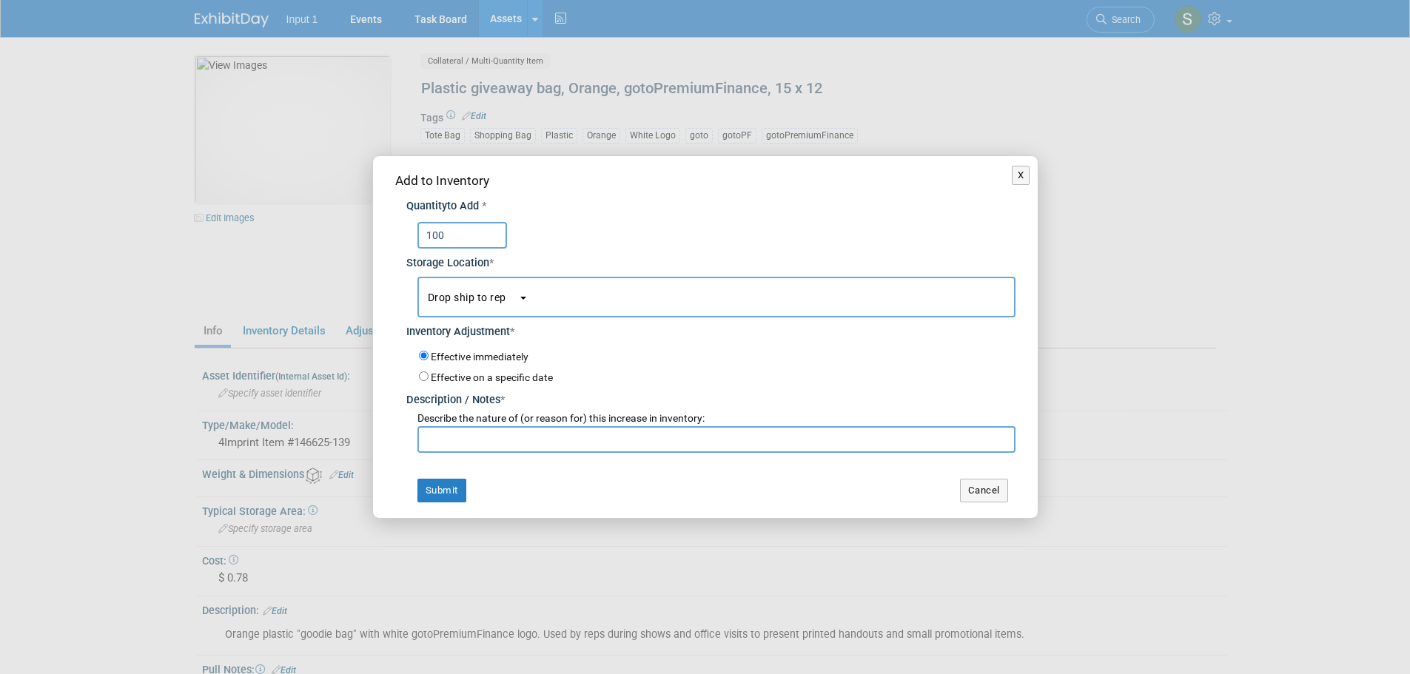
type input "100"
click at [475, 443] on input "text" at bounding box center [717, 439] width 598 height 27
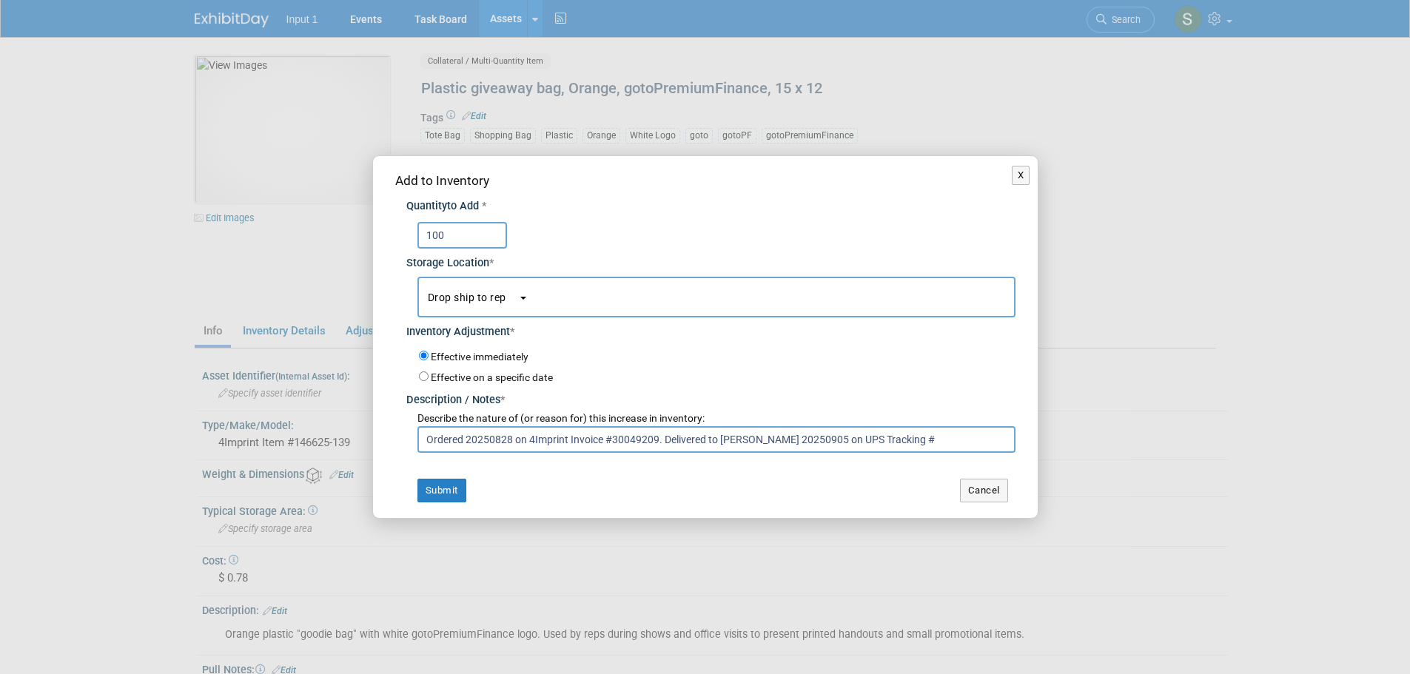
paste input "1ZR591V50397316436"
type input "Ordered 20250828 on 4Imprint Invoice #30049209. Delivered to [PERSON_NAME] 2025…"
click at [432, 492] on button "Submit" at bounding box center [442, 491] width 49 height 24
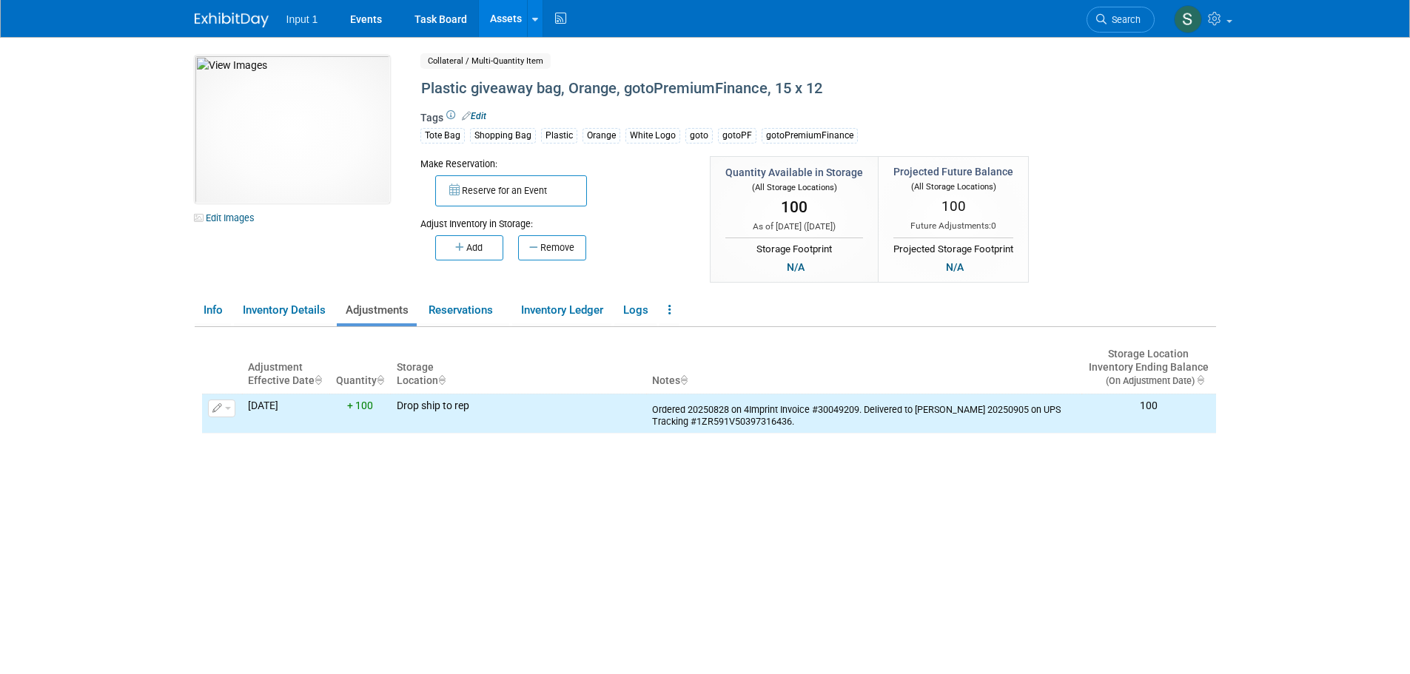
click at [1194, 195] on div "10049746-10729405-148ee2df-b536-43ea-b903-bed816f09c19.jpg Edit Images Collater…" at bounding box center [706, 171] width 1044 height 230
